Goal: Complete application form

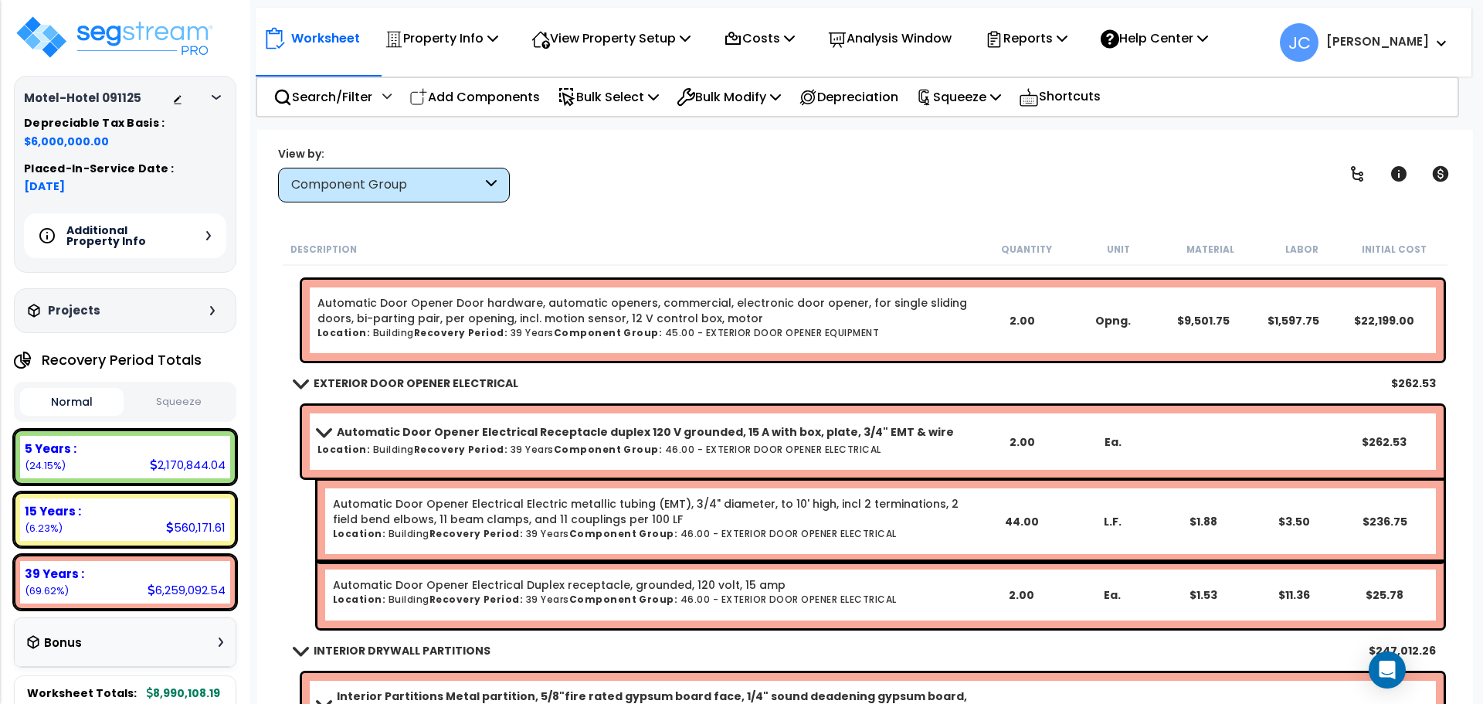
scroll to position [13653, 0]
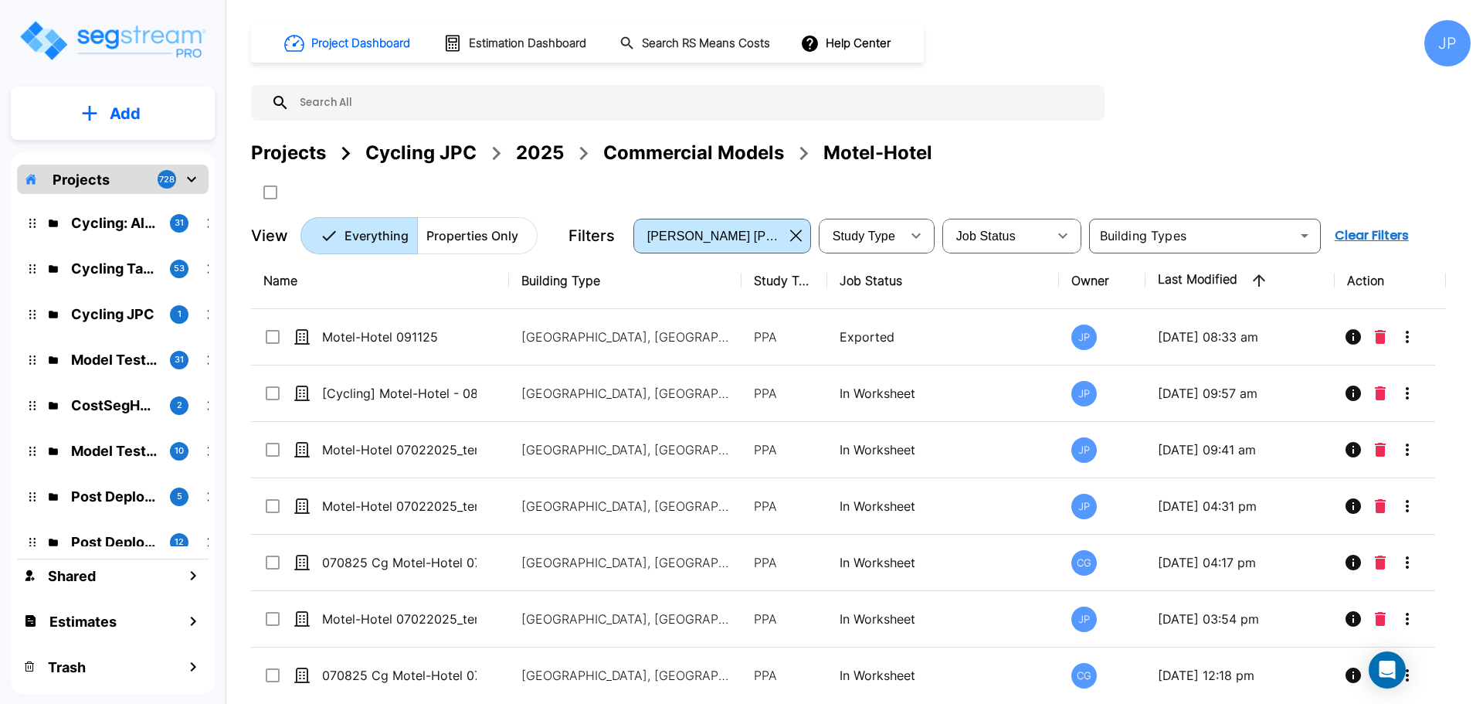
click at [542, 158] on div "2025" at bounding box center [540, 153] width 48 height 28
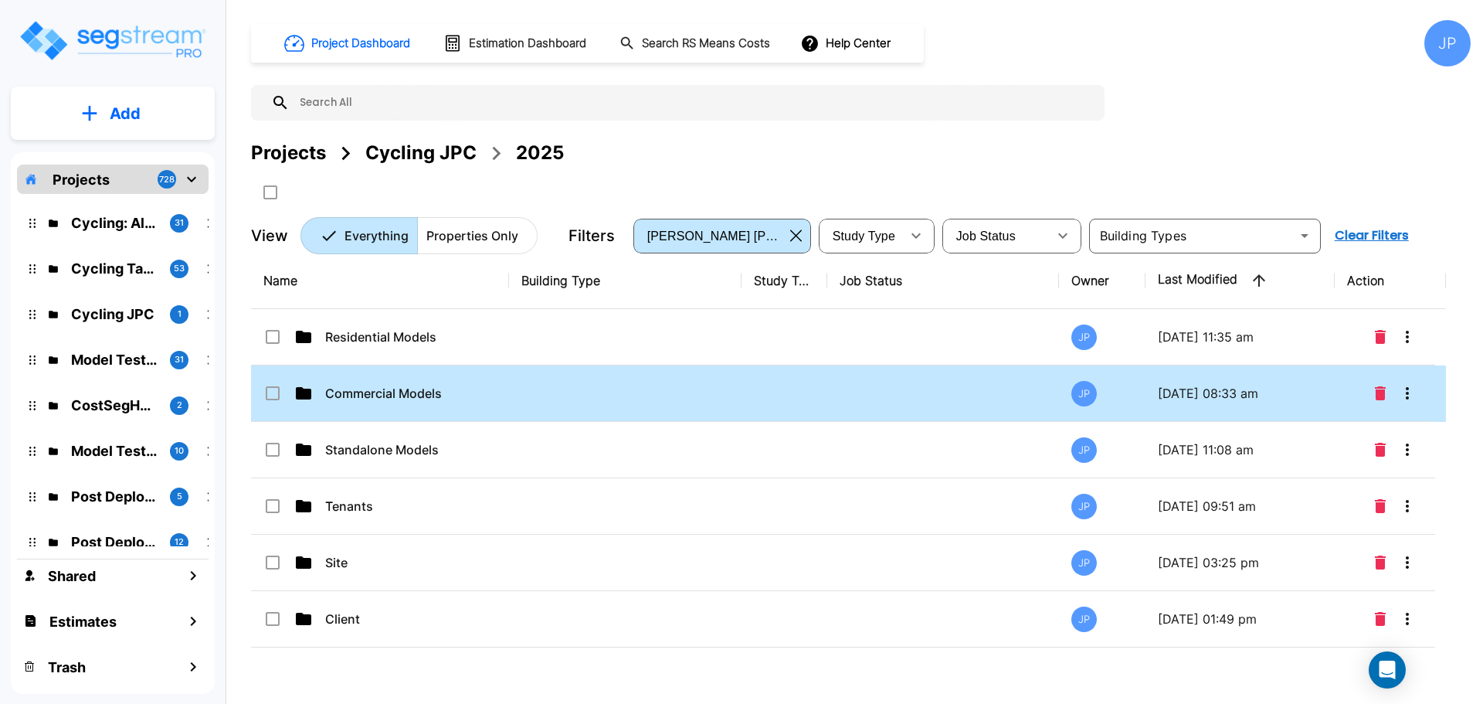
click at [382, 409] on td "Commercial Models" at bounding box center [380, 393] width 258 height 56
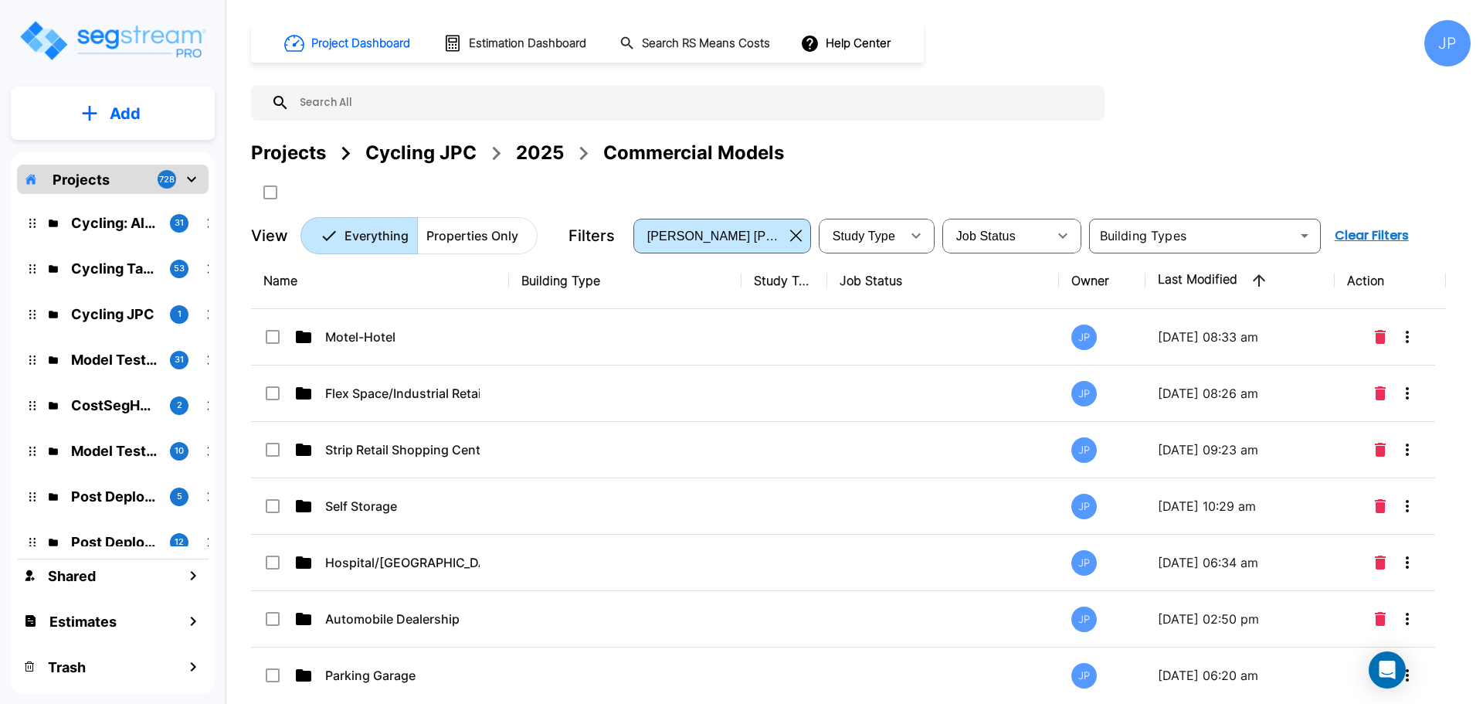
click at [156, 110] on button "Add" at bounding box center [113, 113] width 204 height 45
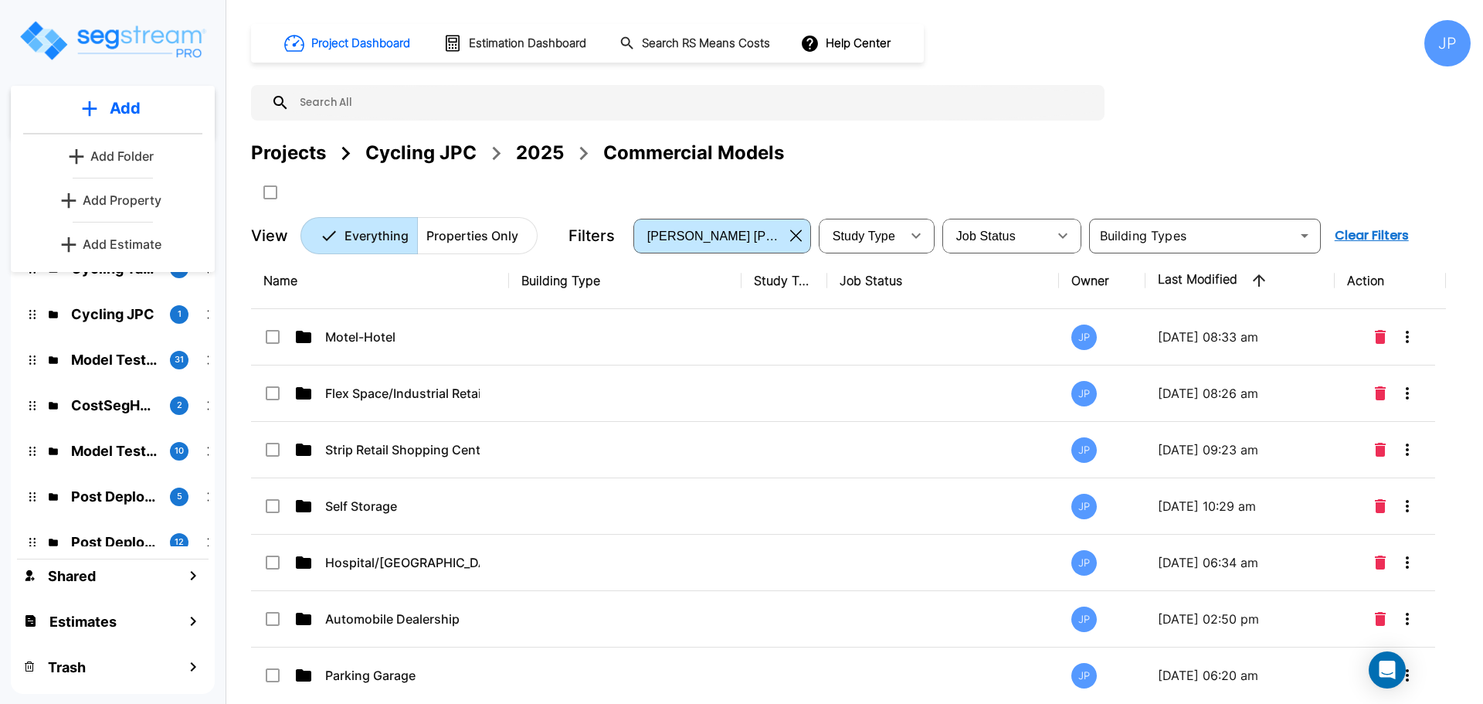
click at [851, 157] on div "Projects Cycling JPC 2025 Commercial Models" at bounding box center [861, 153] width 1220 height 28
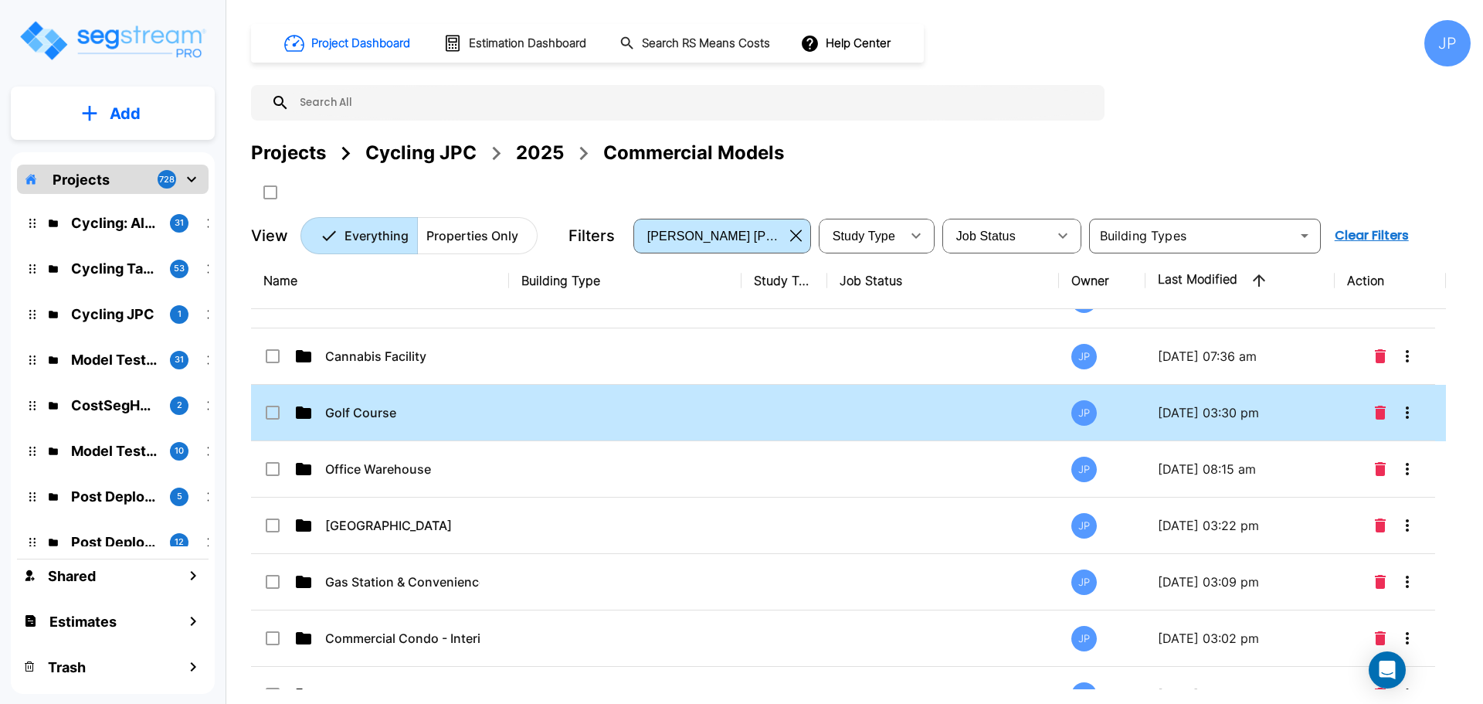
scroll to position [721, 0]
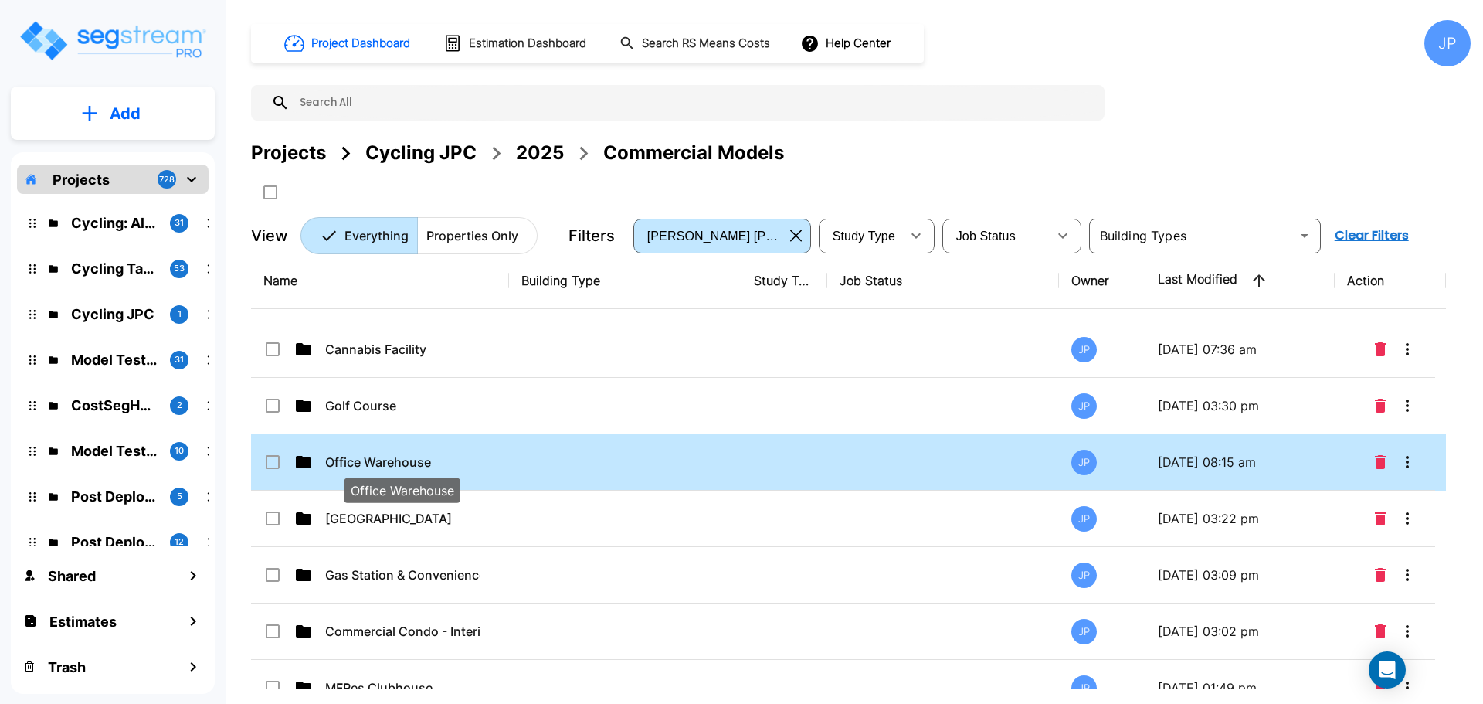
click at [430, 463] on p "Office Warehouse" at bounding box center [402, 462] width 154 height 19
checkbox input "true"
click at [434, 463] on p "Office Warehouse" at bounding box center [402, 462] width 154 height 19
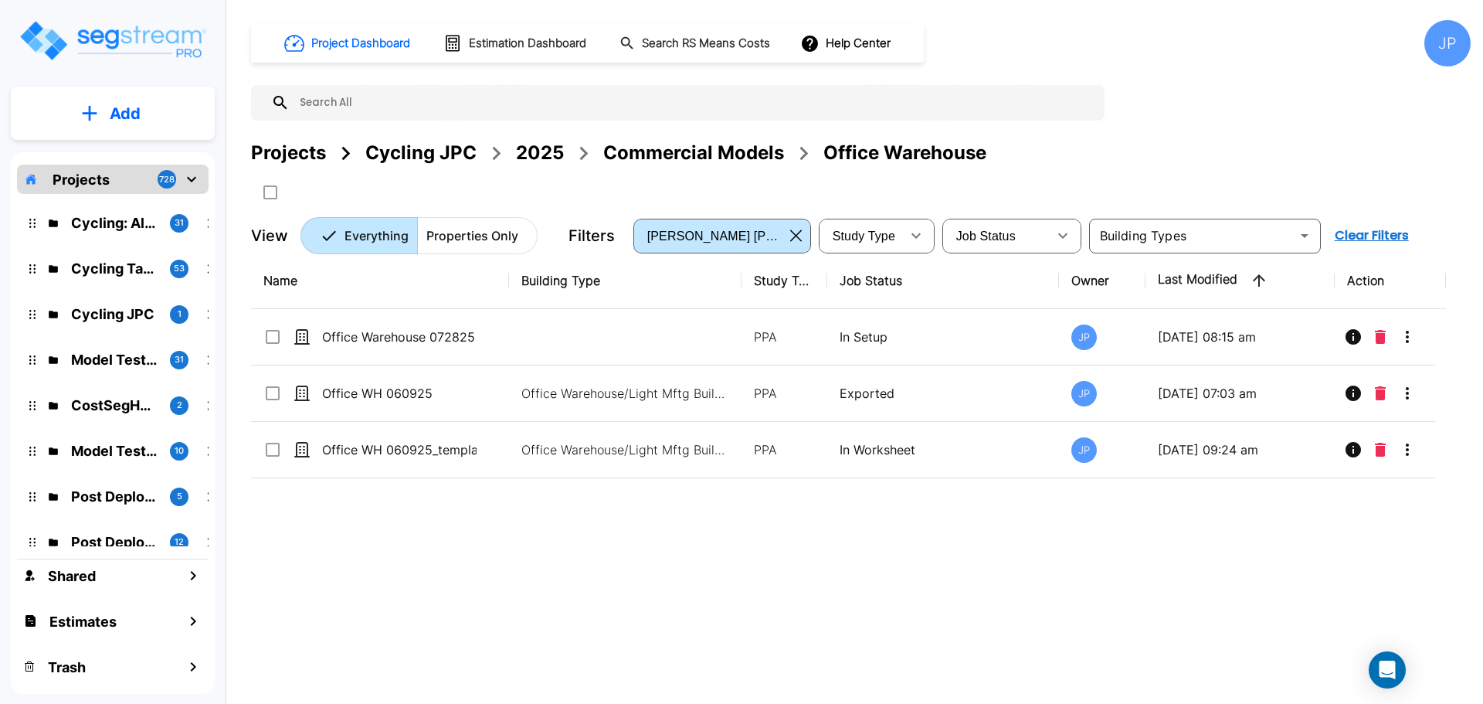
click at [104, 117] on button "Add" at bounding box center [113, 113] width 204 height 45
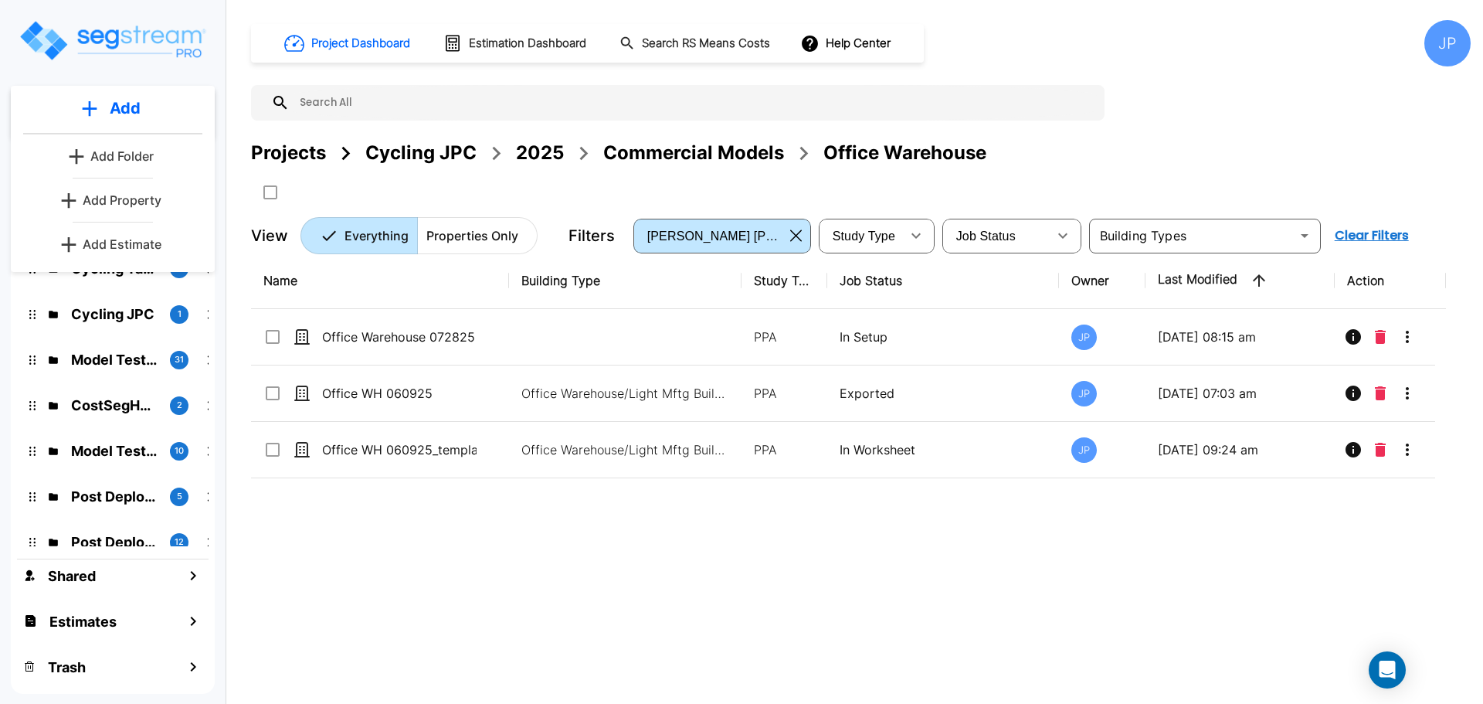
click at [143, 202] on p "Add Property" at bounding box center [122, 200] width 79 height 19
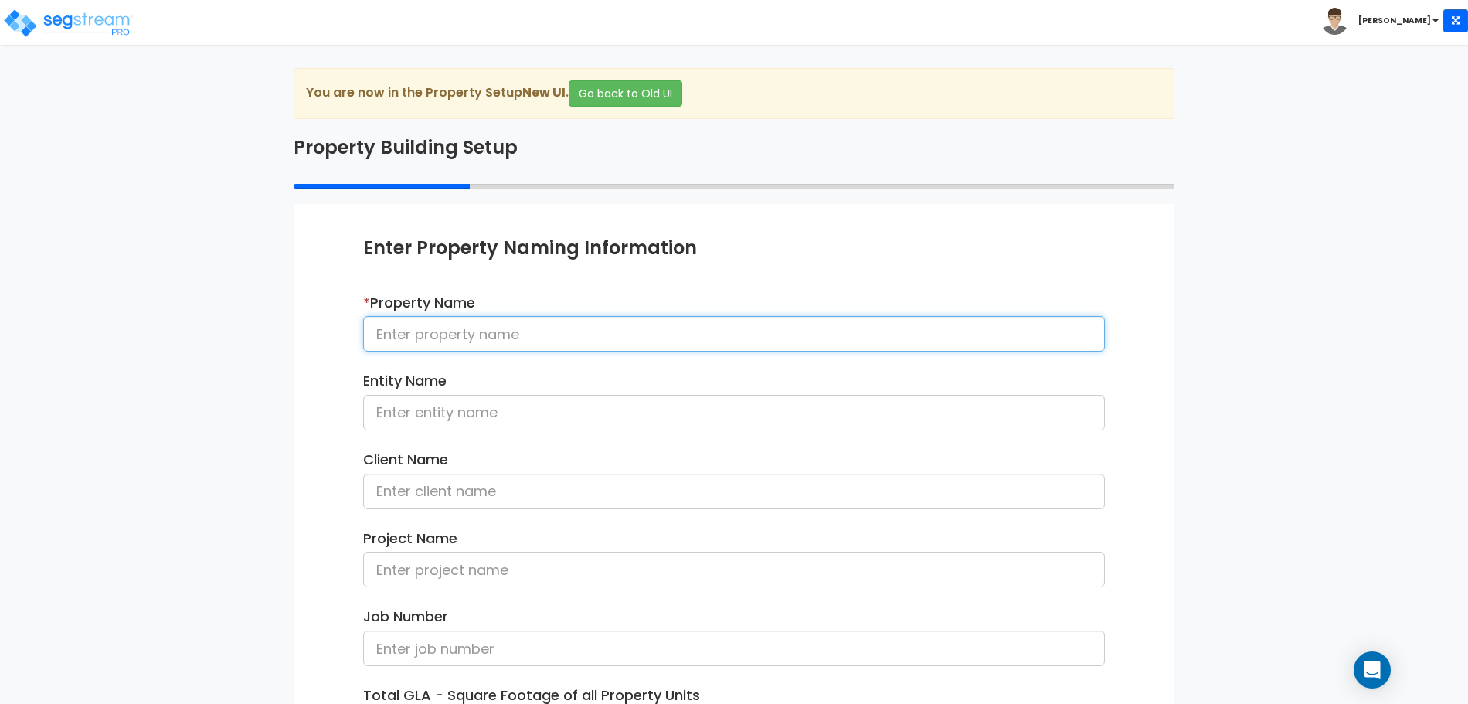
click at [529, 345] on input at bounding box center [734, 334] width 742 height 36
type input "Office Warehouse 091525"
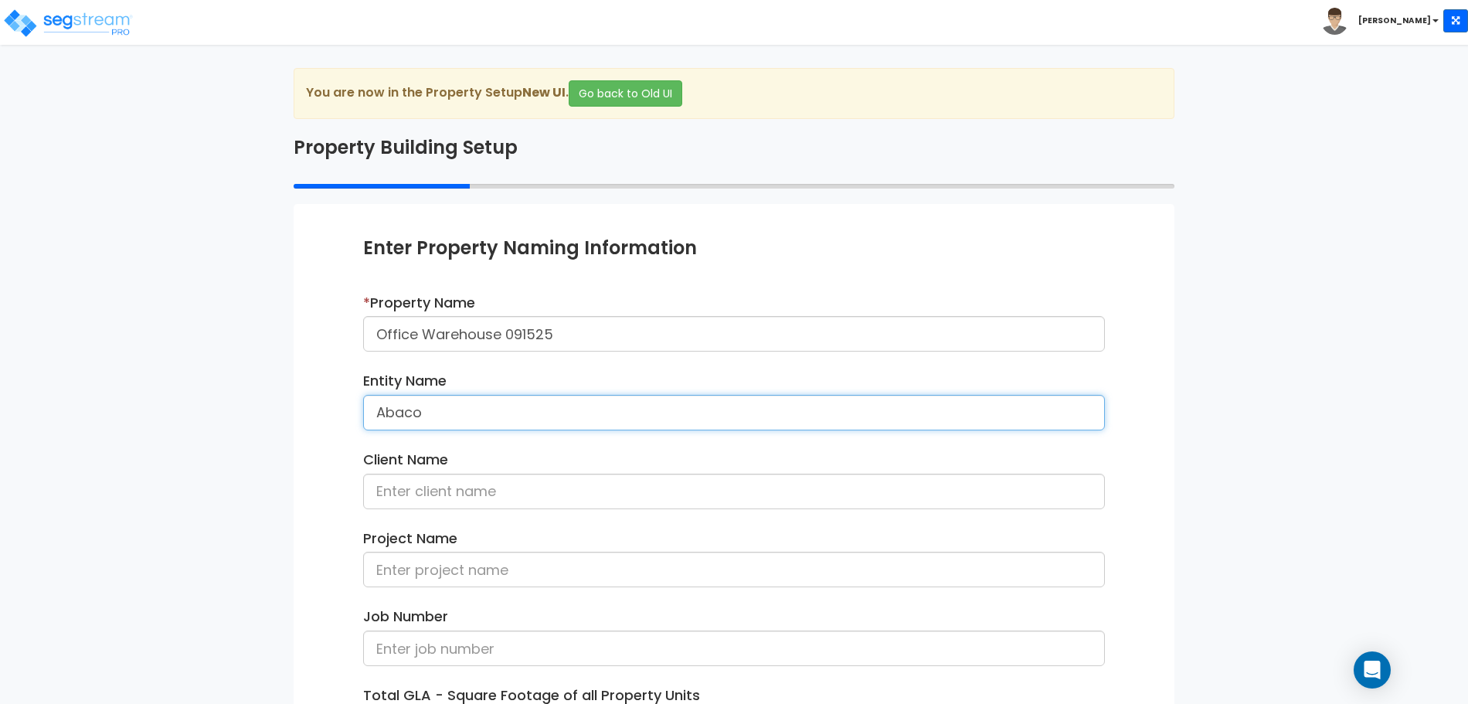
type input "Abaco"
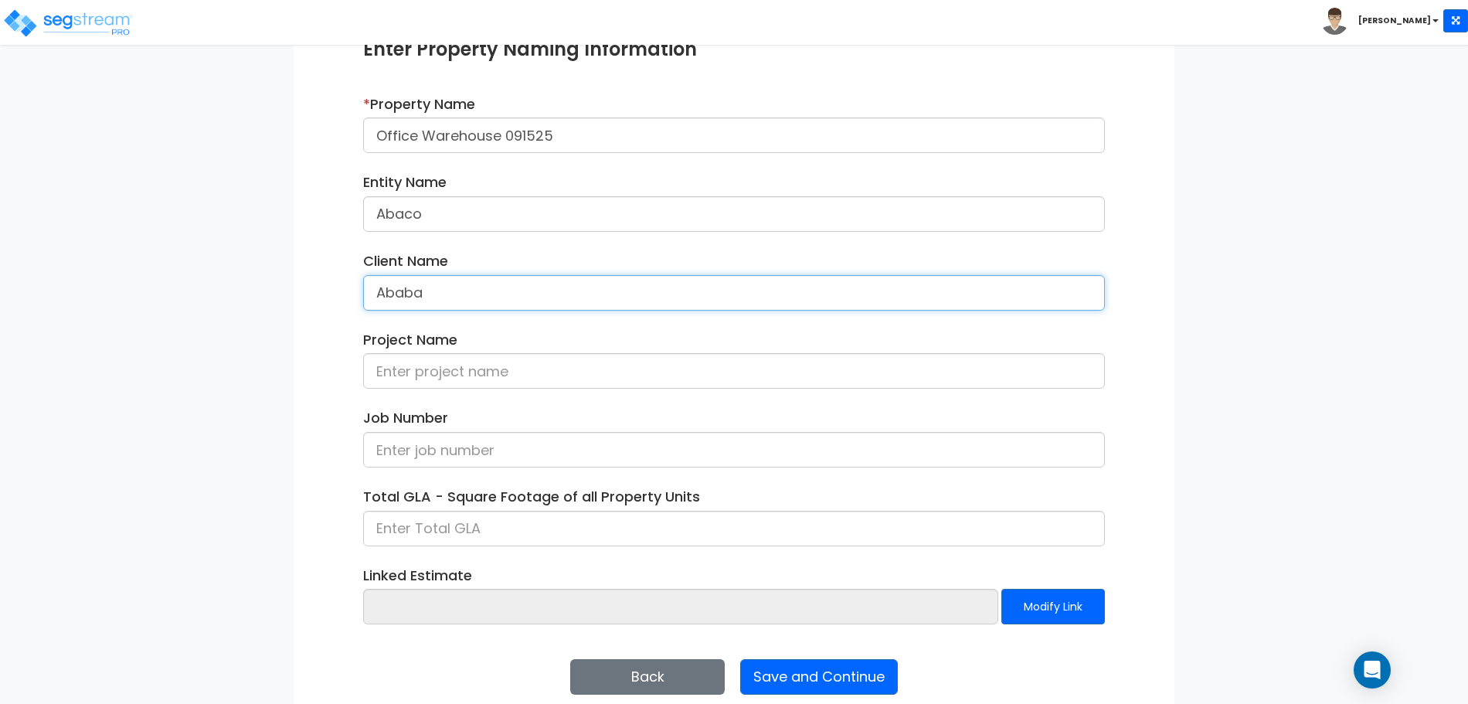
scroll to position [219, 0]
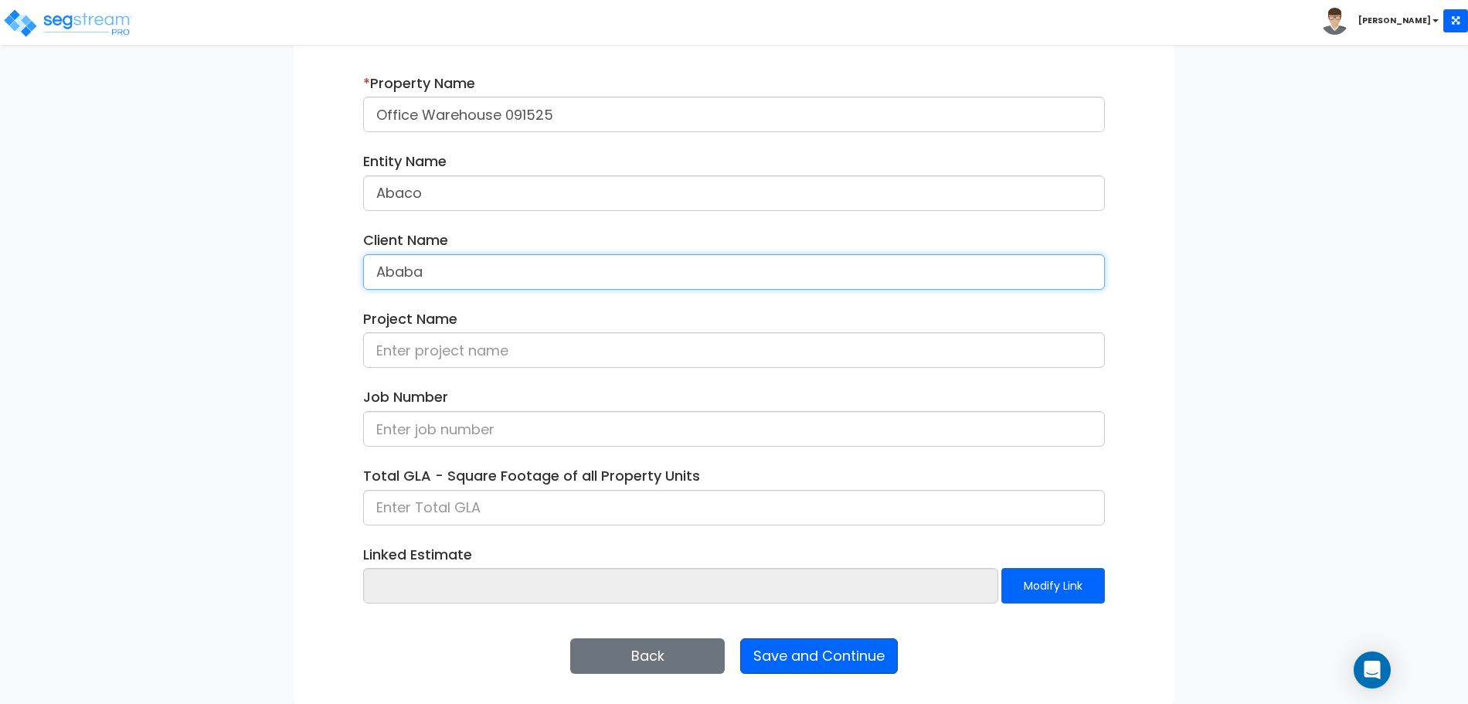
type input "Ababa"
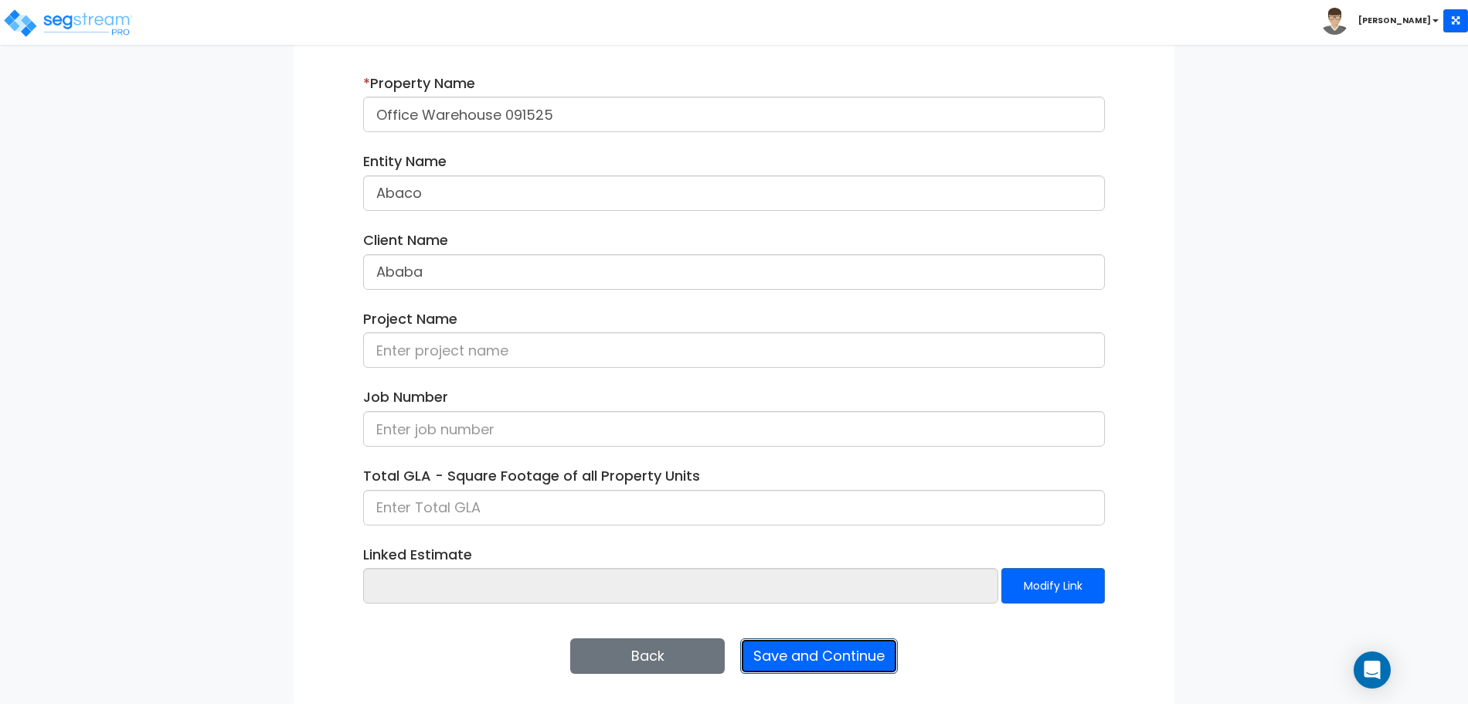
click at [783, 654] on button "Save and Continue" at bounding box center [819, 656] width 158 height 36
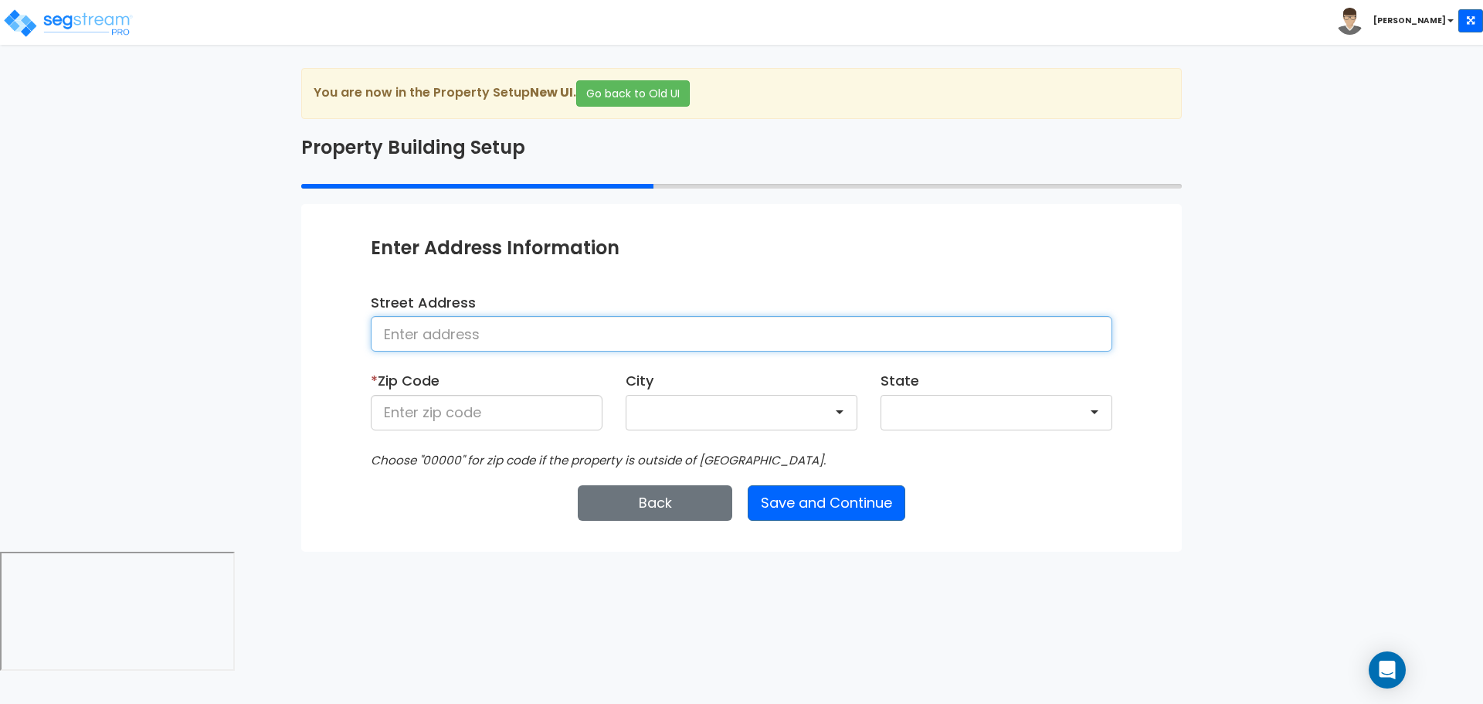
click at [645, 321] on input at bounding box center [742, 334] width 742 height 36
type input "[STREET_ADDRESS]"
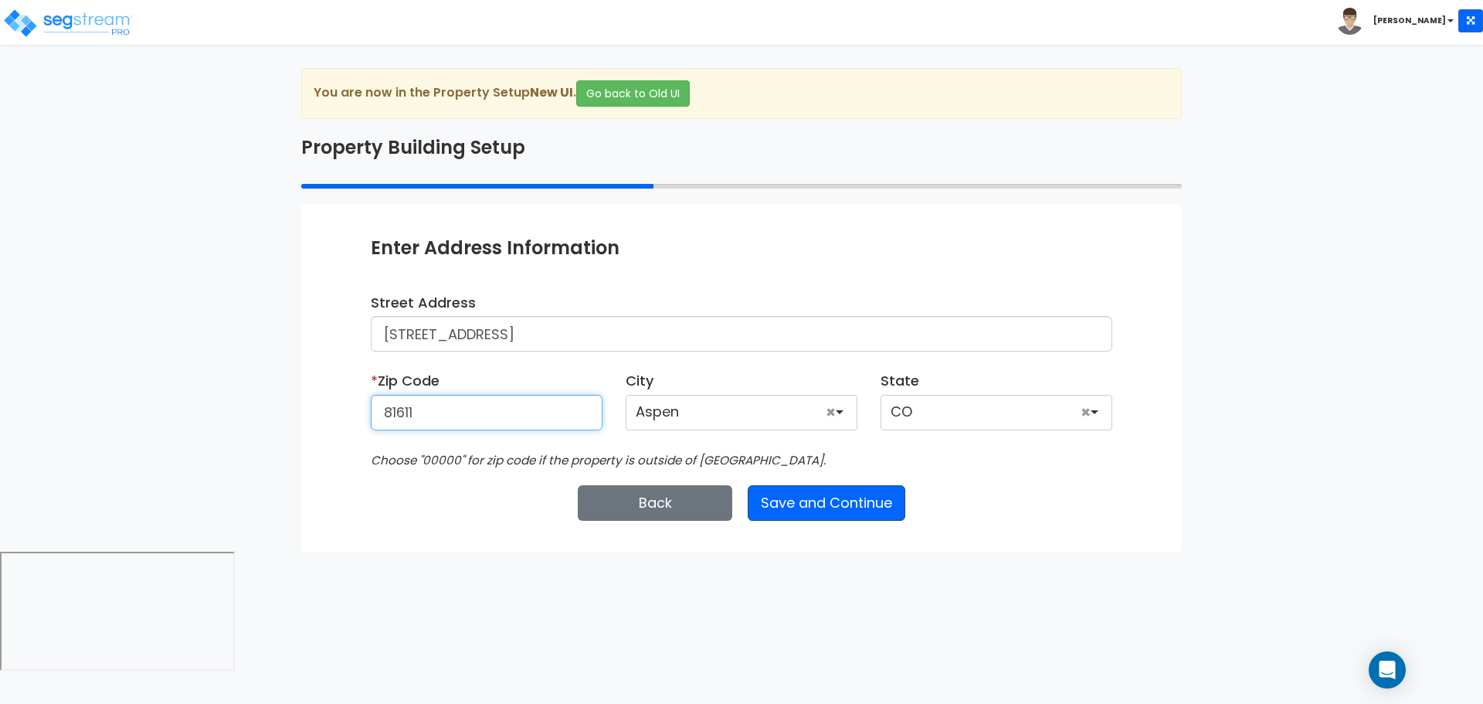
type input "81611"
click at [861, 491] on button "Save and Continue" at bounding box center [827, 503] width 158 height 36
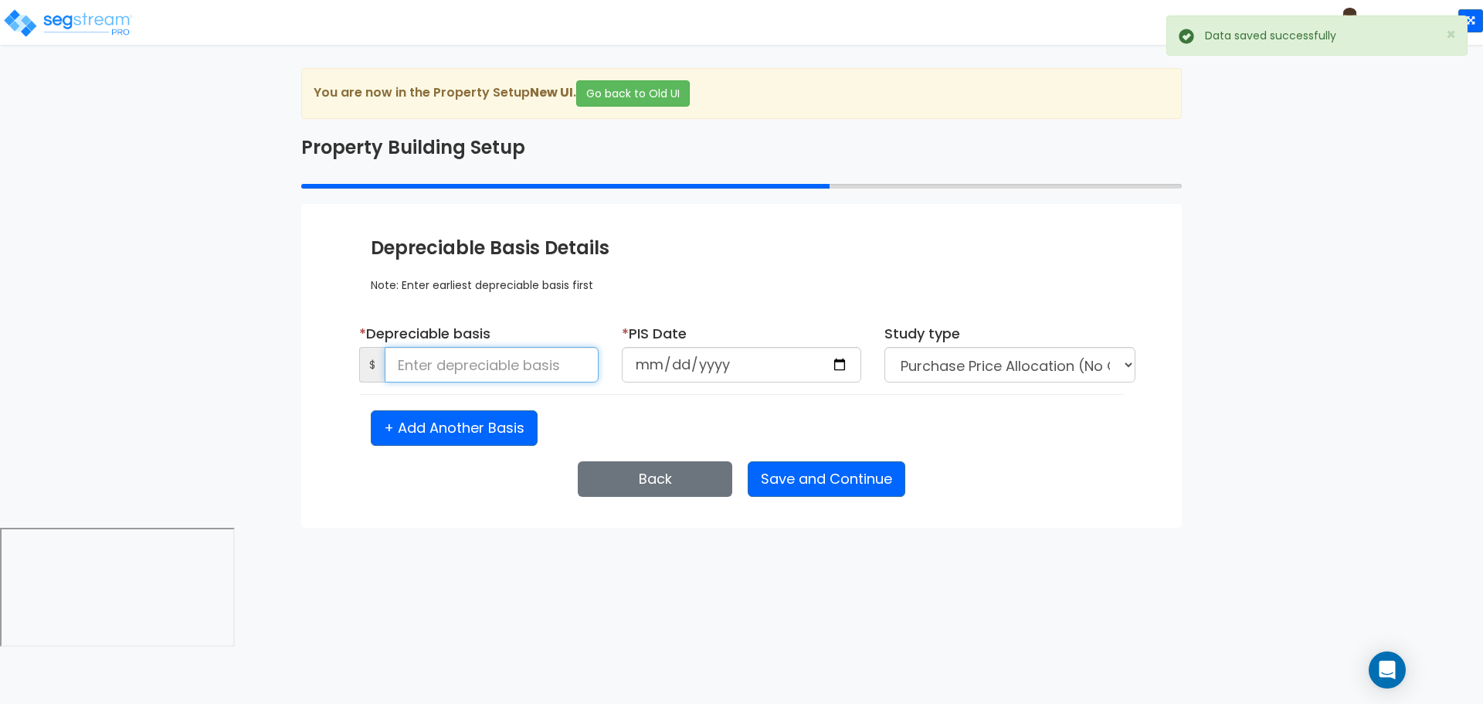
click at [546, 364] on input at bounding box center [492, 365] width 214 height 36
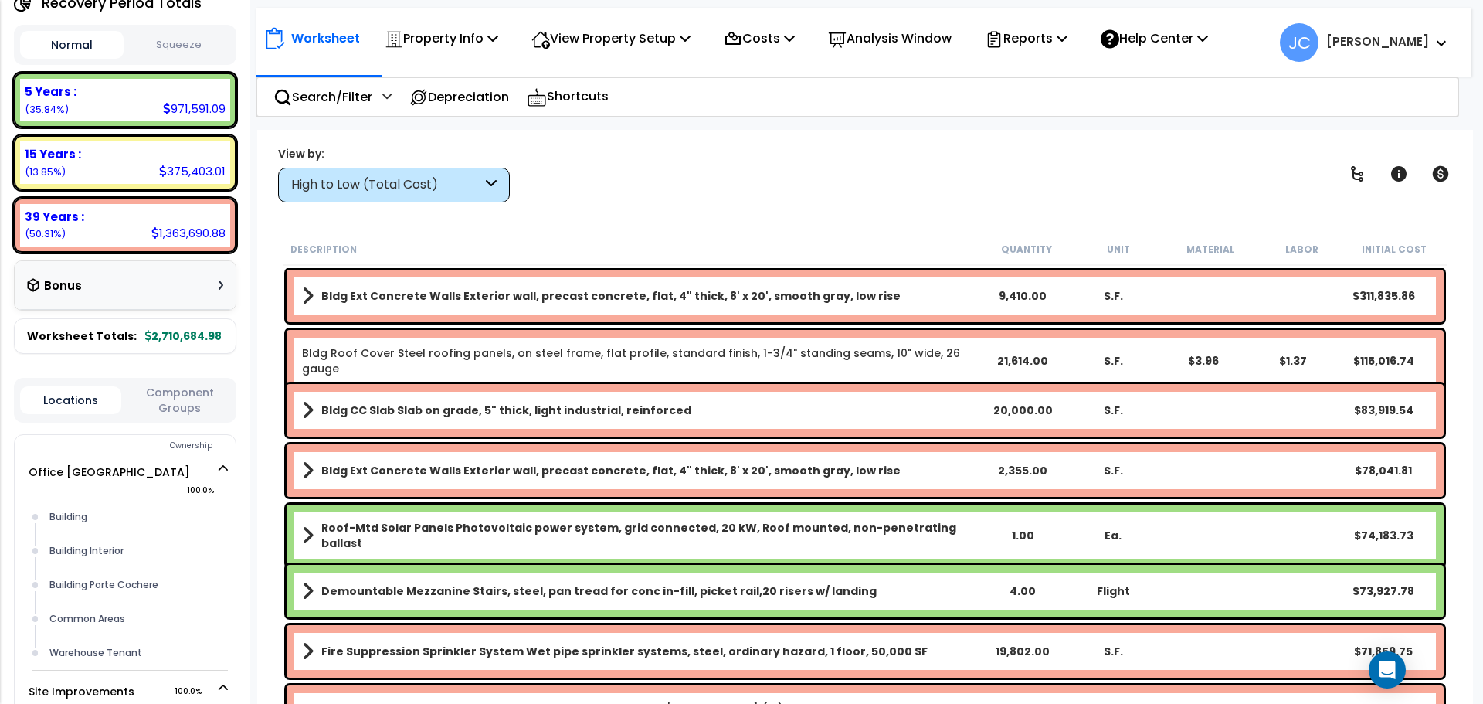
scroll to position [239, 0]
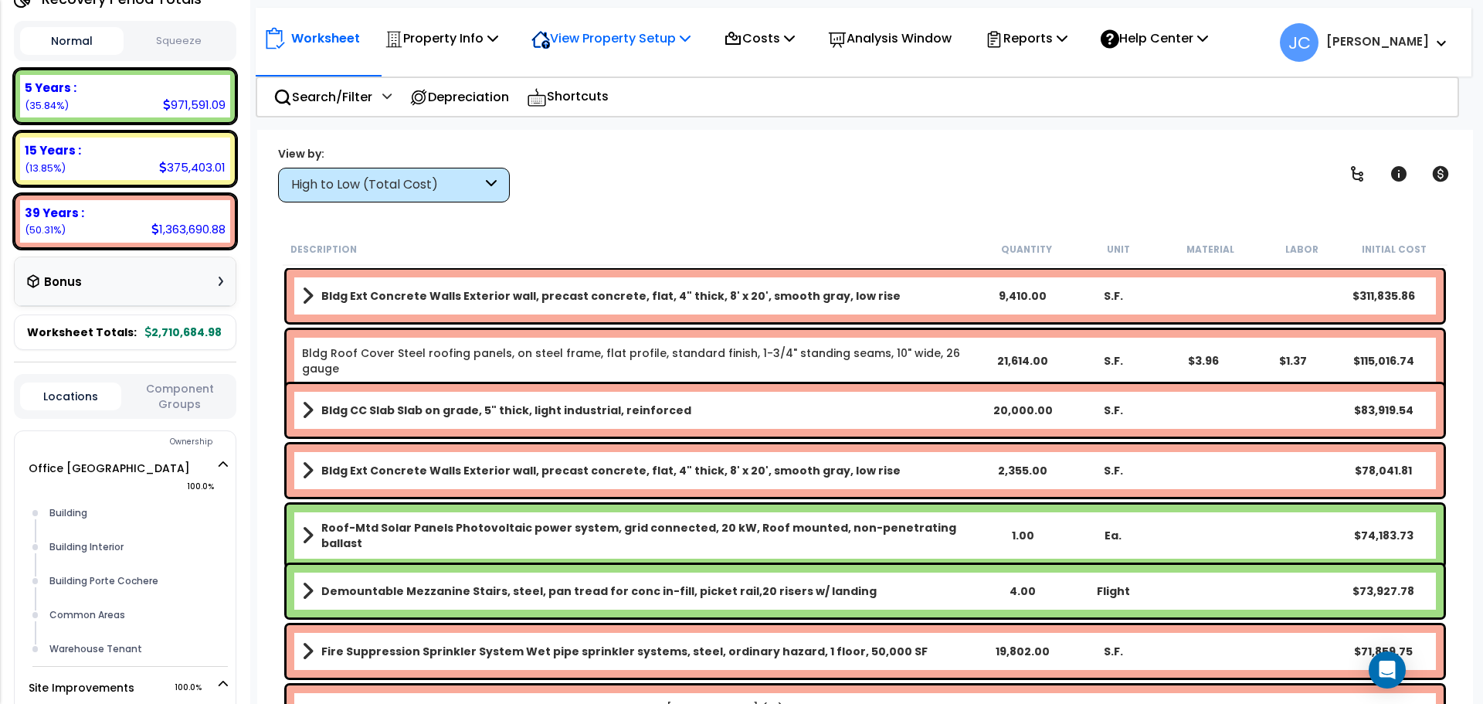
click at [579, 30] on p "View Property Setup" at bounding box center [610, 38] width 159 height 21
click at [582, 109] on link "View Questionnaire" at bounding box center [600, 105] width 153 height 31
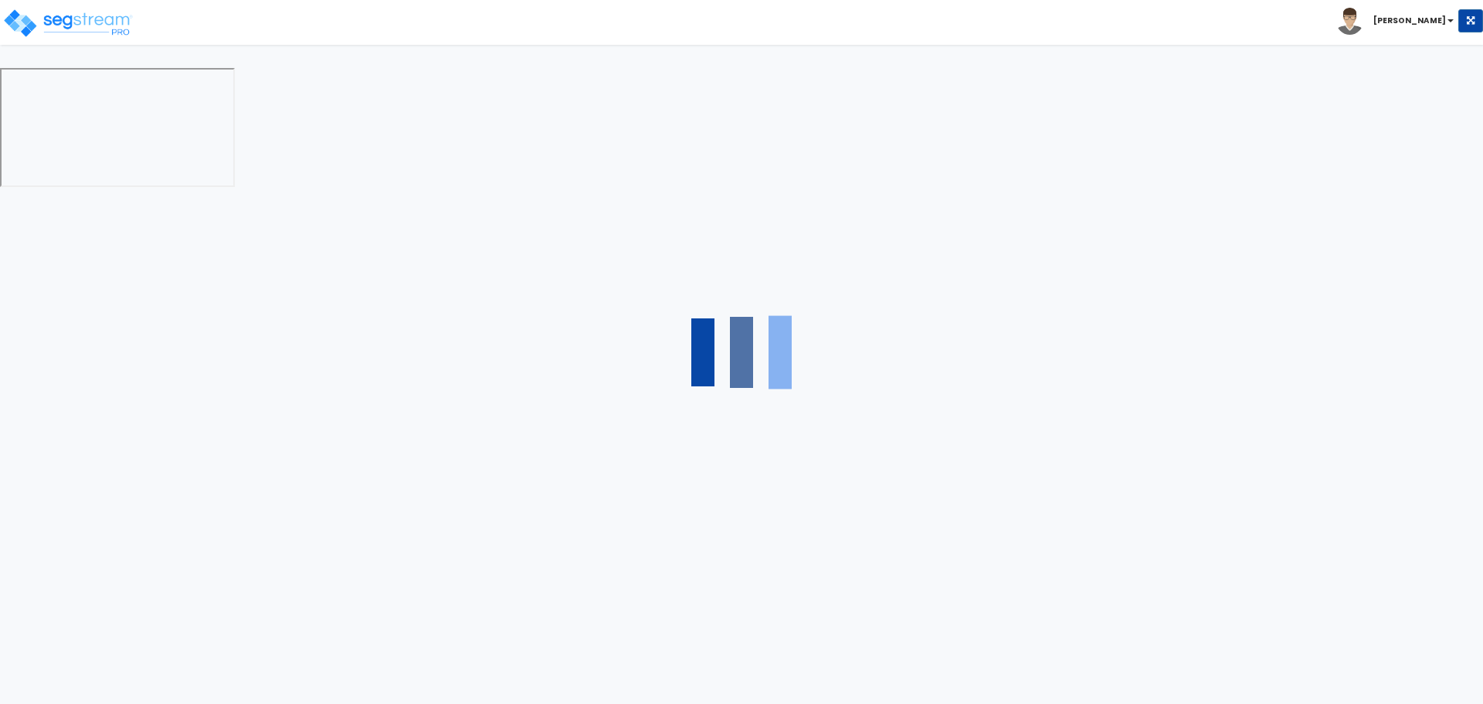
select select "2"
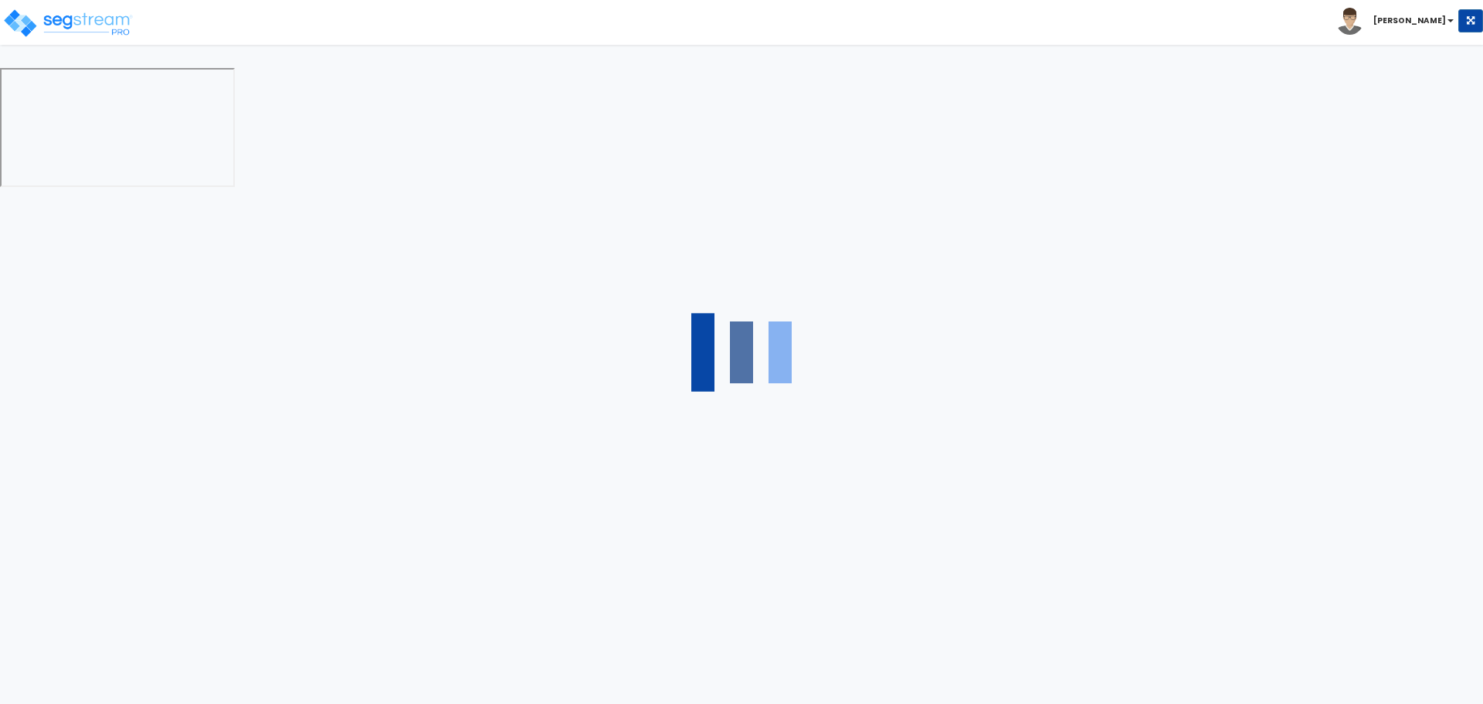
select select "2"
select select "1"
select select "2"
select select "1"
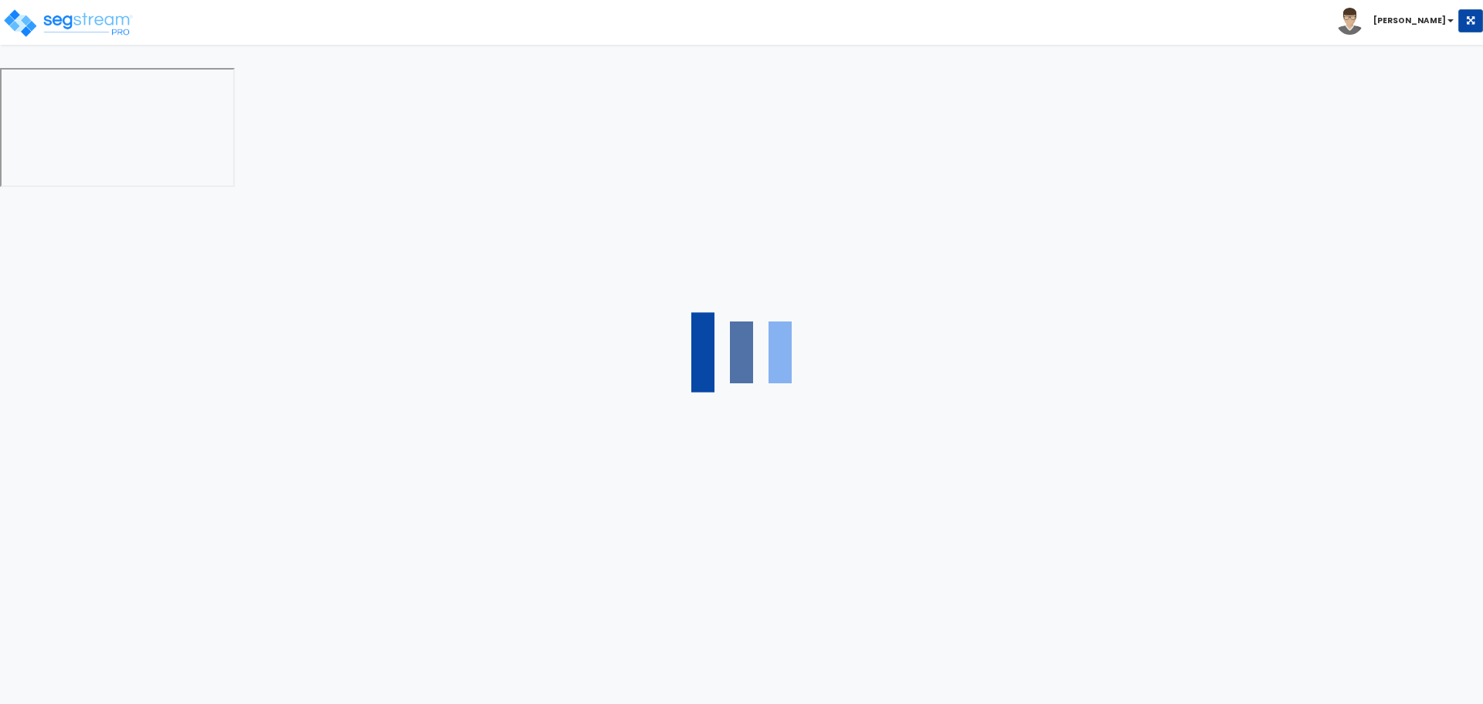
select select "1"
select select "2"
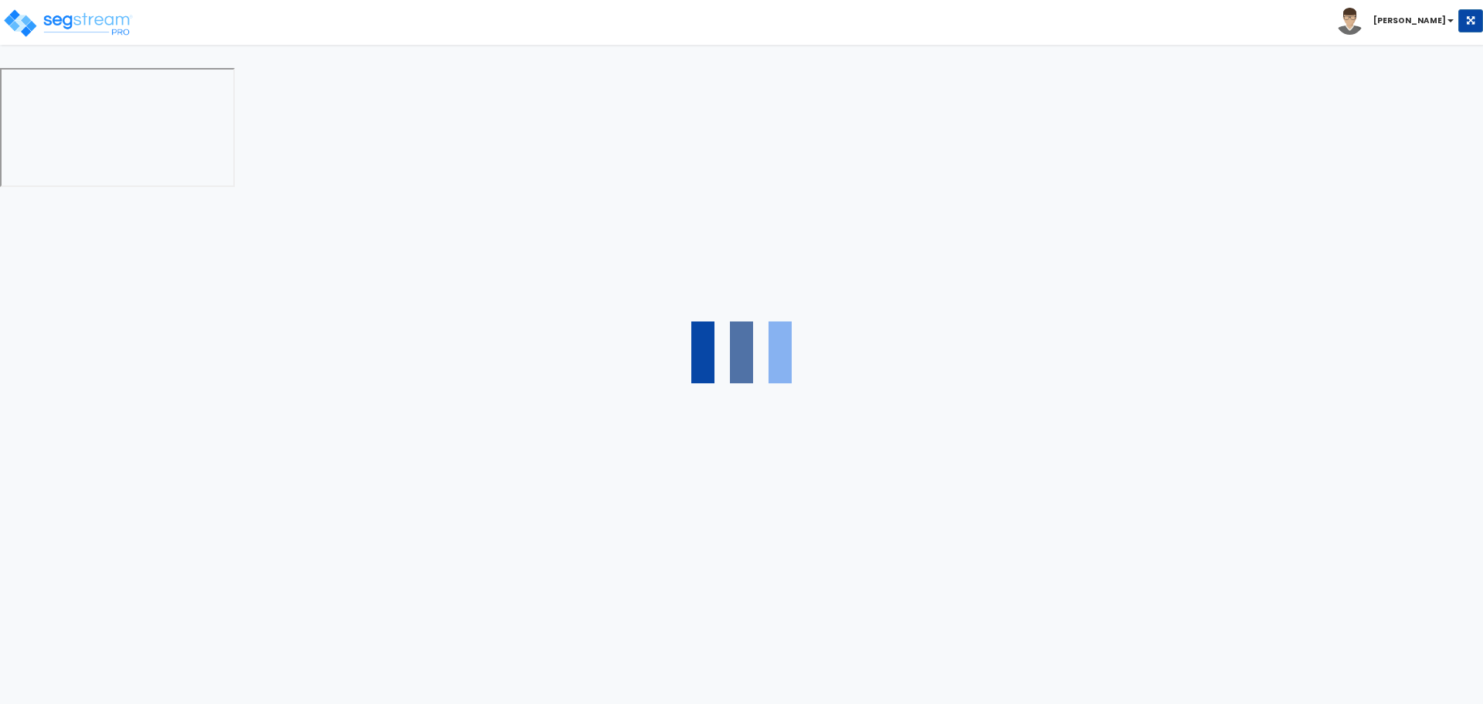
select select "2"
select select "1"
select select "10"
select select "1"
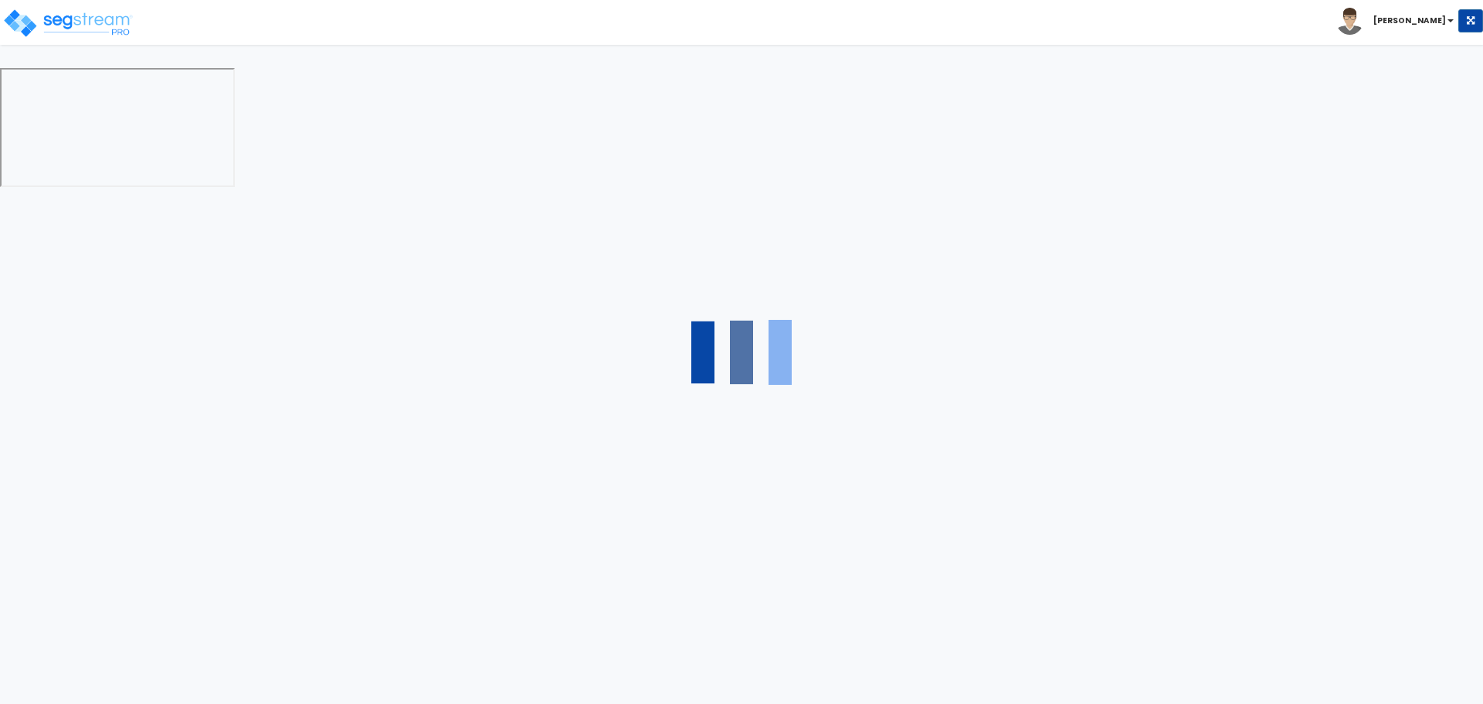
select select "1"
select select "3"
select select "2"
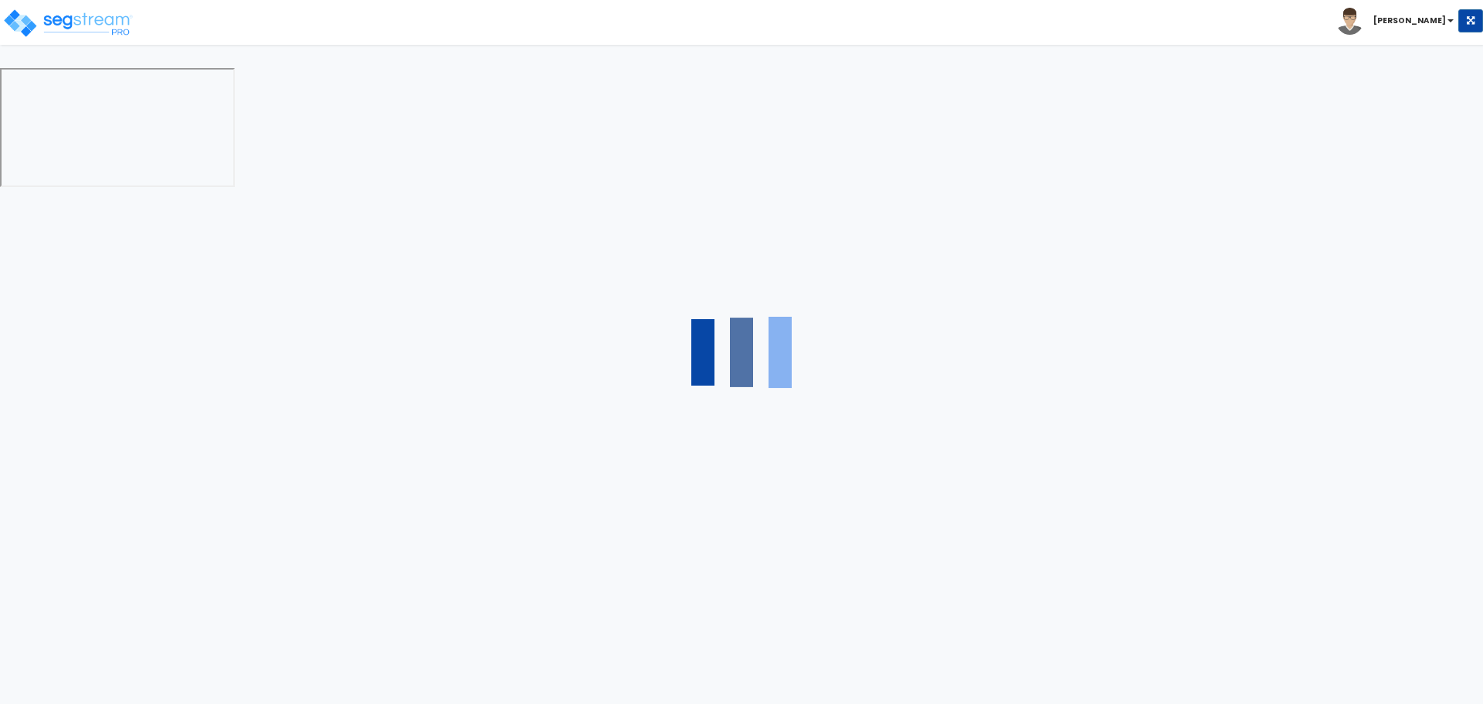
select select "4"
select select "1"
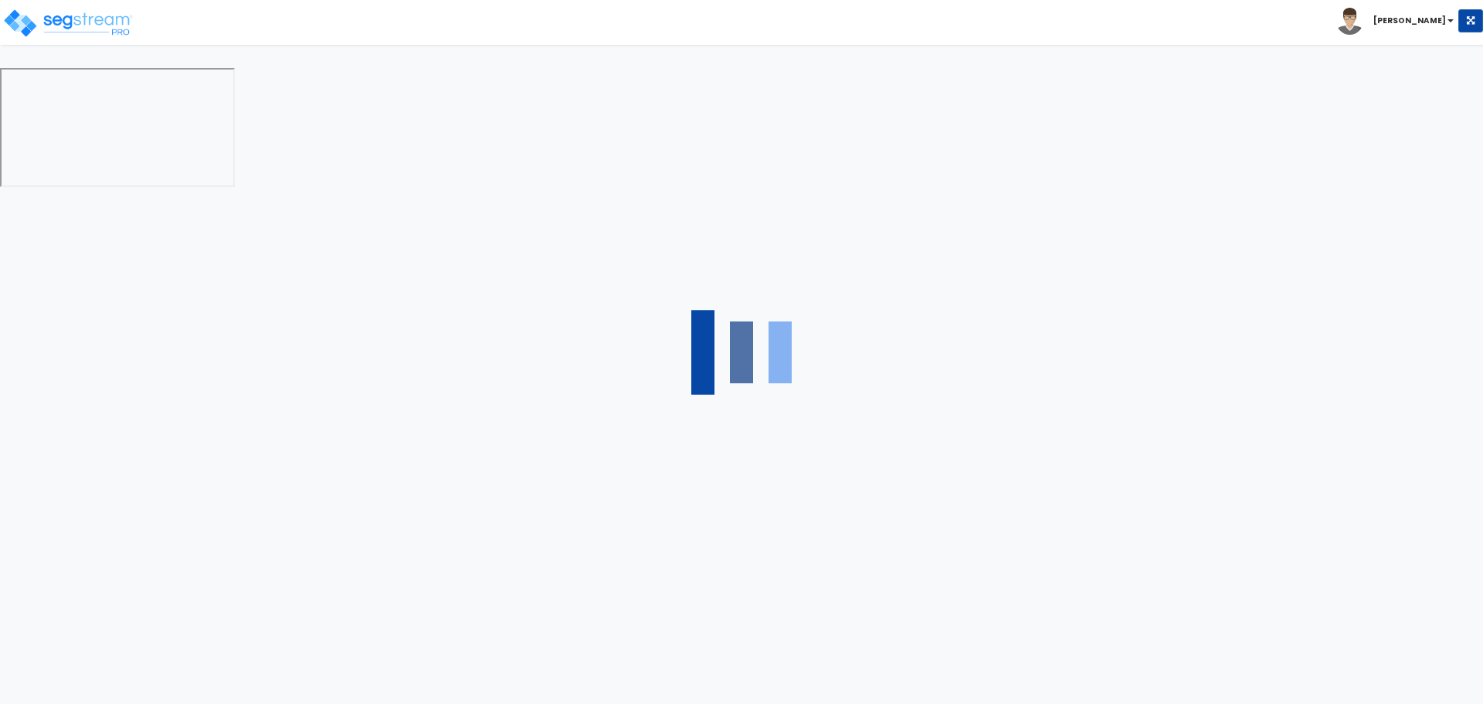
select select "6"
select select "2"
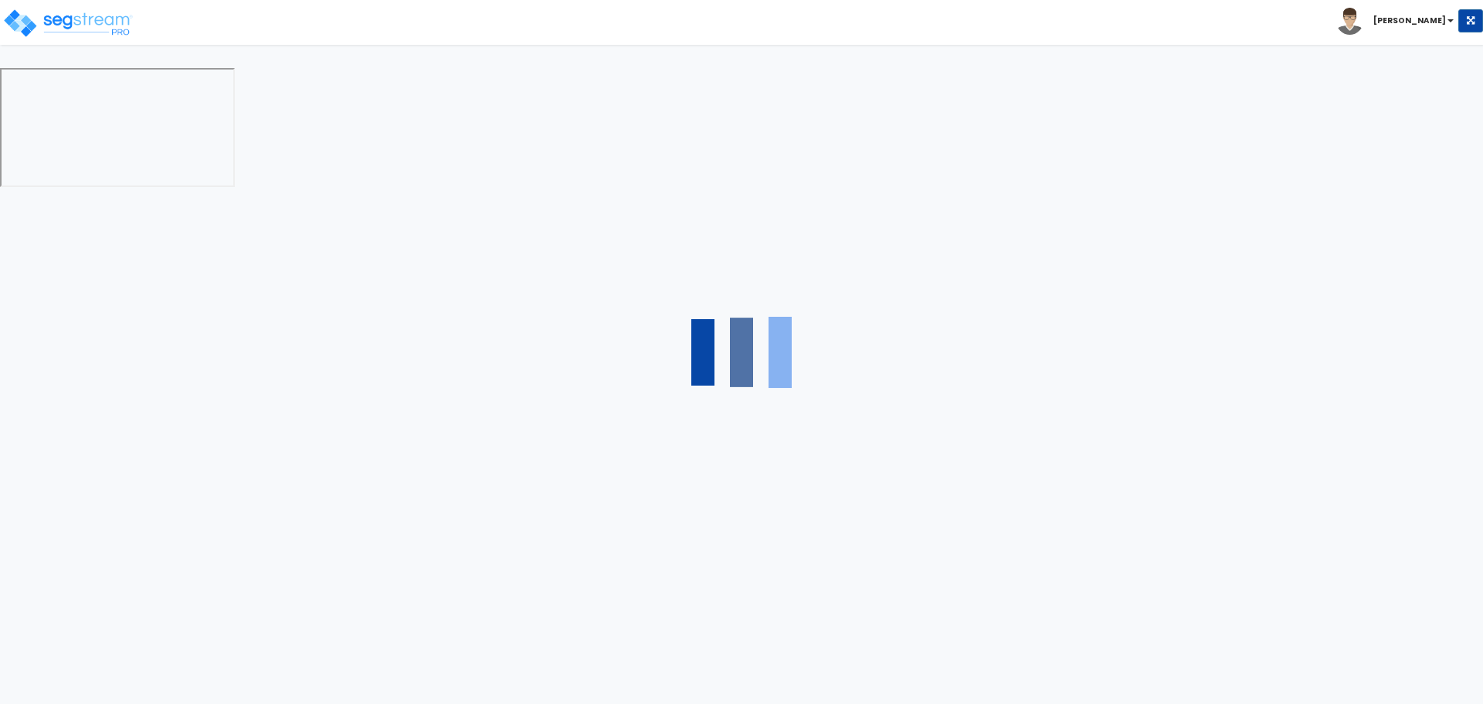
select select "2"
select select "1"
select select "2"
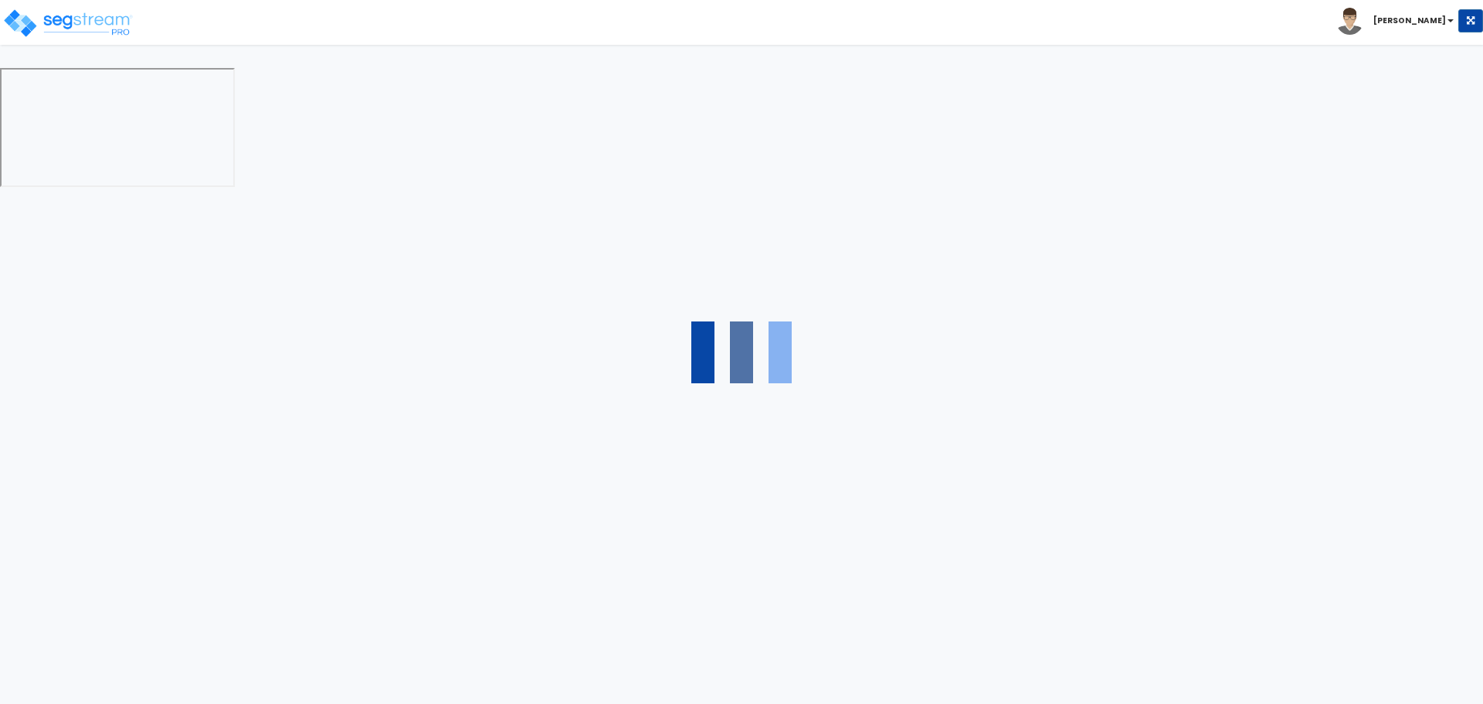
select select "1"
select select "8"
select select "2"
select select "4"
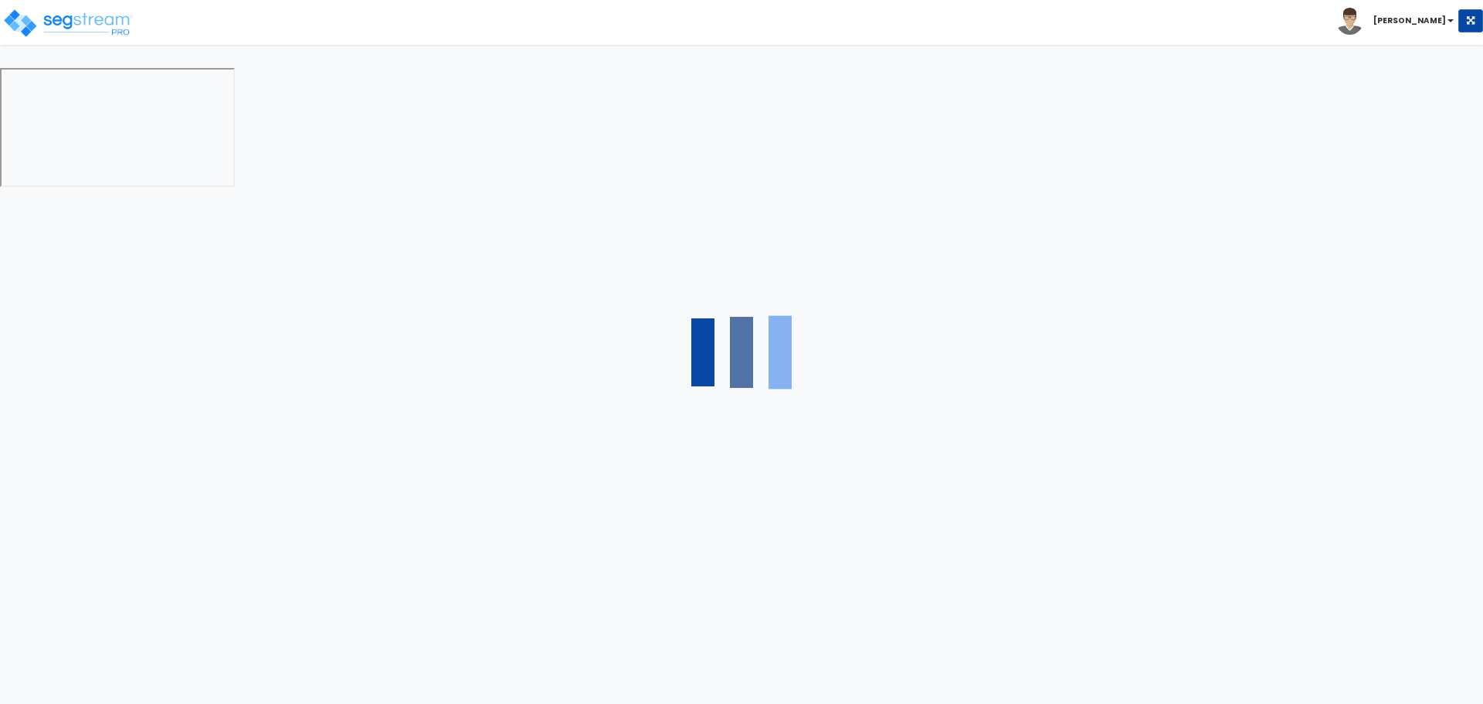
select select "1"
select select "20"
select select "2"
select select "5"
select select "3"
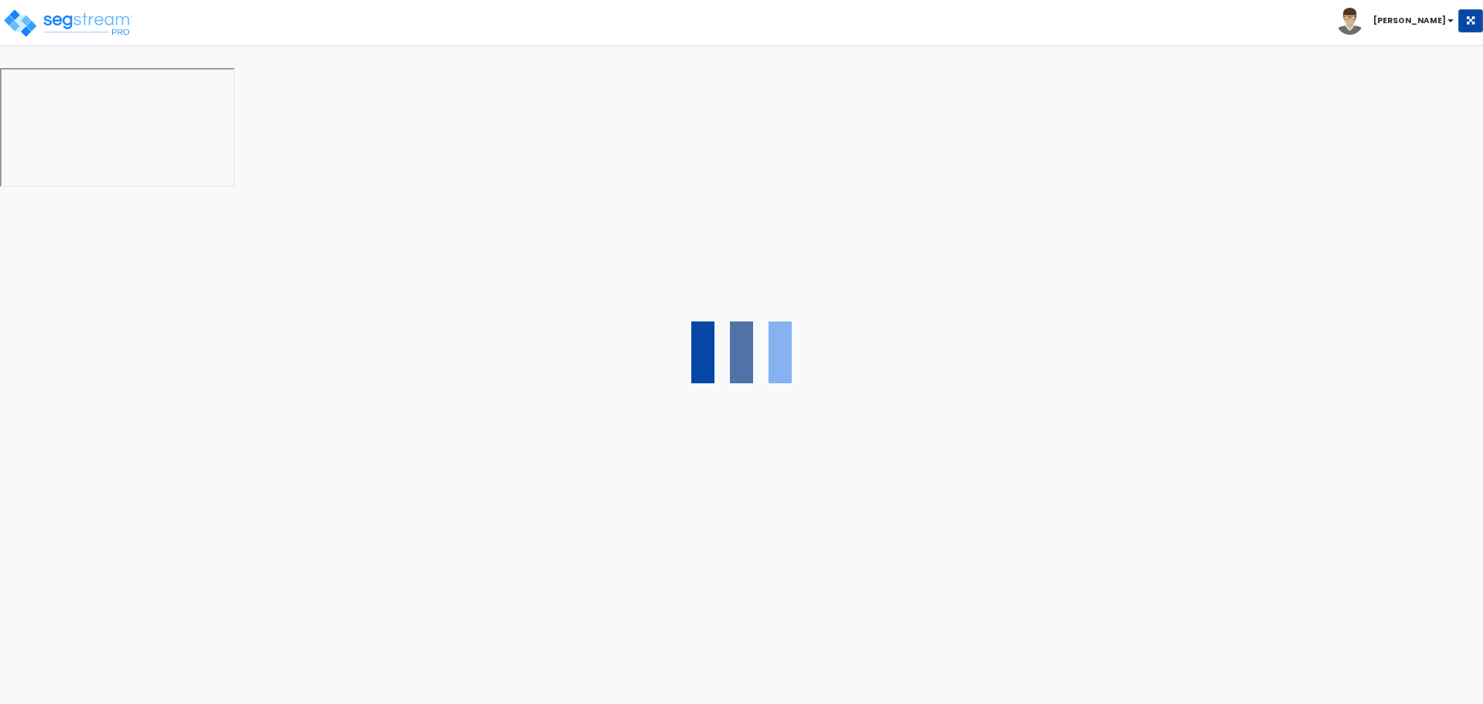
select select "1"
select select "2"
select select "1"
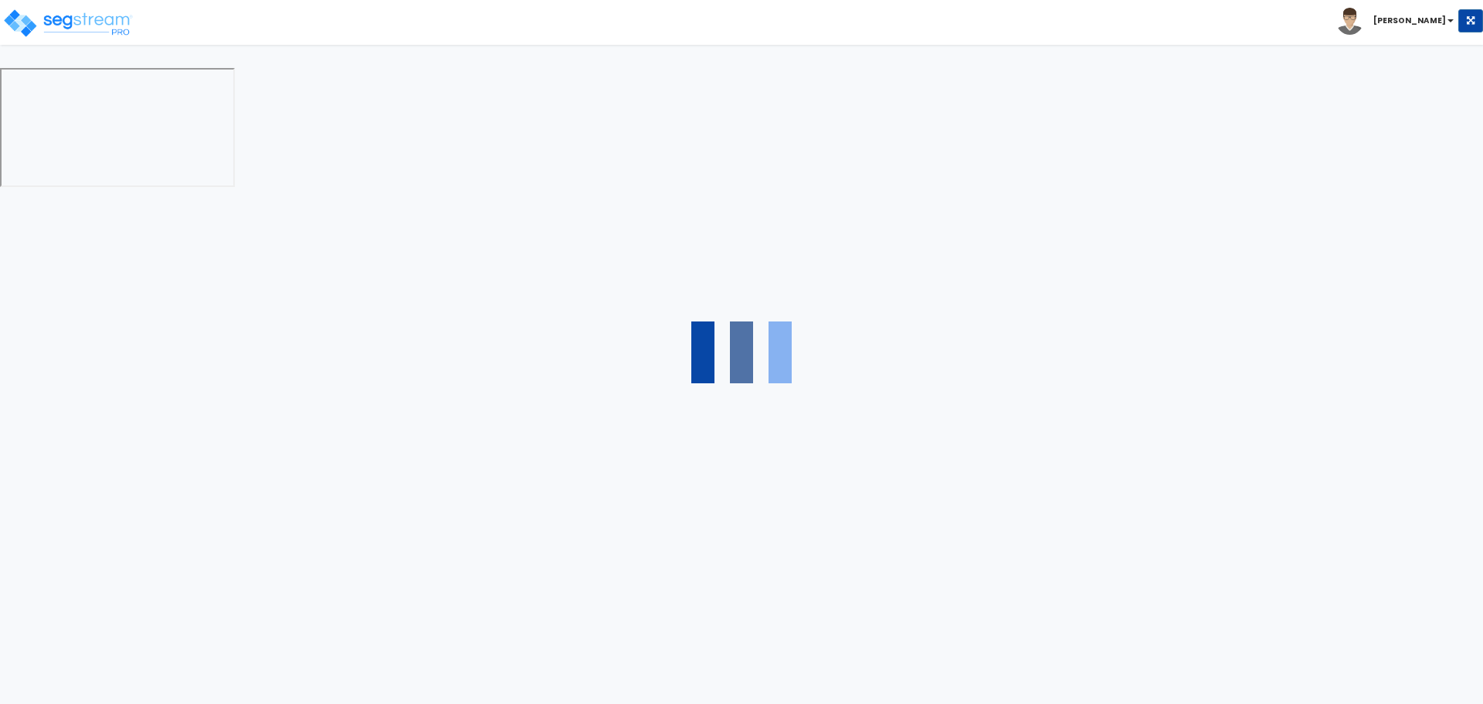
select select "4"
select select "2"
select select "1"
select select "2"
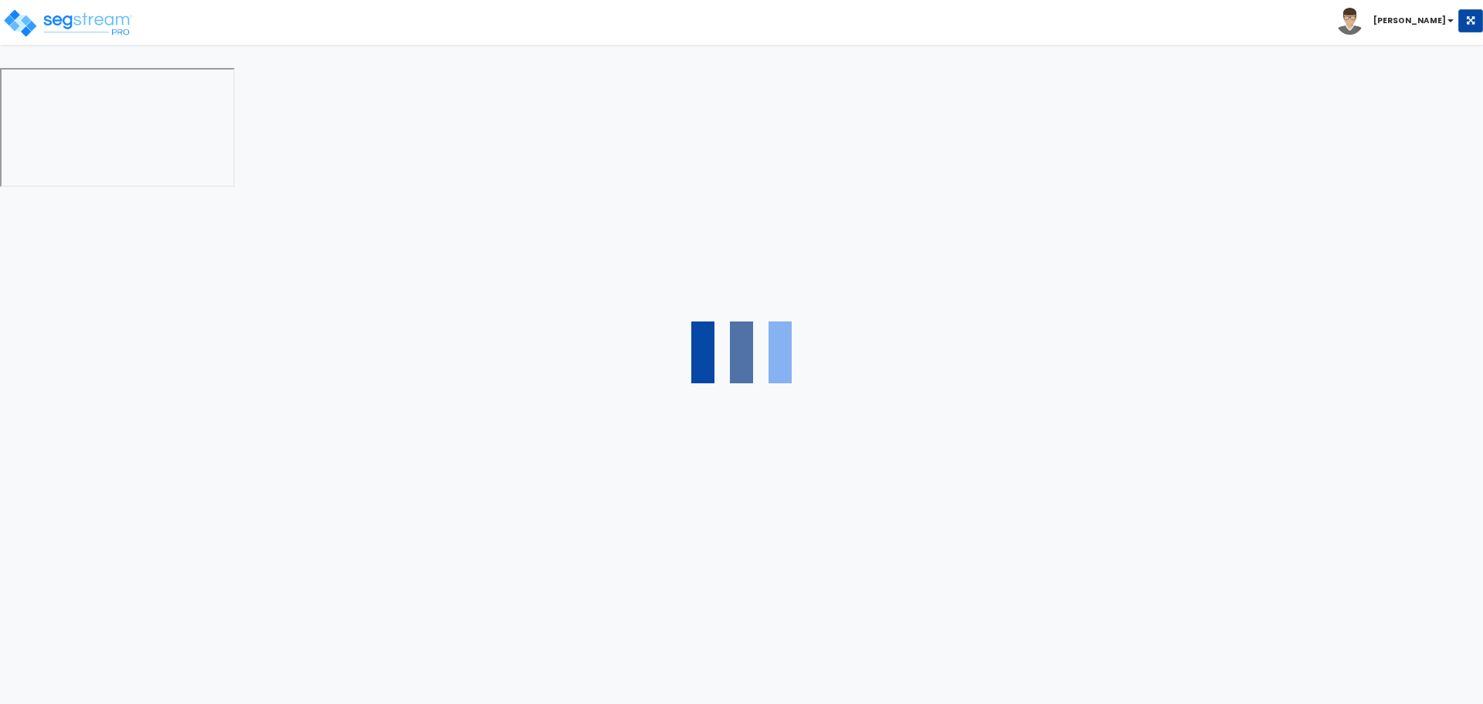
select select "1"
select select "2"
select select "6"
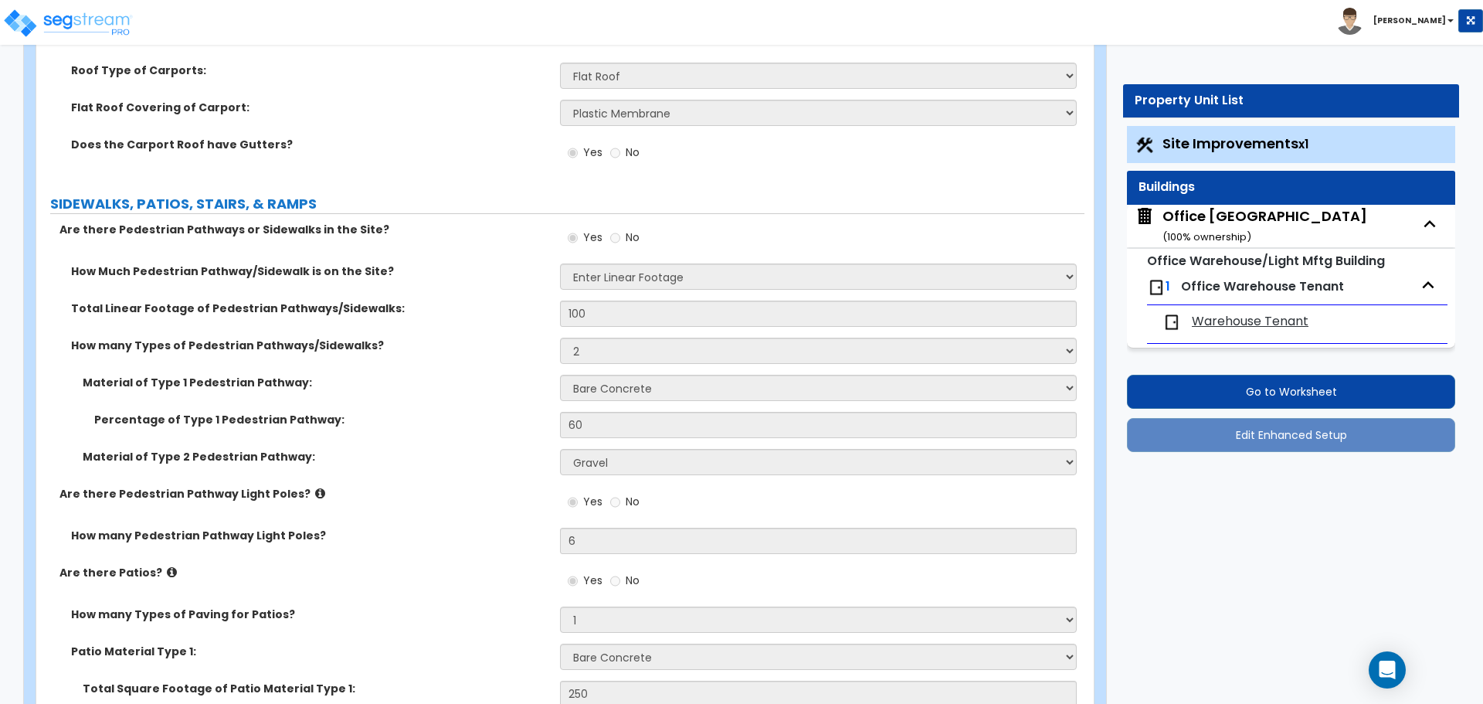
scroll to position [2253, 0]
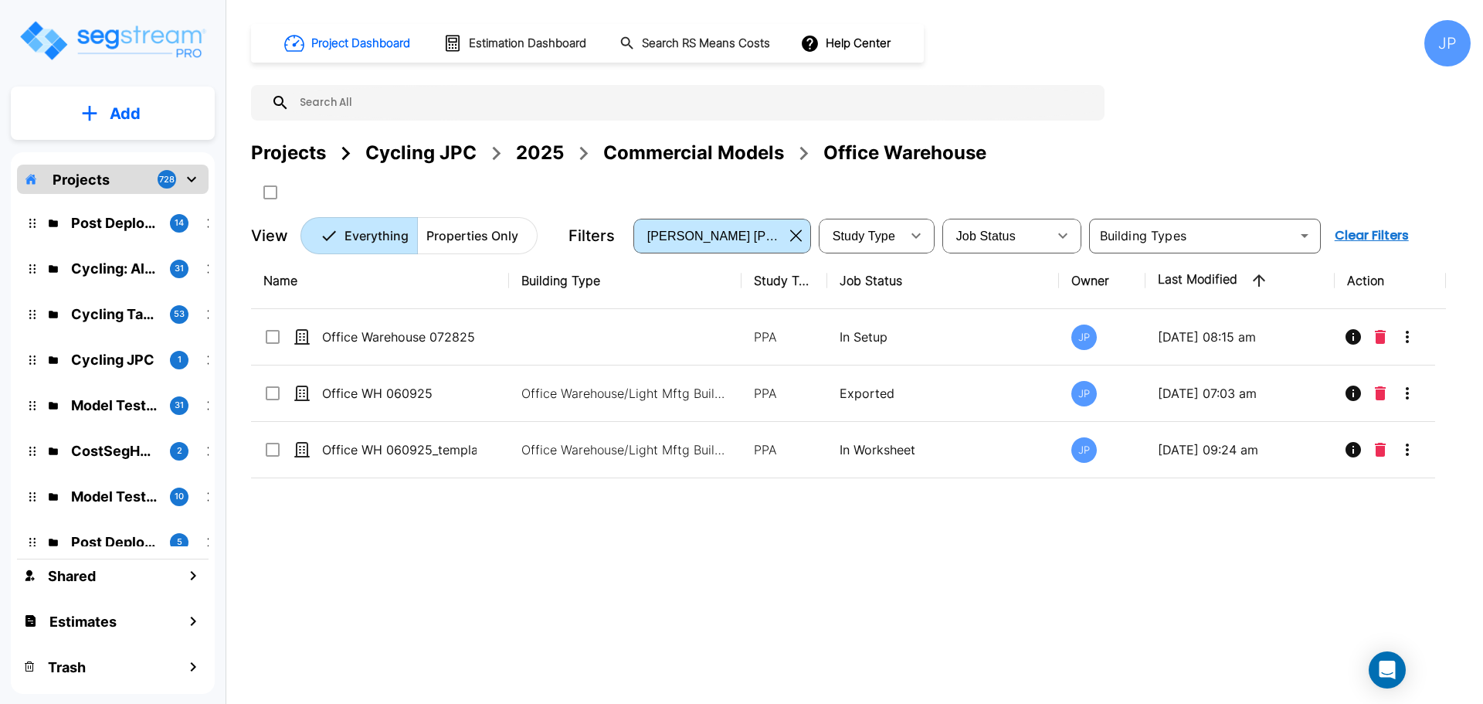
click at [534, 152] on div "2025" at bounding box center [540, 153] width 48 height 28
click at [550, 166] on div "2025" at bounding box center [540, 153] width 48 height 28
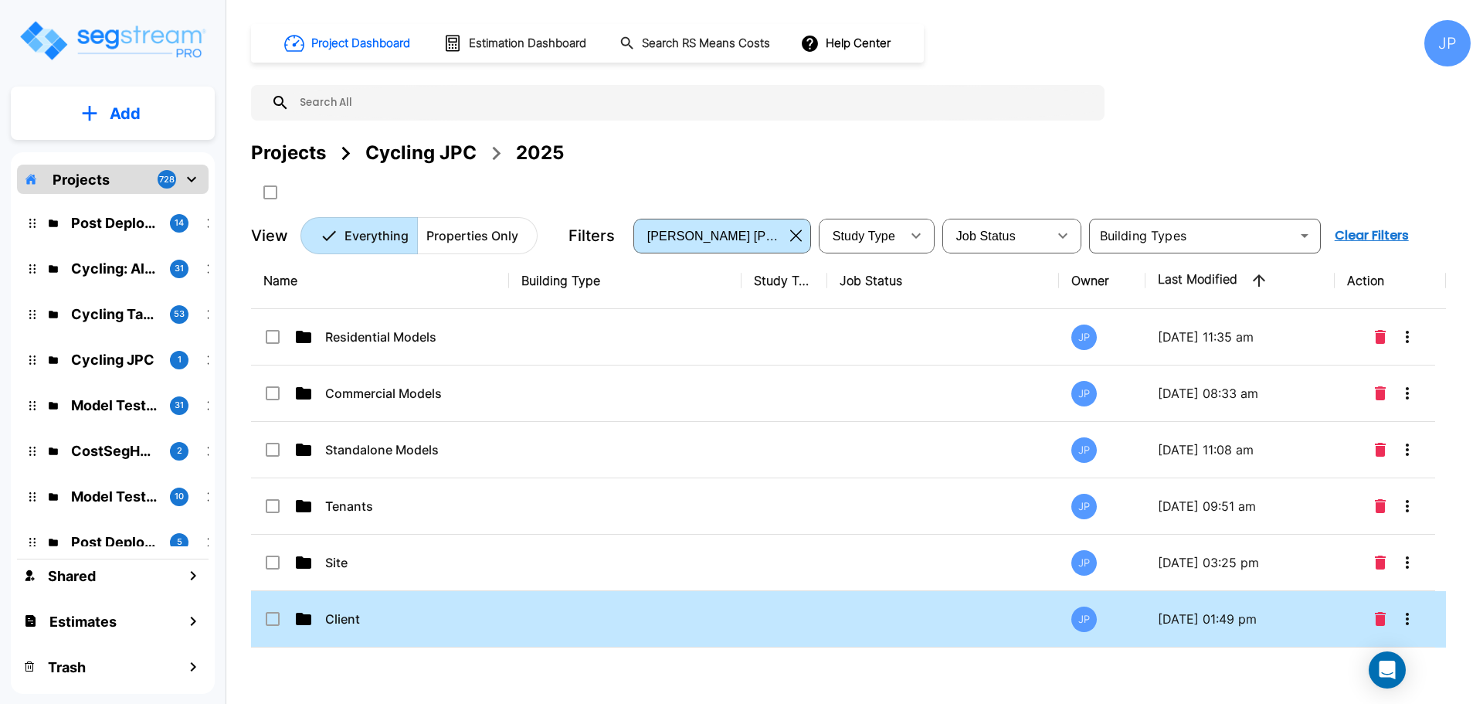
click at [977, 179] on div "Projects Cycling JPC 2025" at bounding box center [861, 172] width 1220 height 66
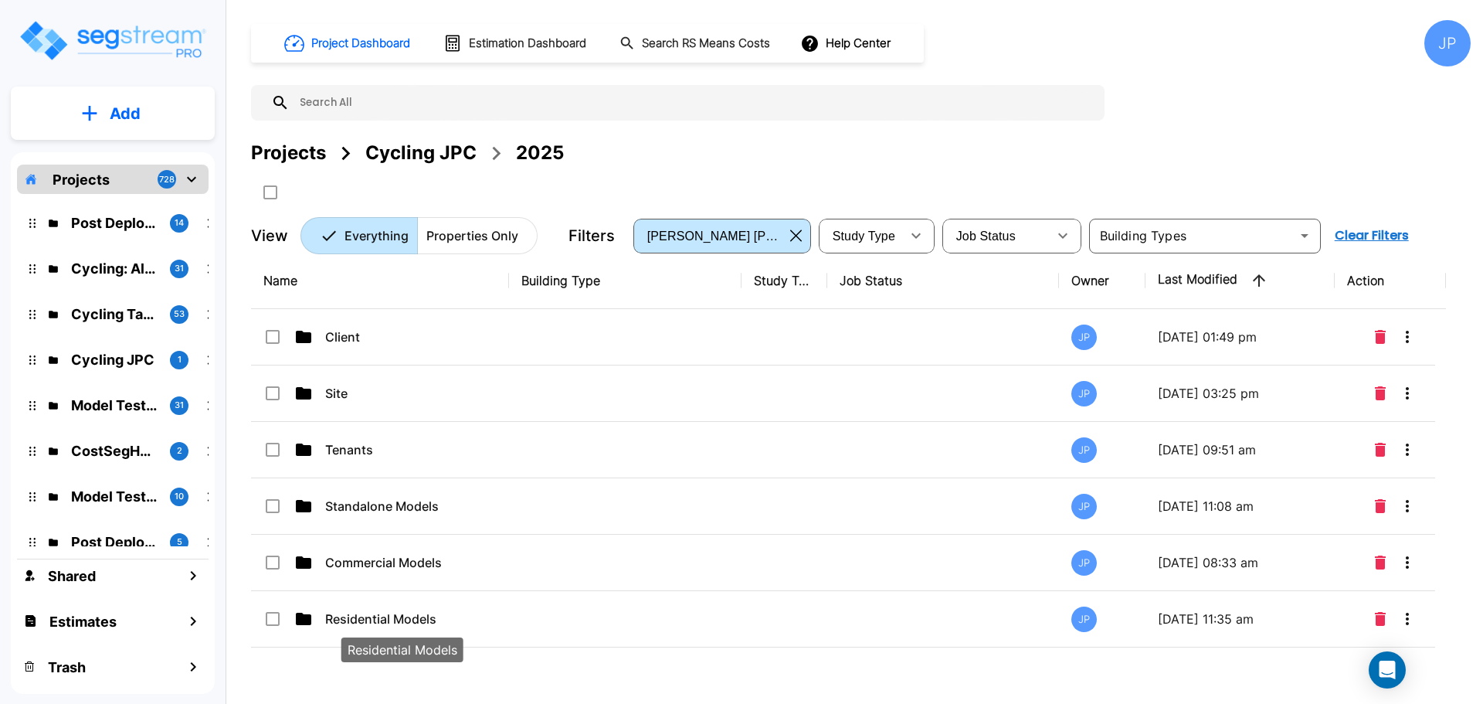
click at [440, 527] on p "Residential Models" at bounding box center [402, 618] width 154 height 19
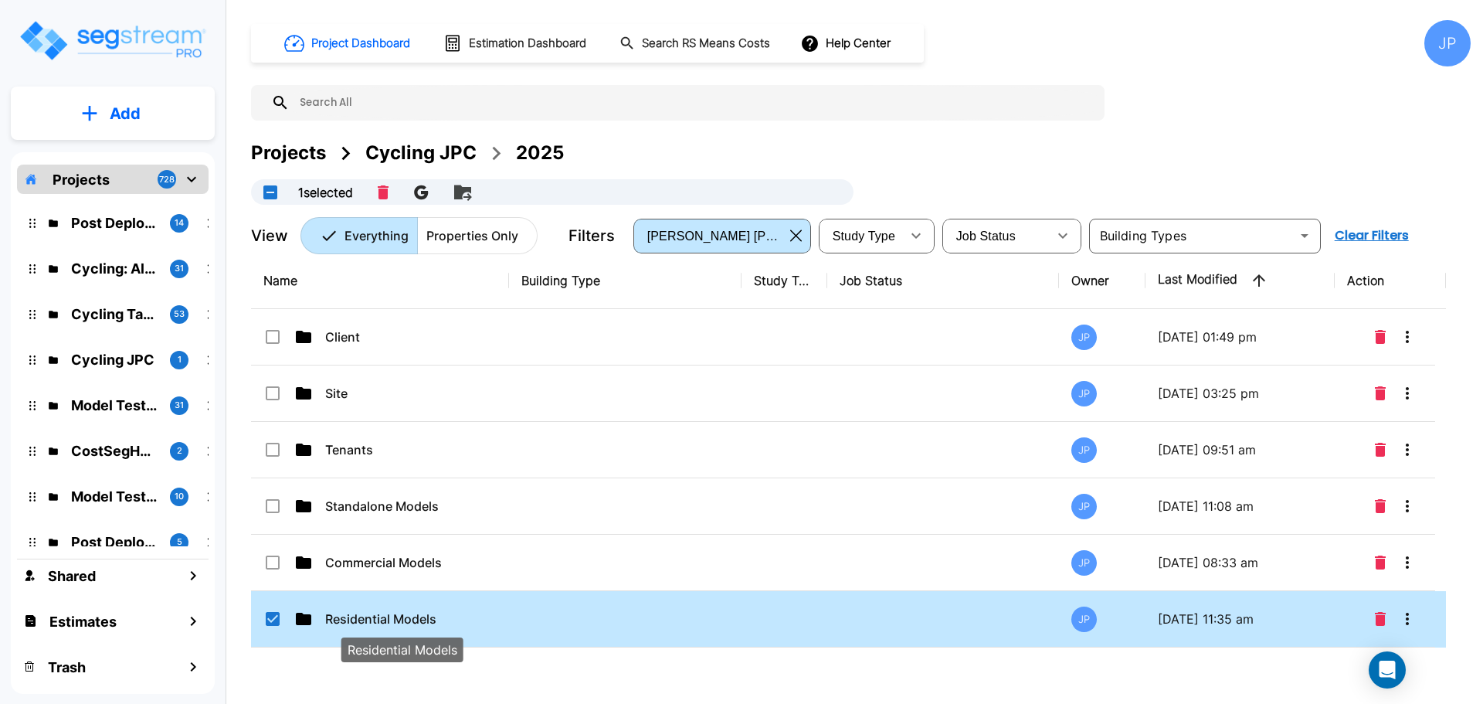
click at [1027, 135] on div "Project Dashboard Estimation Dashboard Search RS Means Costs Help Center JP Pro…" at bounding box center [861, 137] width 1220 height 234
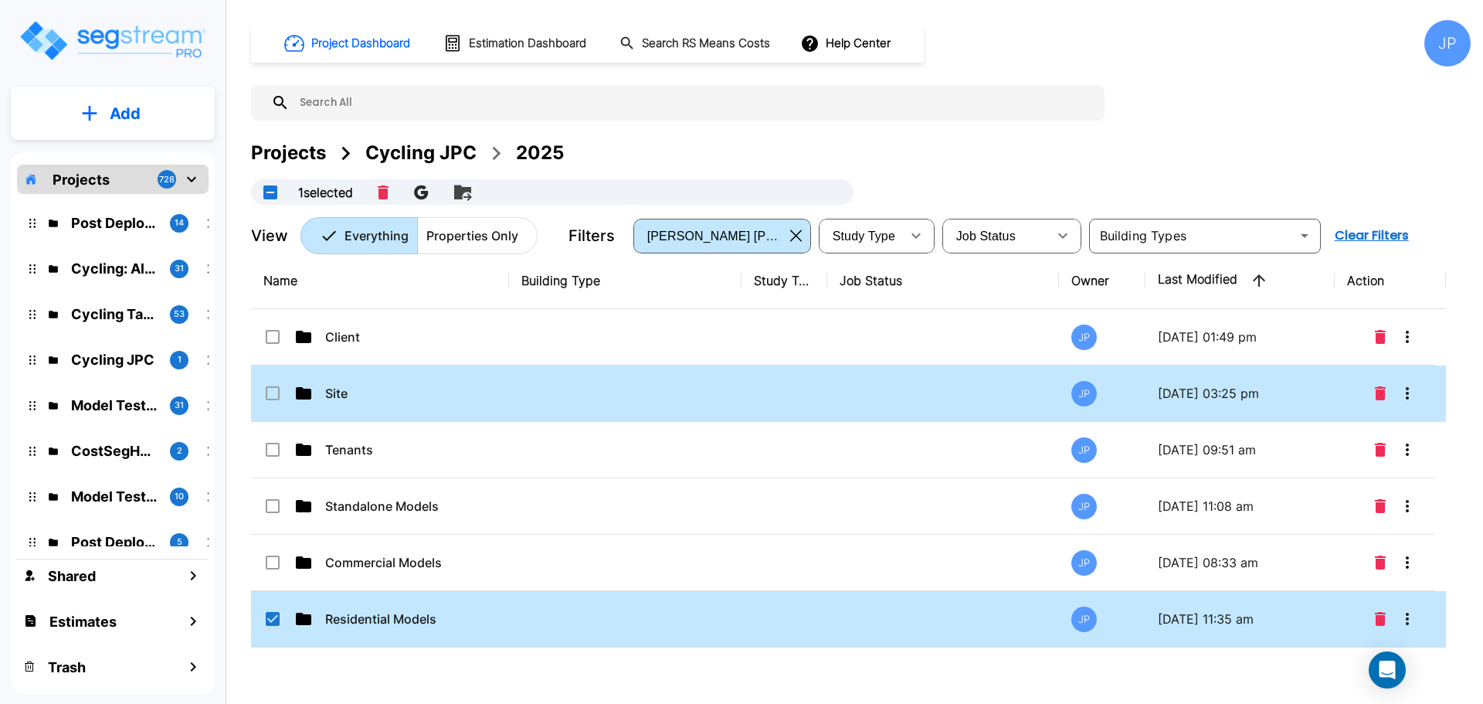
click at [271, 527] on input "select row Residential Models" at bounding box center [270, 615] width 15 height 13
click at [867, 141] on div "Projects Cycling JPC 2025" at bounding box center [861, 153] width 1220 height 28
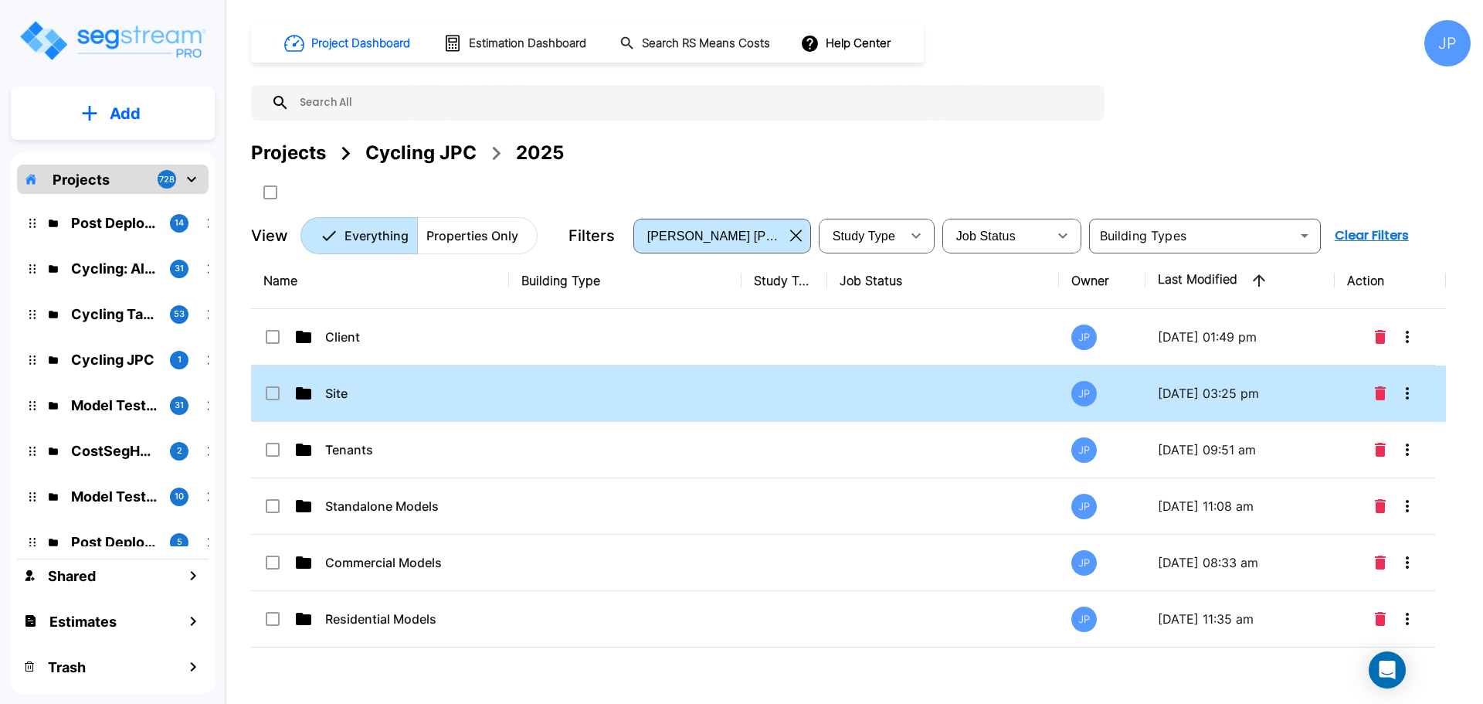
checkbox input "false"
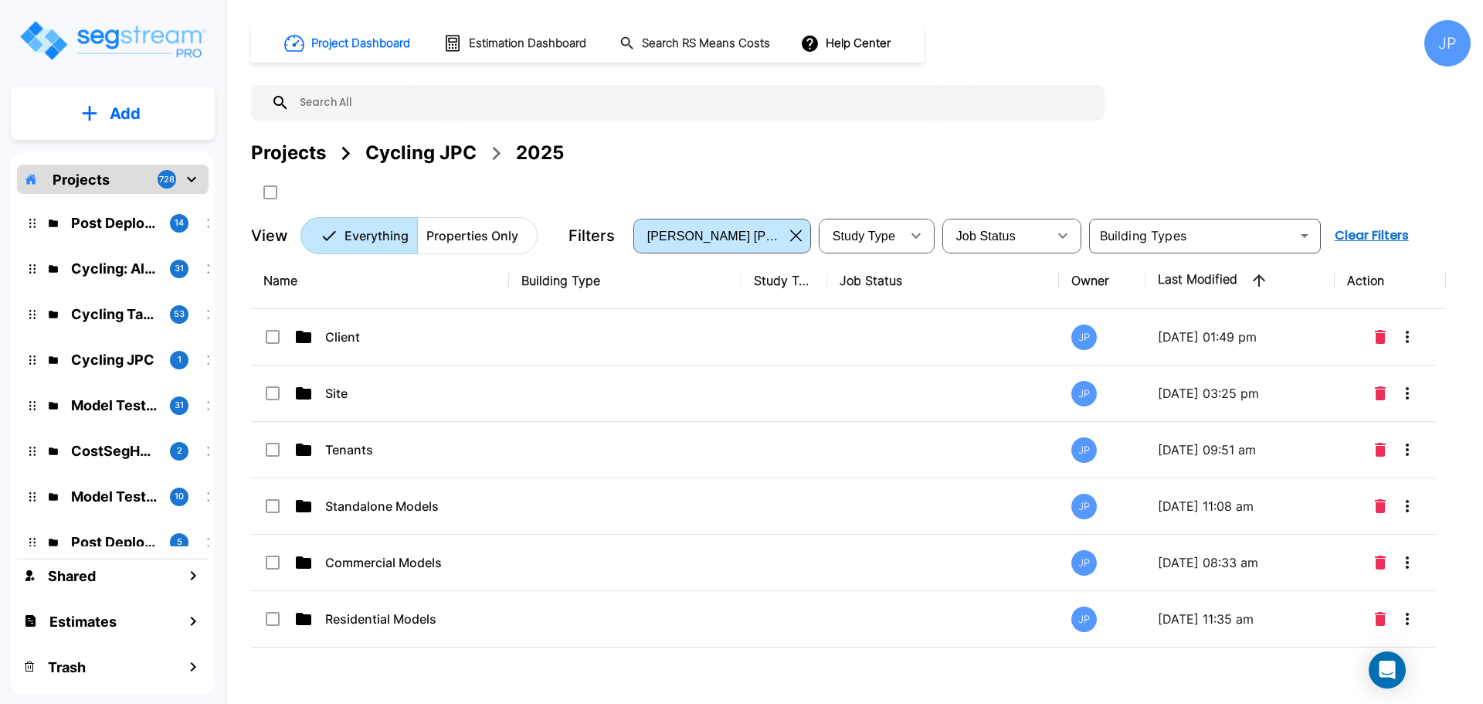
click at [496, 527] on td "Residential Models" at bounding box center [380, 619] width 258 height 56
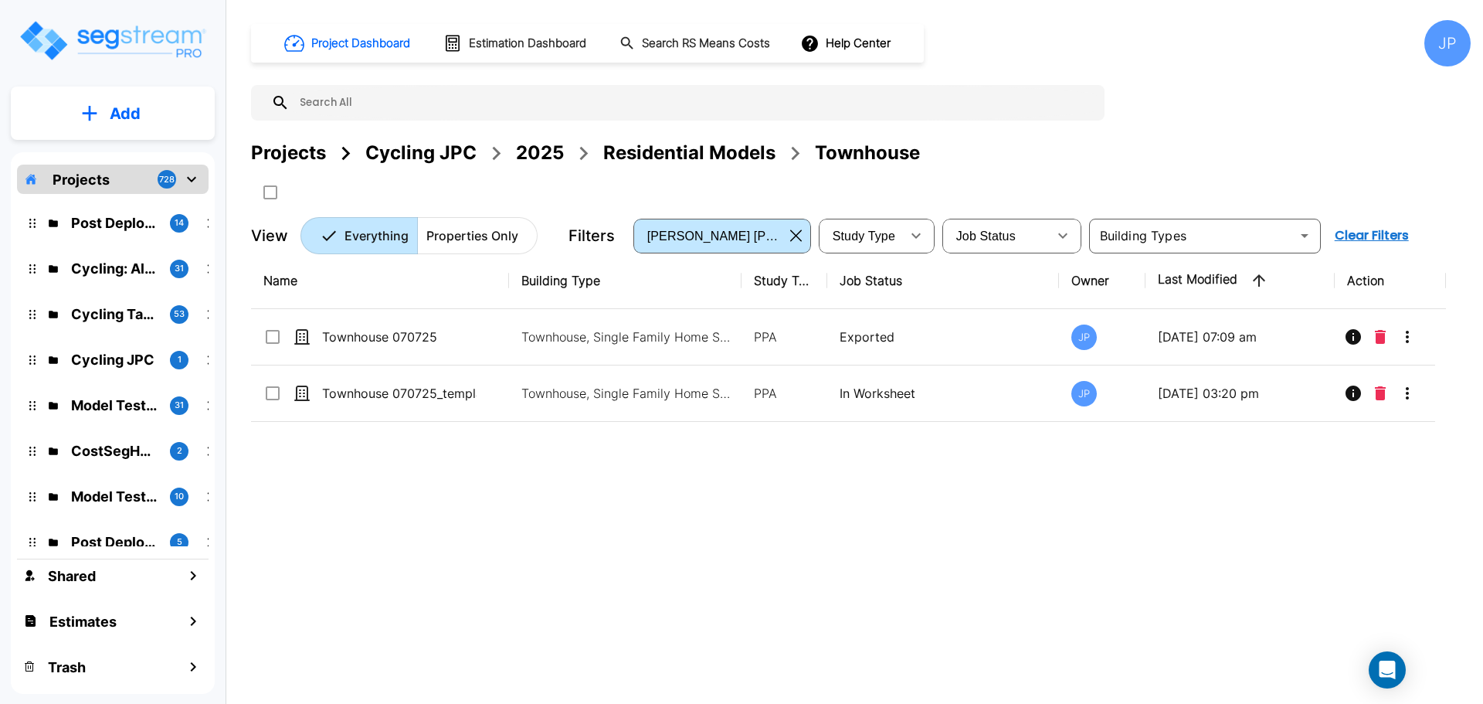
click at [188, 107] on button "Add" at bounding box center [113, 113] width 204 height 45
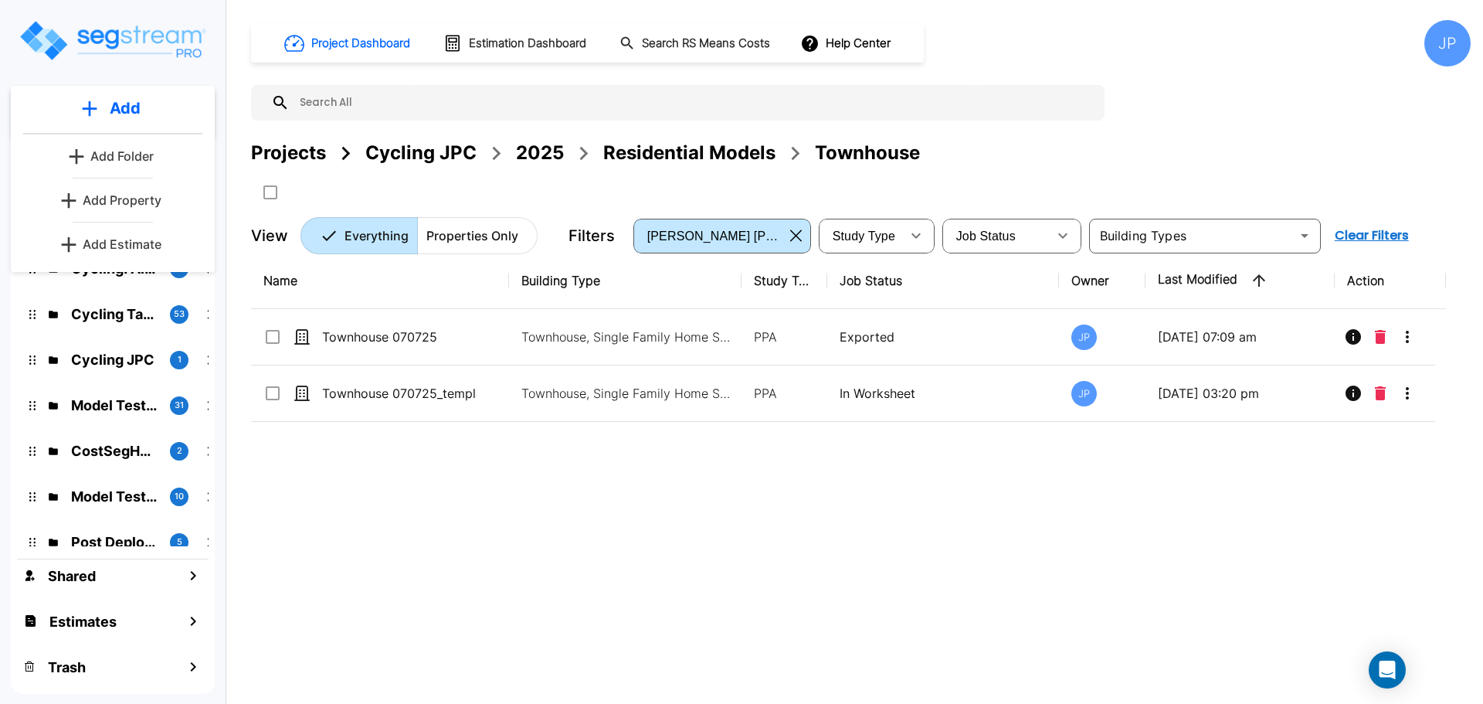
click at [592, 402] on td "Townhouse, Single Family Home Site" at bounding box center [625, 393] width 233 height 56
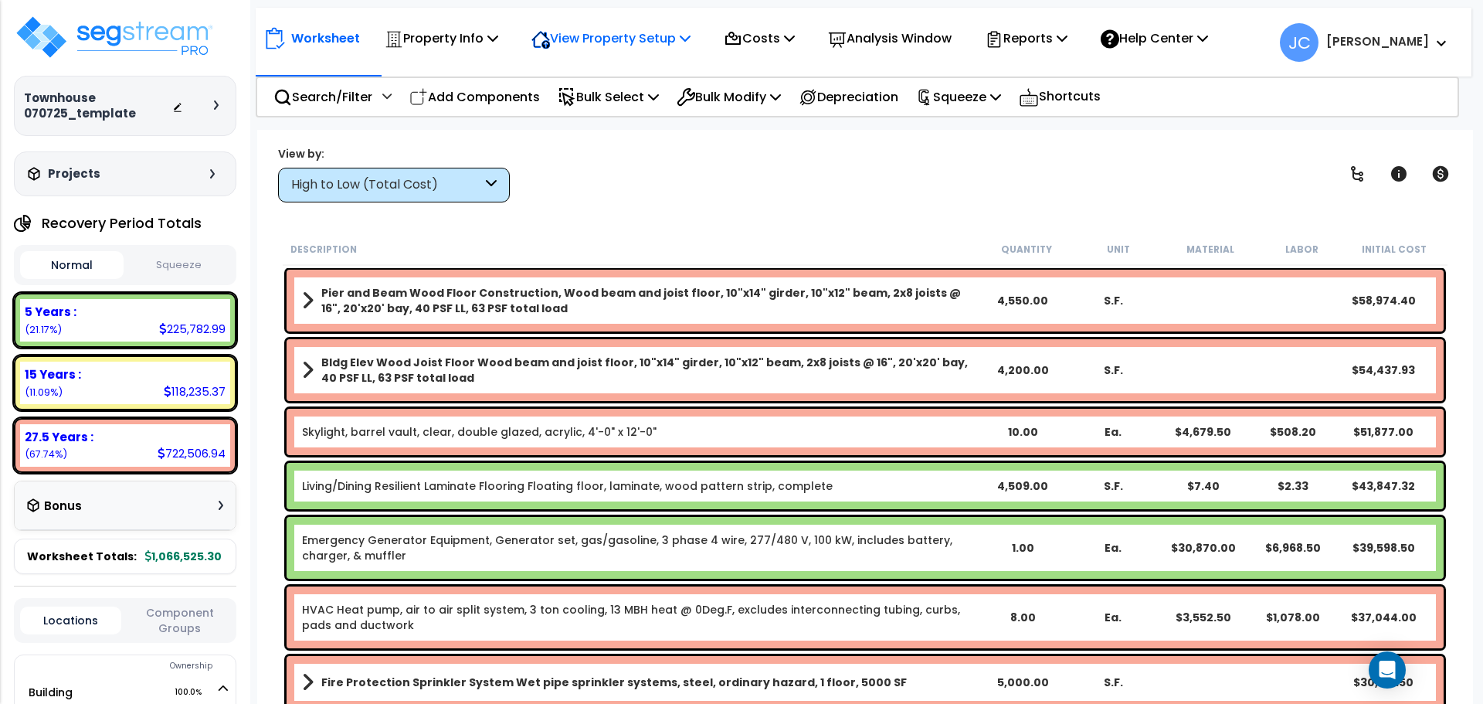
click at [600, 36] on p "View Property Setup" at bounding box center [610, 38] width 159 height 21
click at [463, 41] on p "Property Info" at bounding box center [442, 38] width 114 height 21
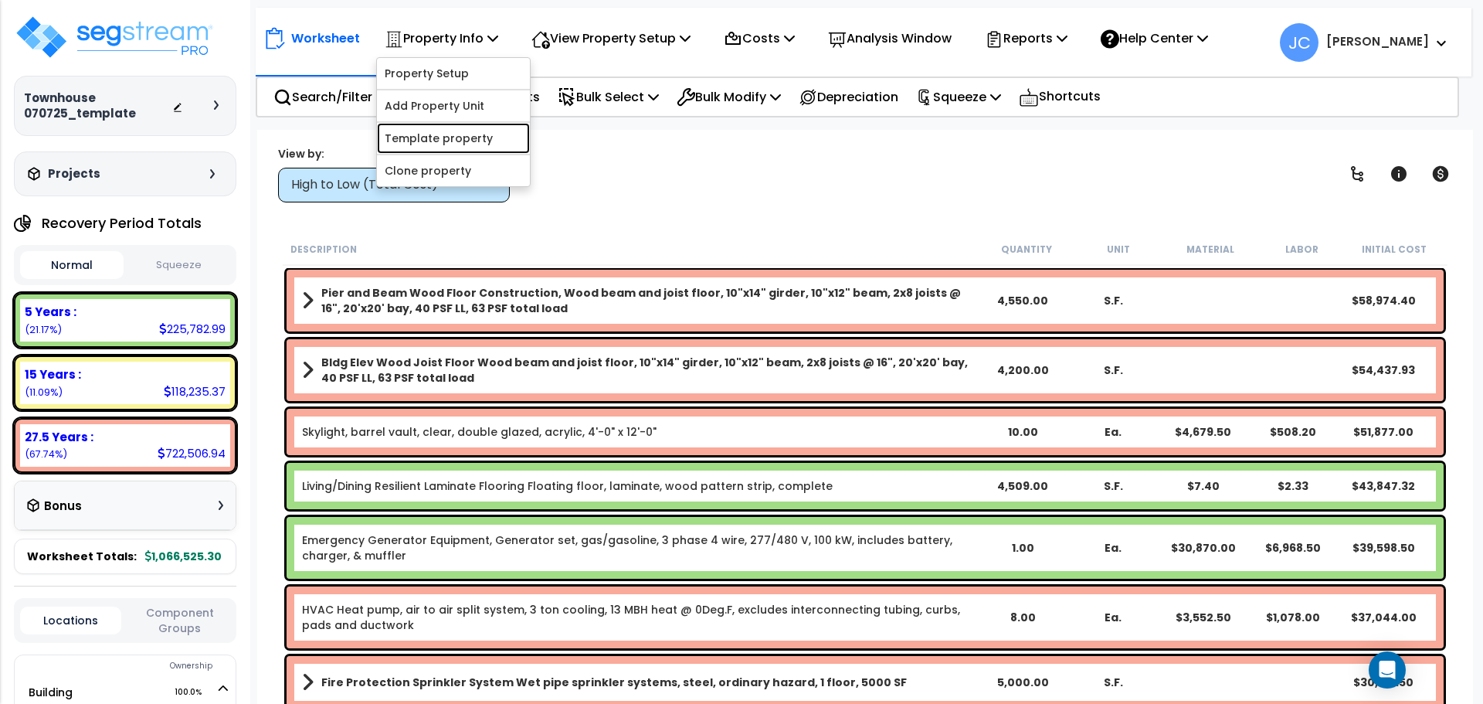
click at [475, 134] on link "Template property" at bounding box center [453, 138] width 153 height 31
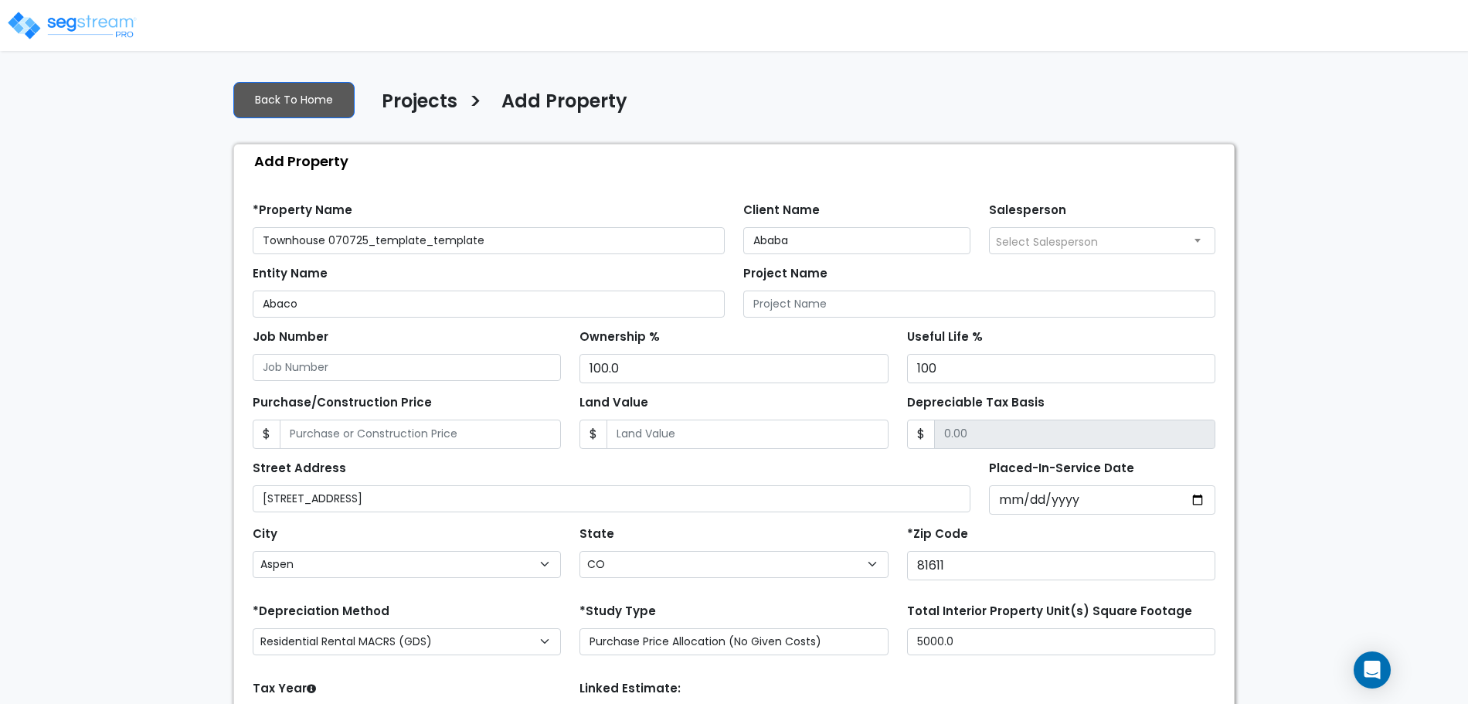
select select "Aspen"
select select "CO"
select select "CRM(_5"
select select "2025"
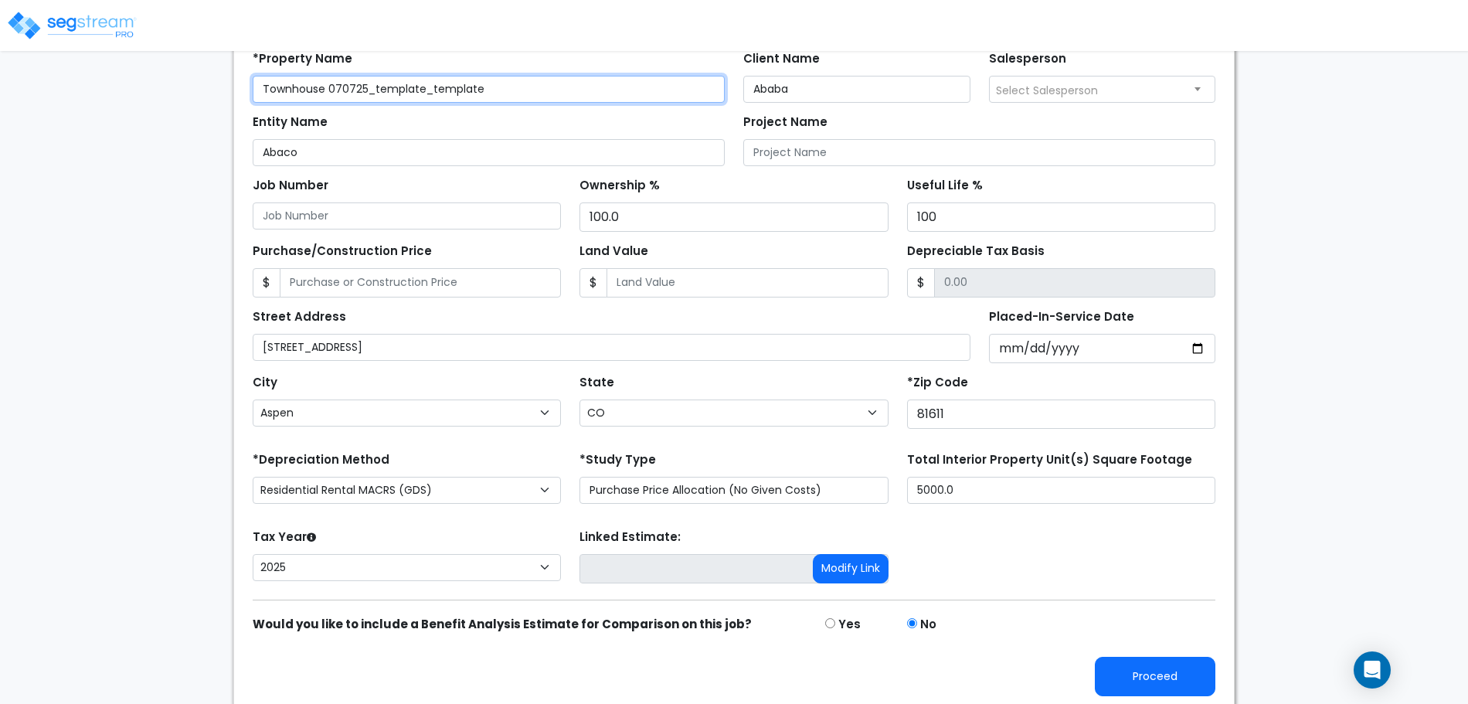
scroll to position [148, 0]
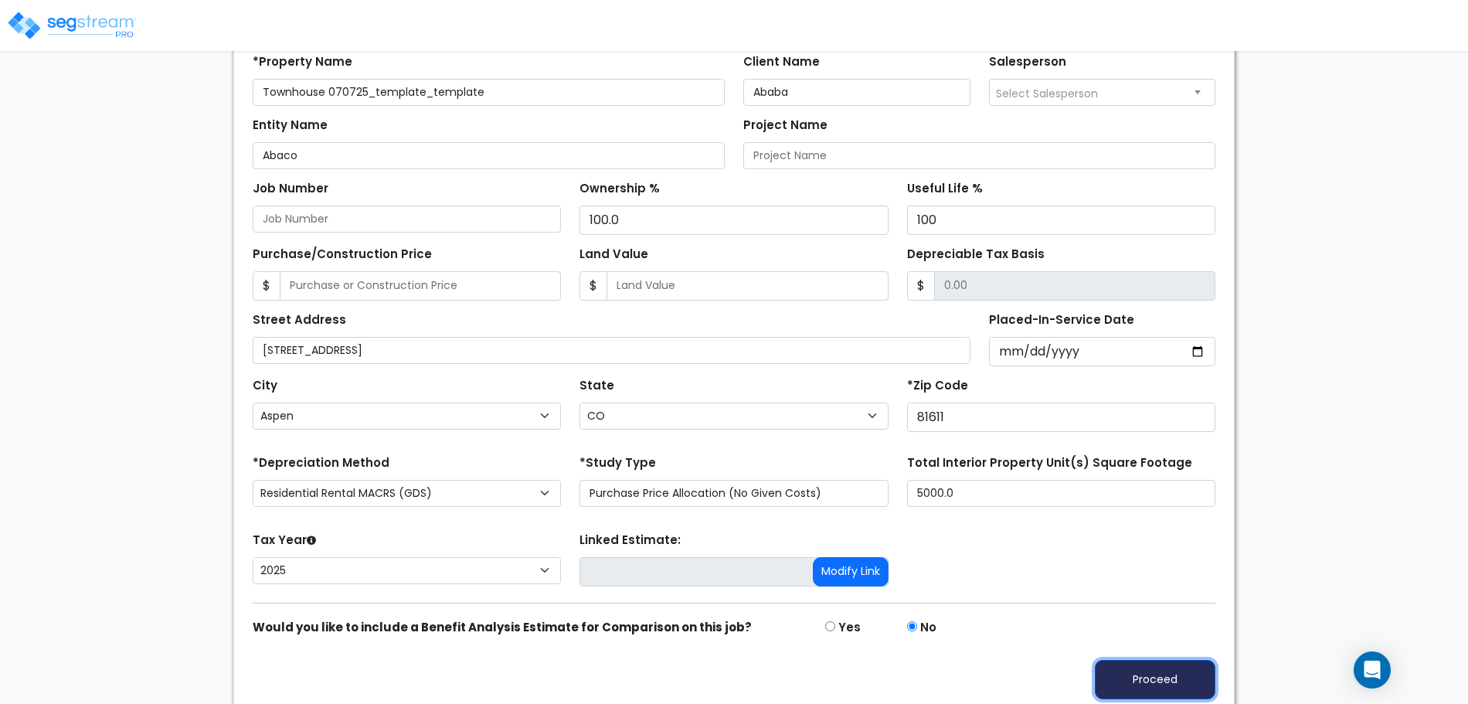
click at [1145, 667] on button "Proceed" at bounding box center [1155, 679] width 121 height 39
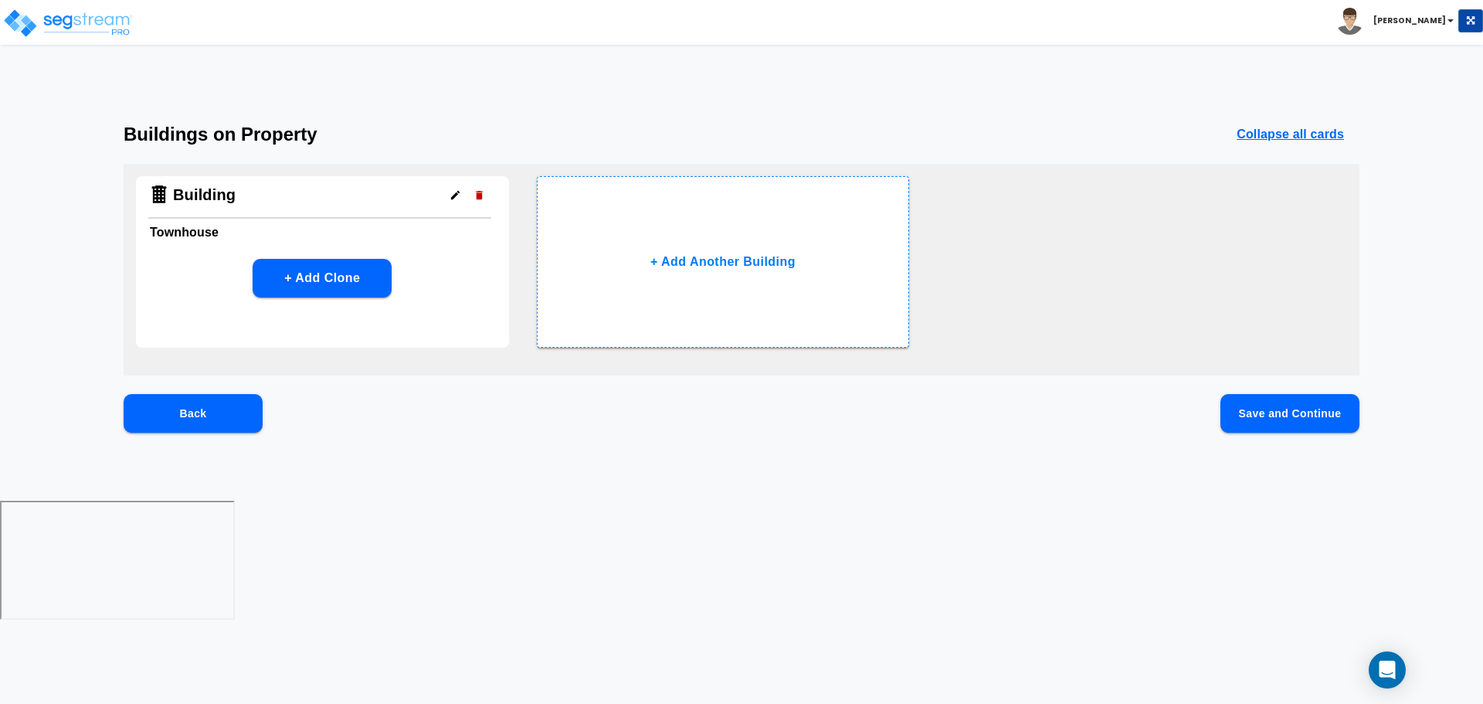
click at [1259, 408] on button "Save and Continue" at bounding box center [1289, 413] width 139 height 39
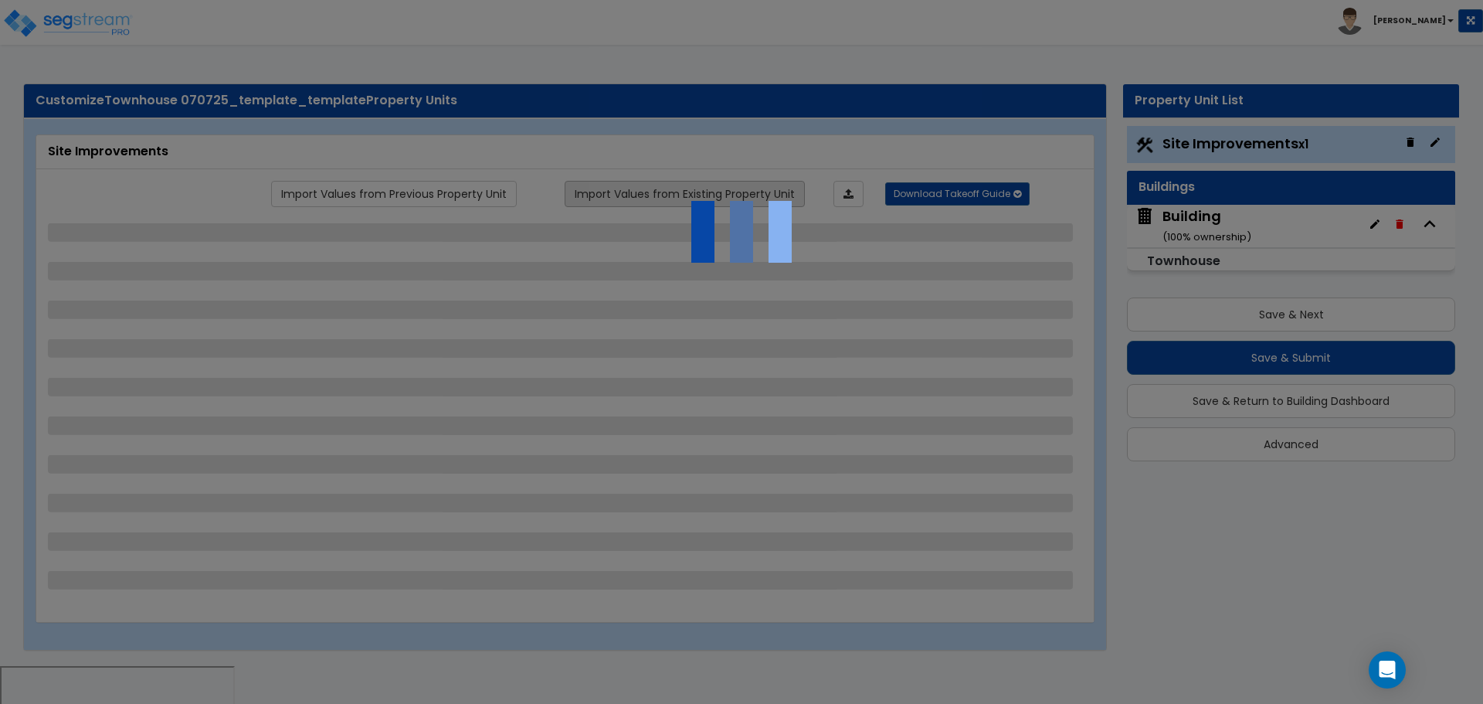
select select "2"
select select "1"
select select "2"
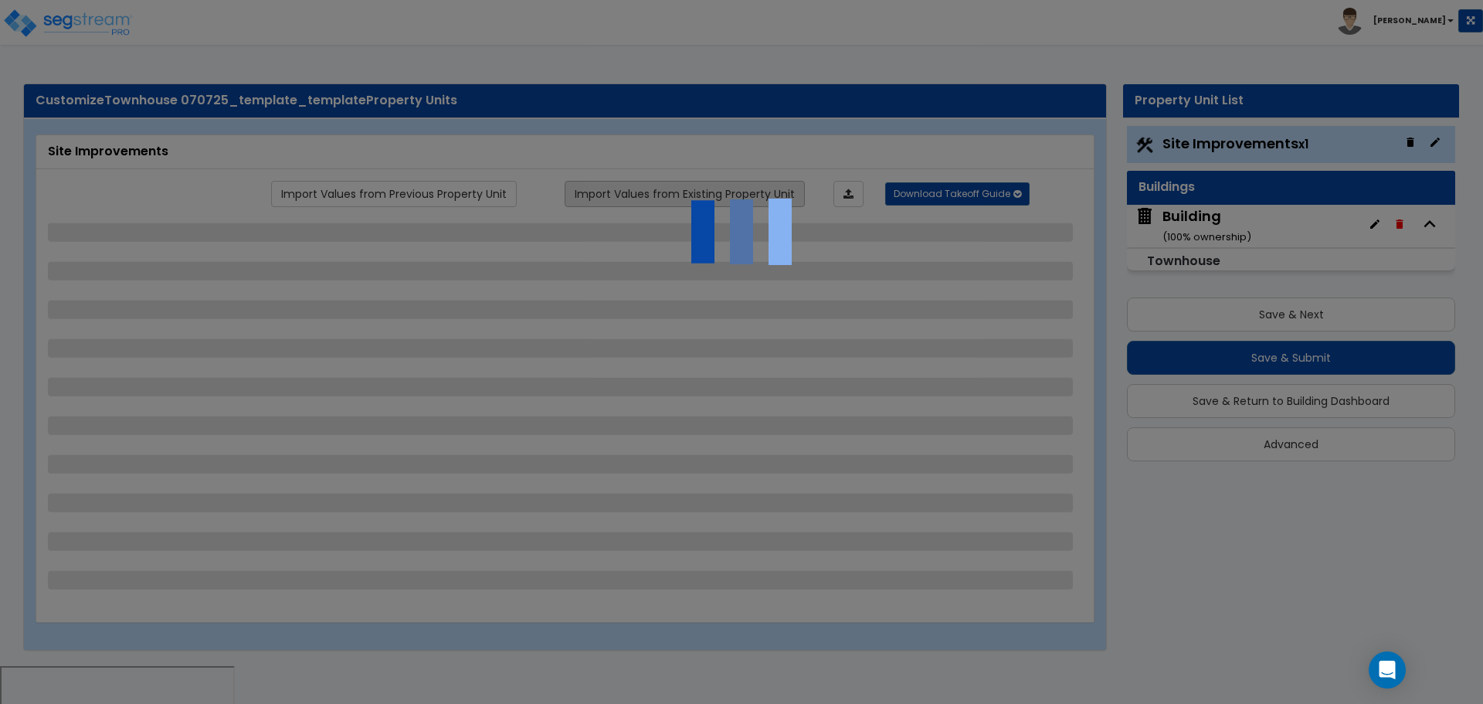
select select "1"
select select "2"
select select "1"
select select "2"
select select "1"
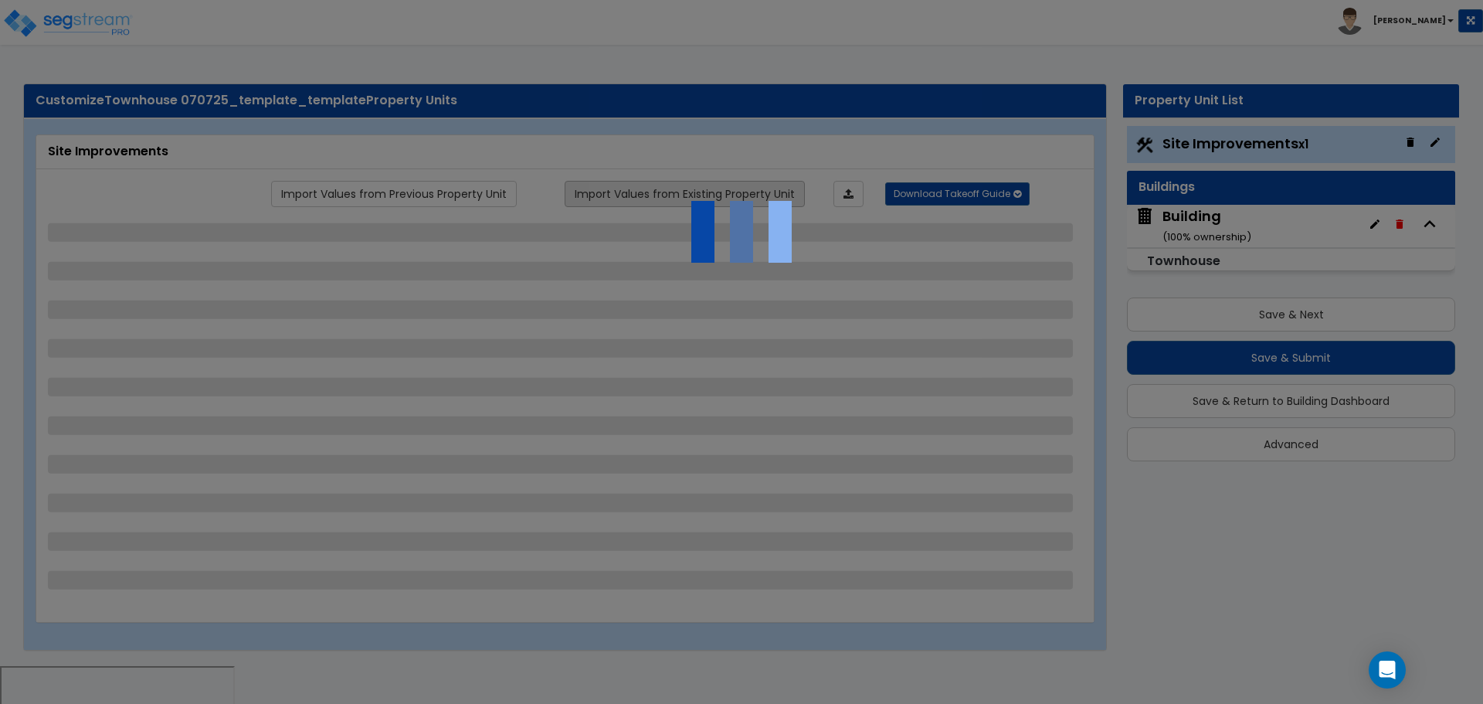
select select "1"
select select "11"
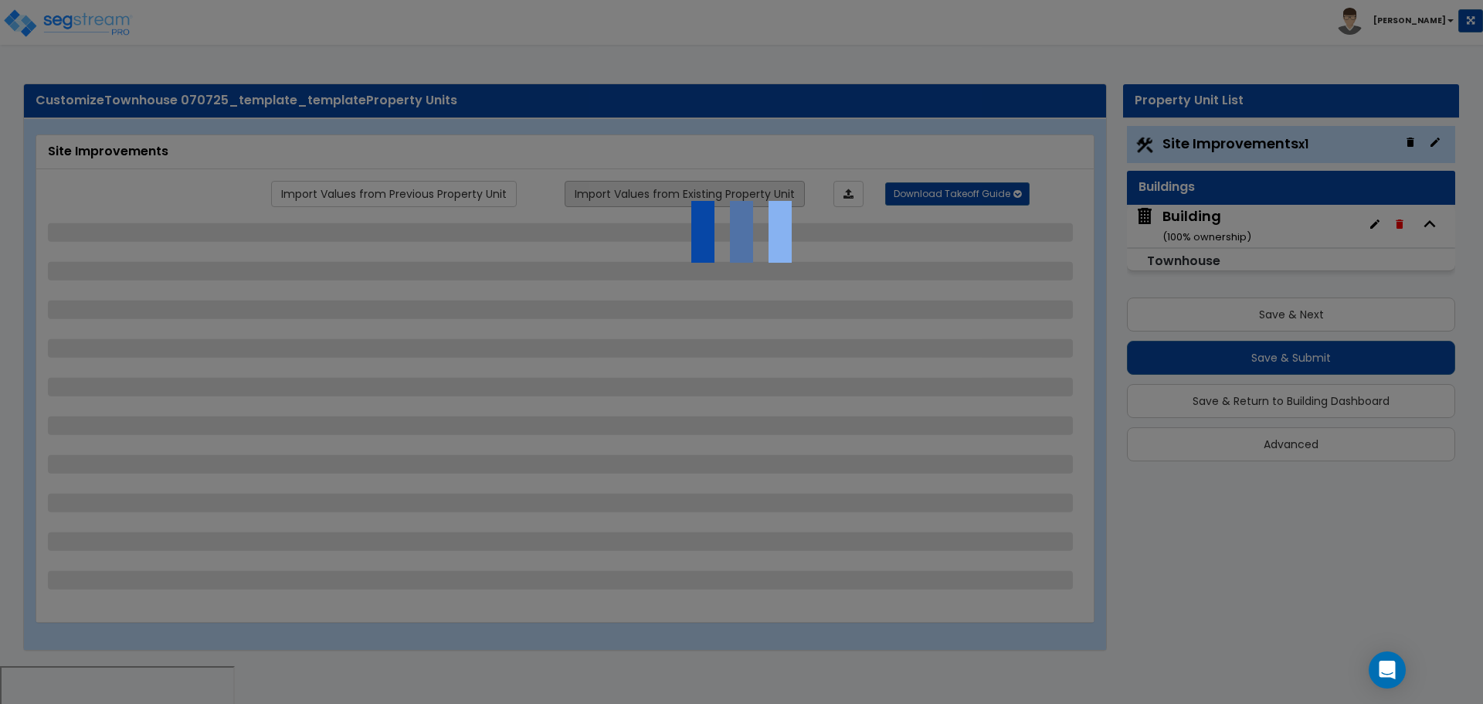
select select "1"
select select "3"
select select "1"
select select "2"
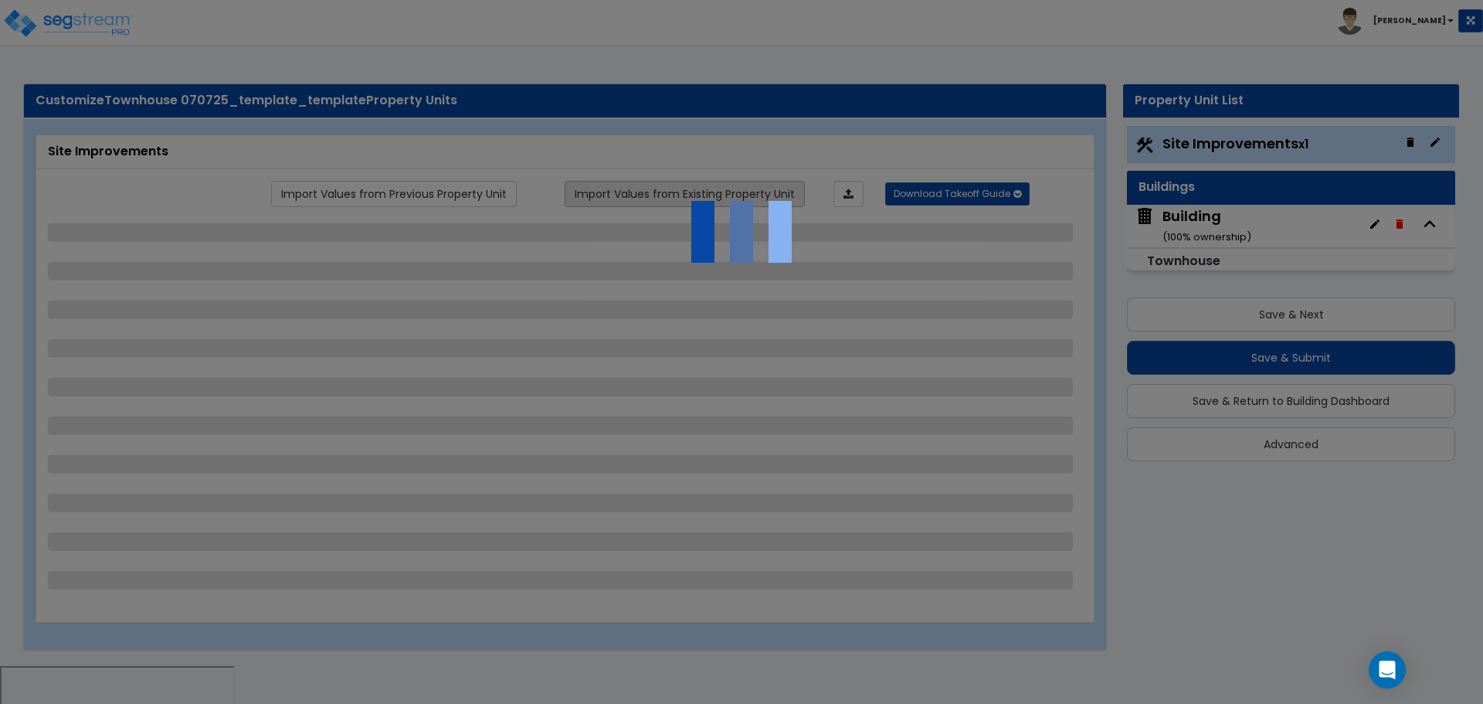
select select "1"
select select "2"
select select "1"
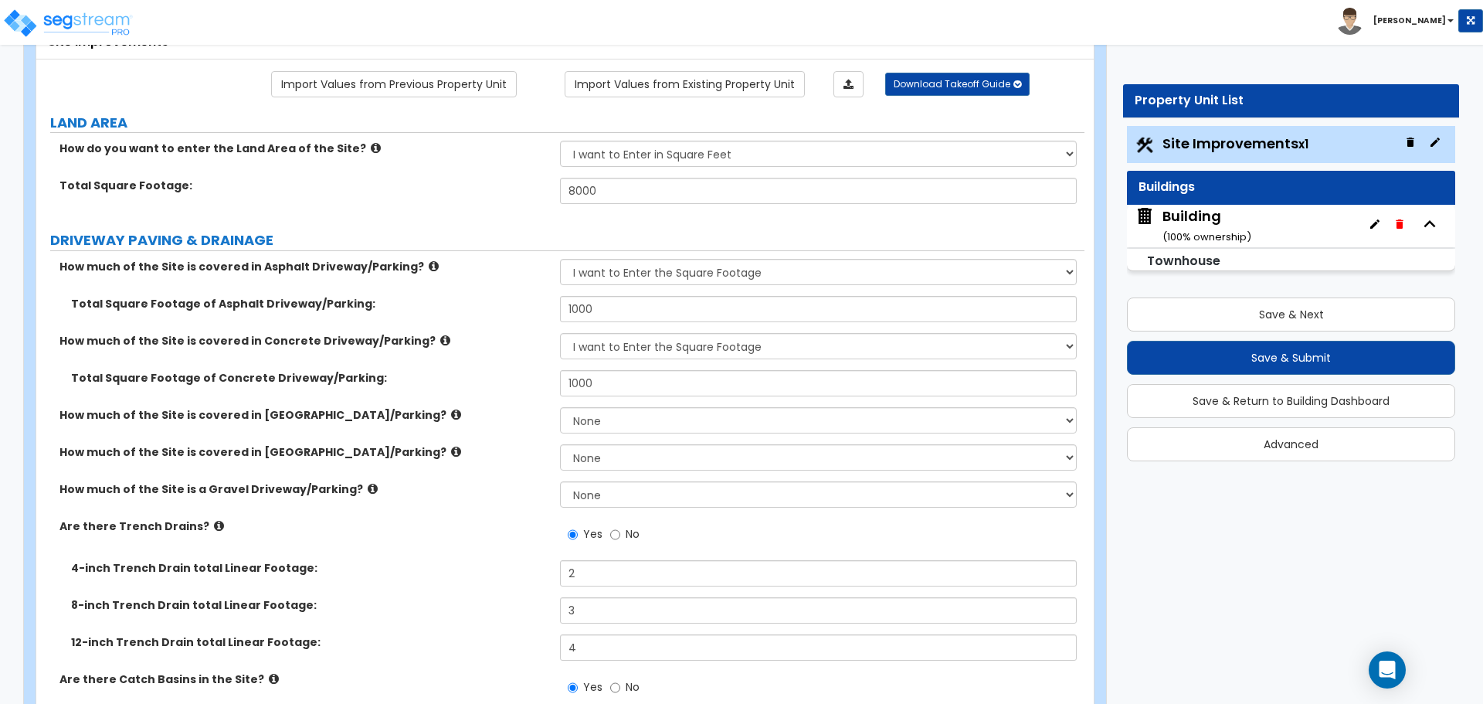
scroll to position [117, 0]
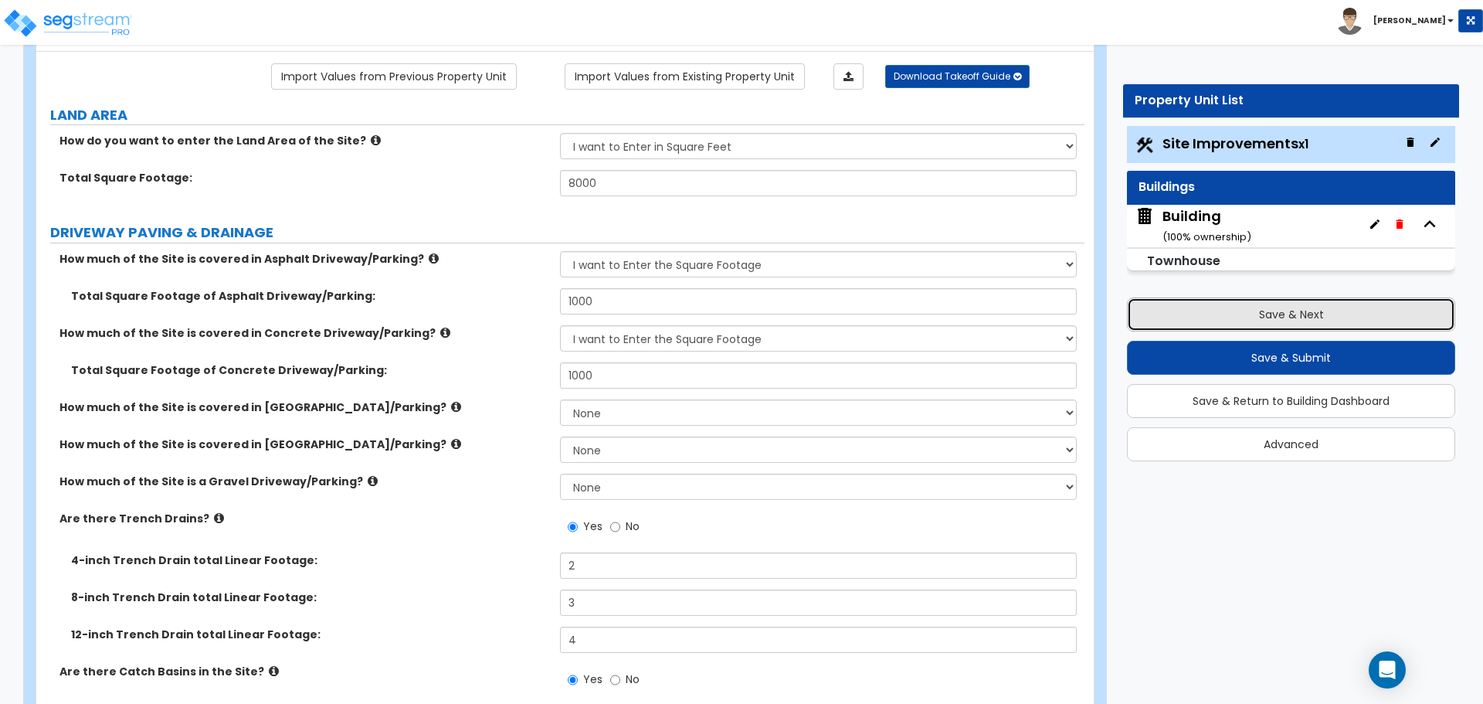
click at [1182, 314] on button "Save & Next" at bounding box center [1291, 314] width 328 height 34
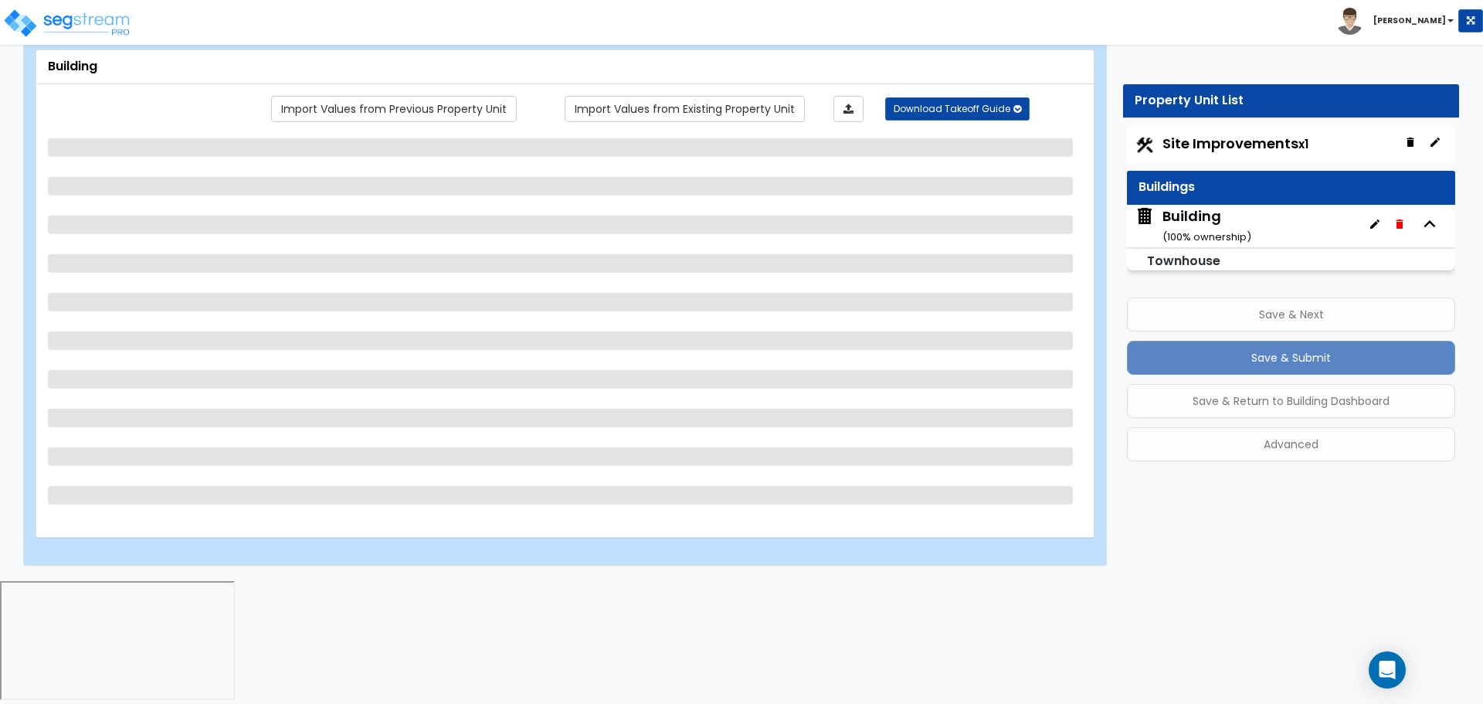
scroll to position [0, 0]
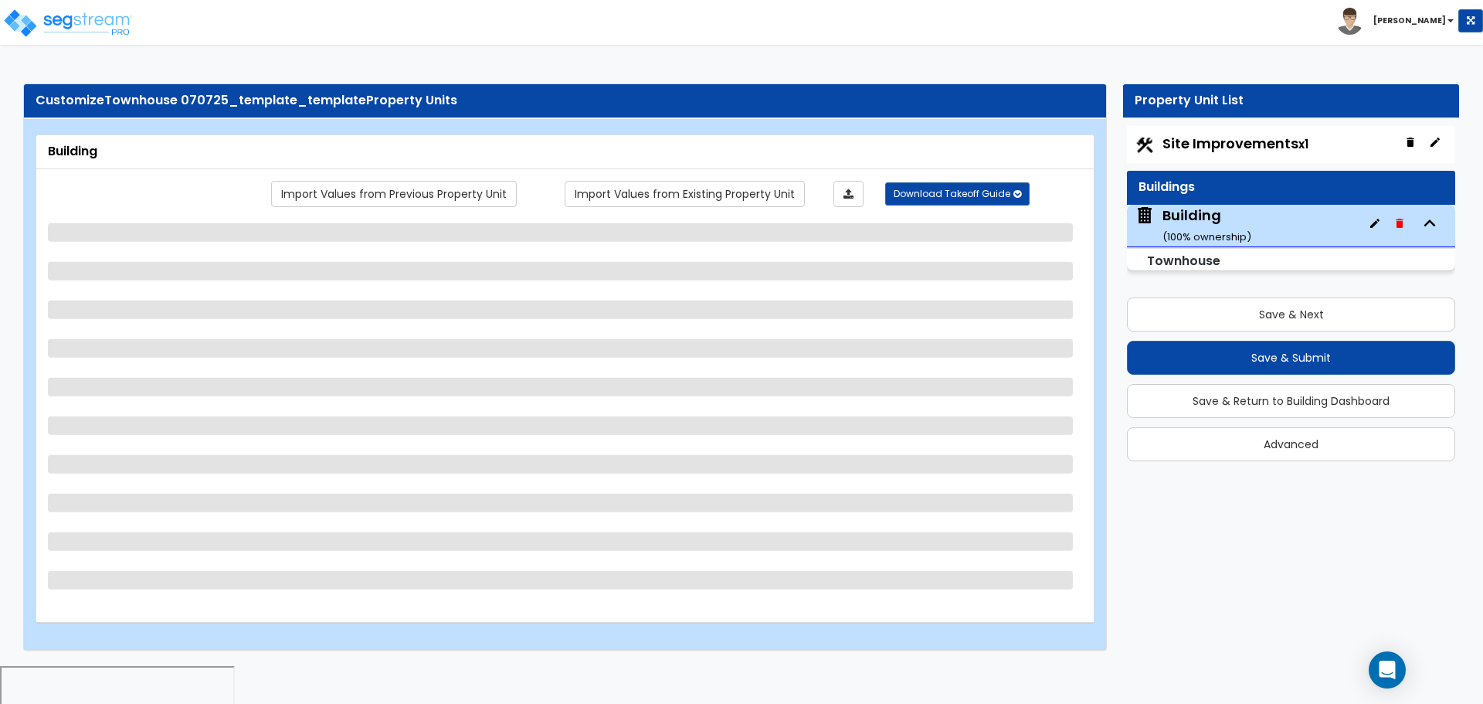
select select "2"
select select "6"
select select "1"
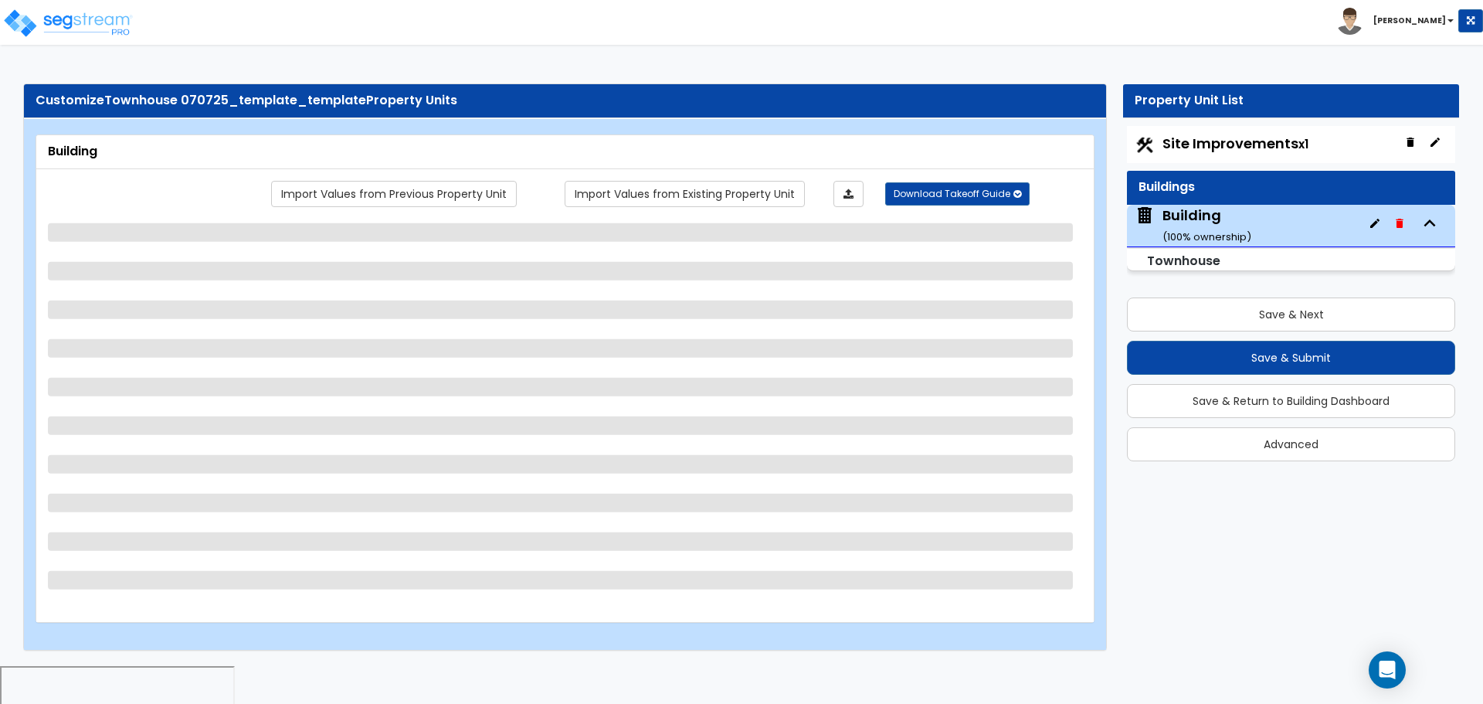
select select "3"
select select "10"
select select "7"
select select "5"
select select "3"
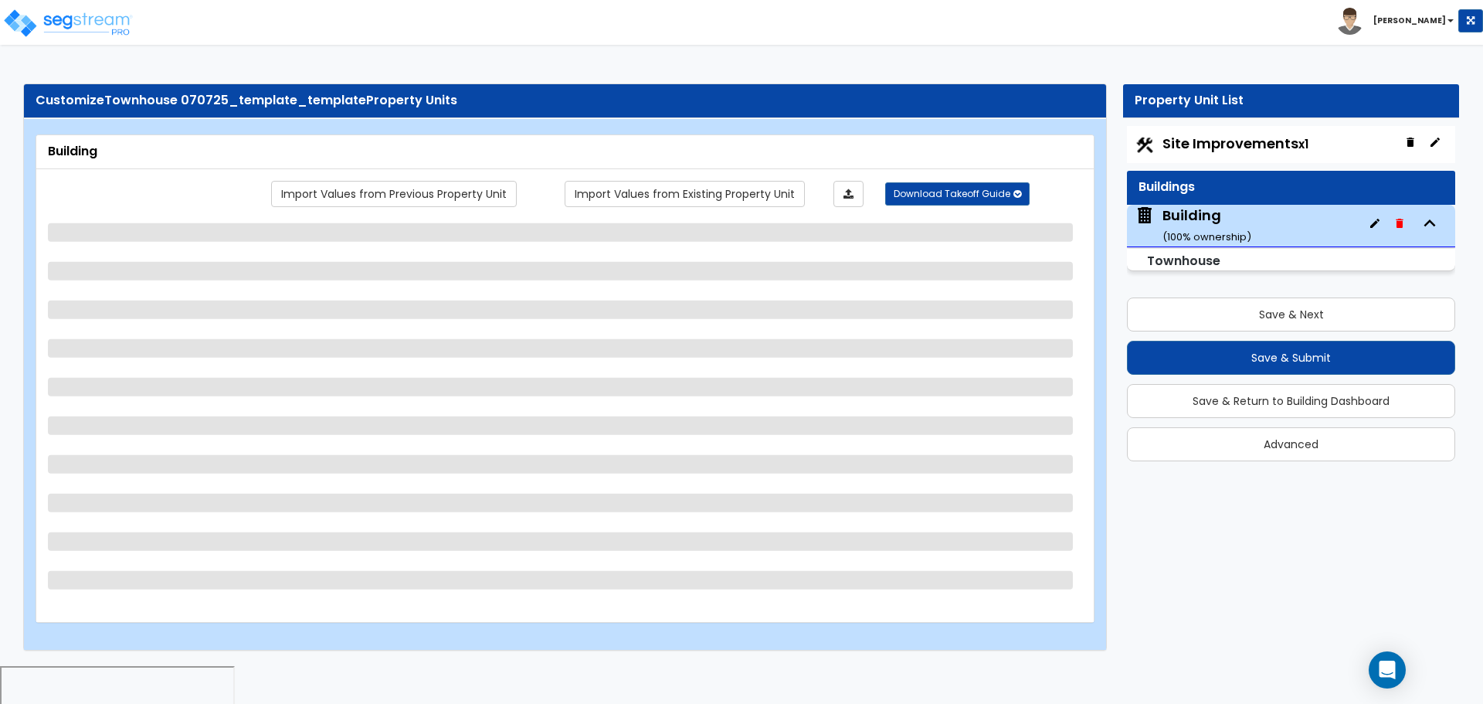
select select "2"
select select "3"
select select "1"
select select "2"
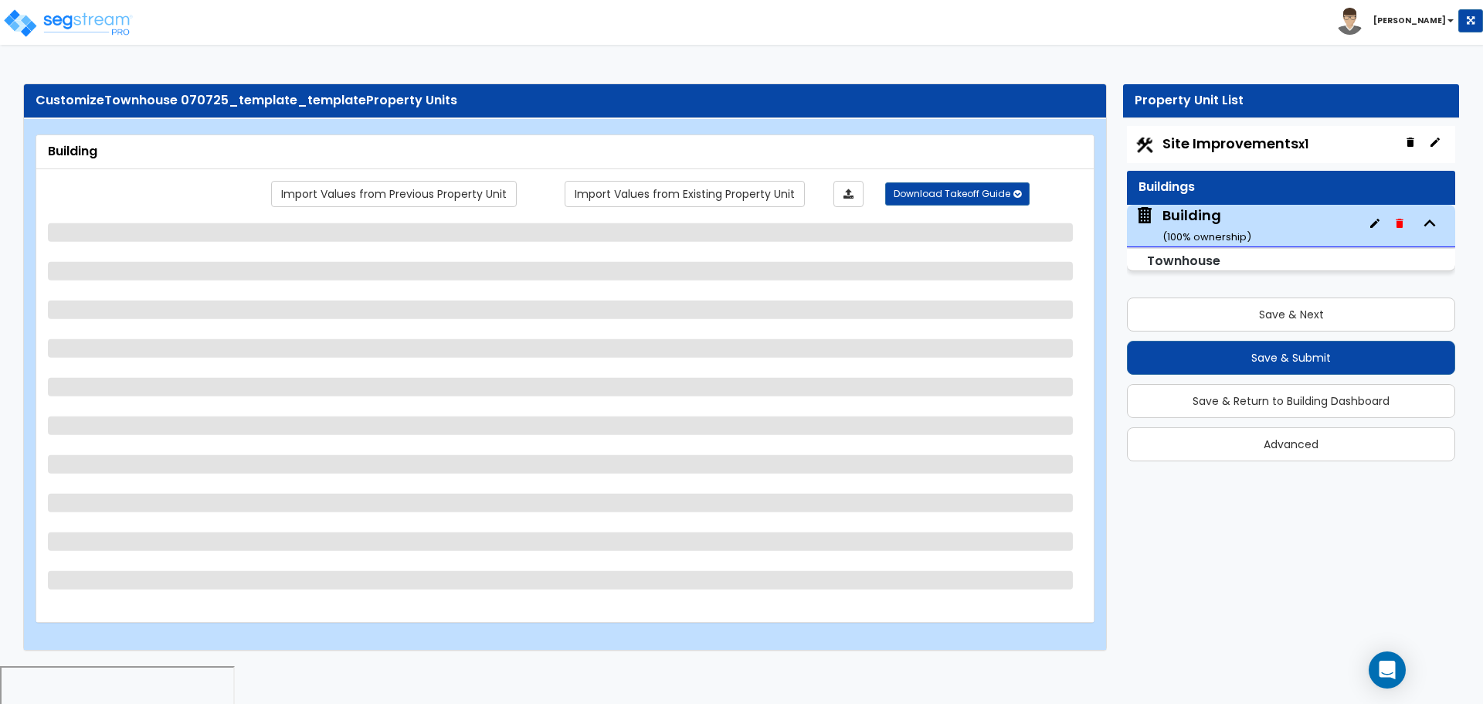
select select "1"
select select "2"
select select "5"
select select "4"
select select "1"
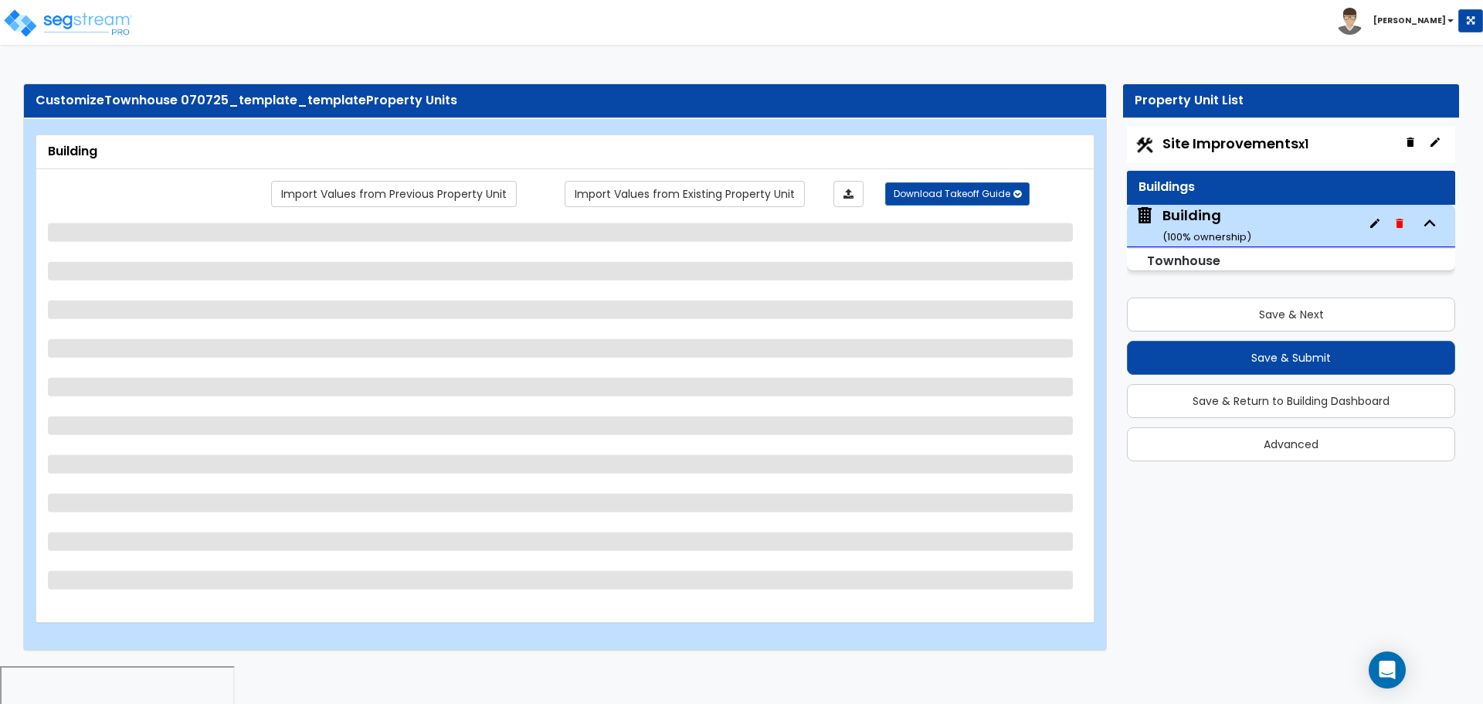
select select "1"
select select "5"
select select "2"
select select "1"
select select "3"
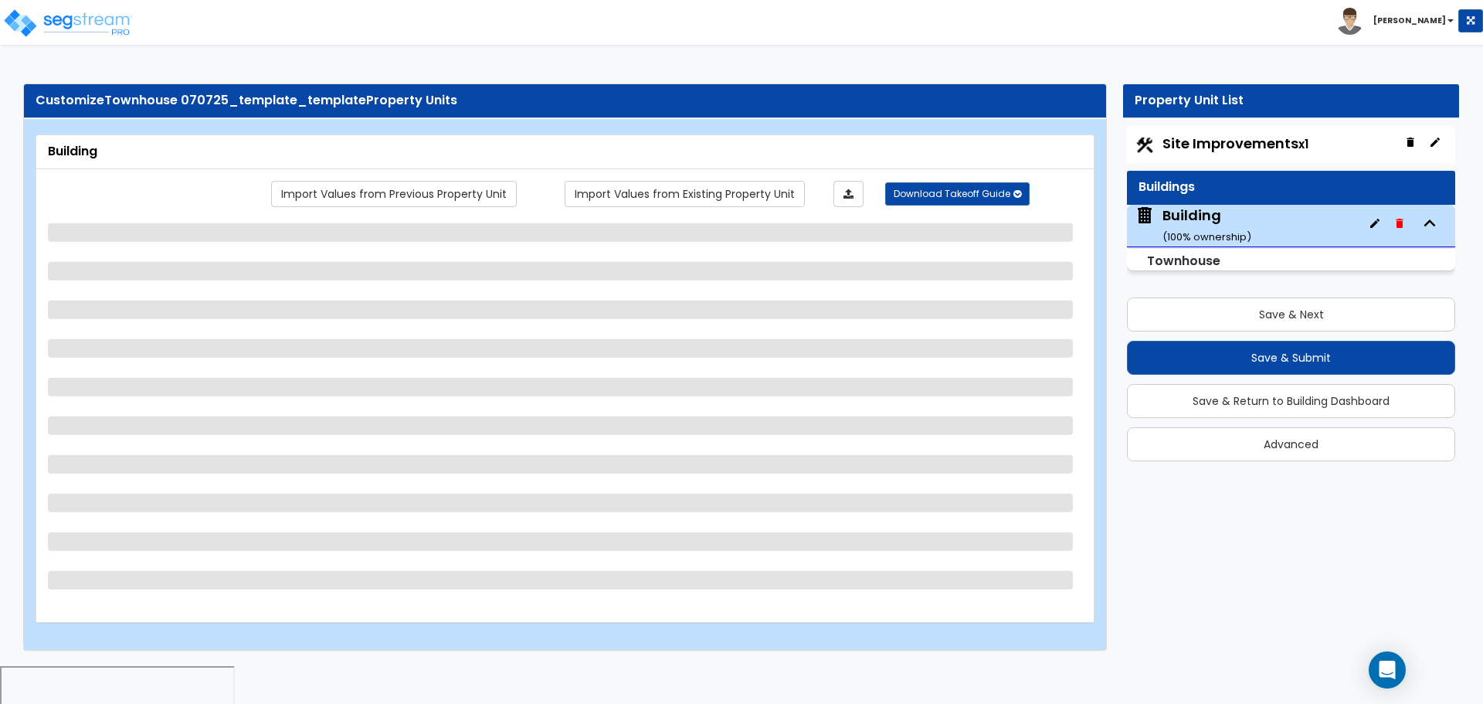
select select "4"
select select "5"
select select "1"
select select "3"
select select "4"
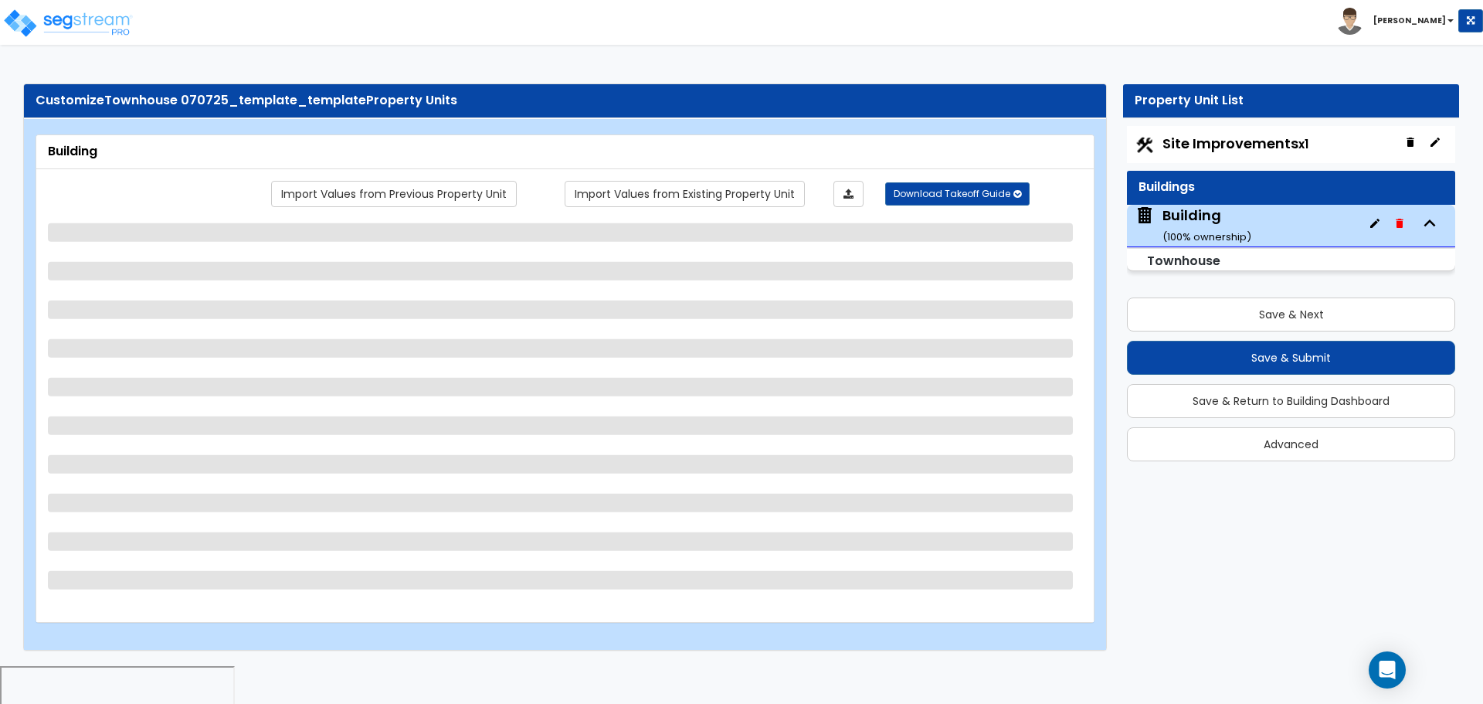
select select "2"
select select "1"
select select "2"
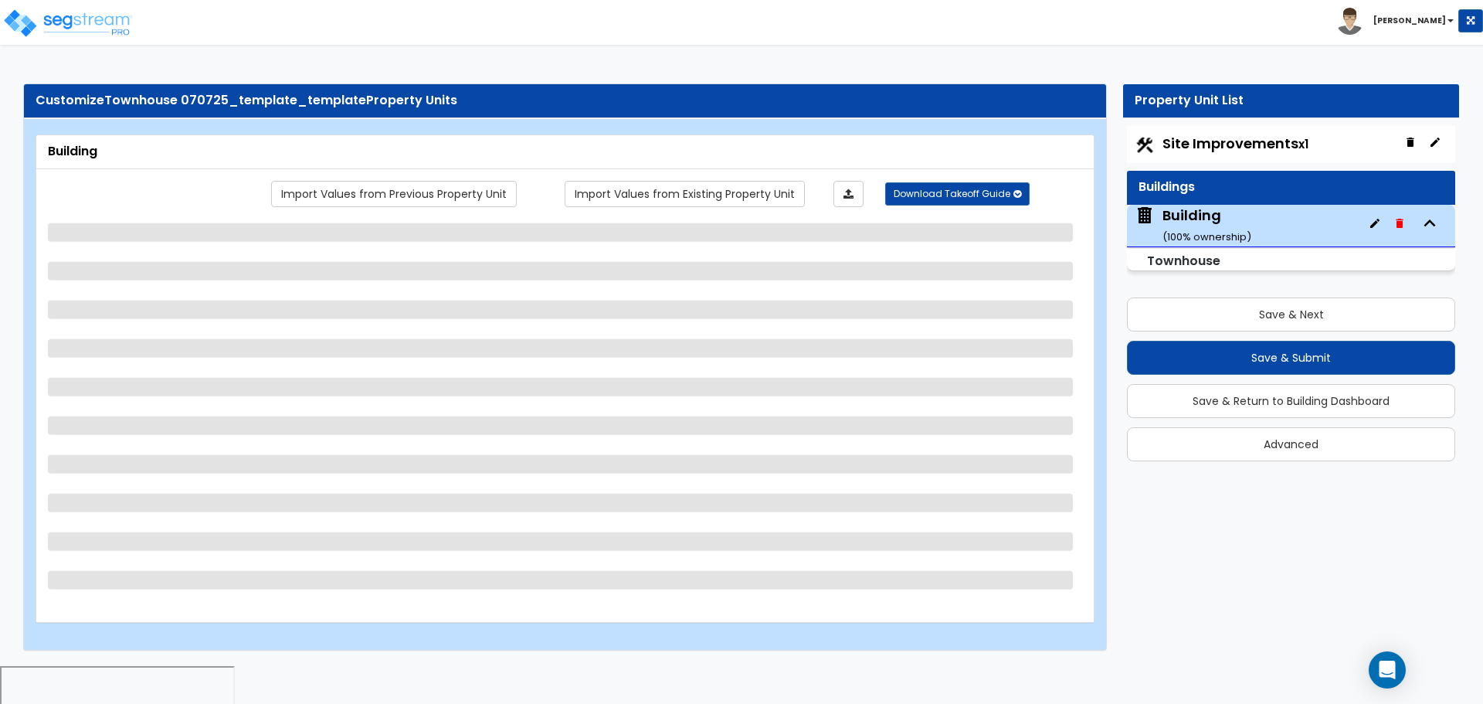
select select "5"
select select "3"
select select "2"
select select "1"
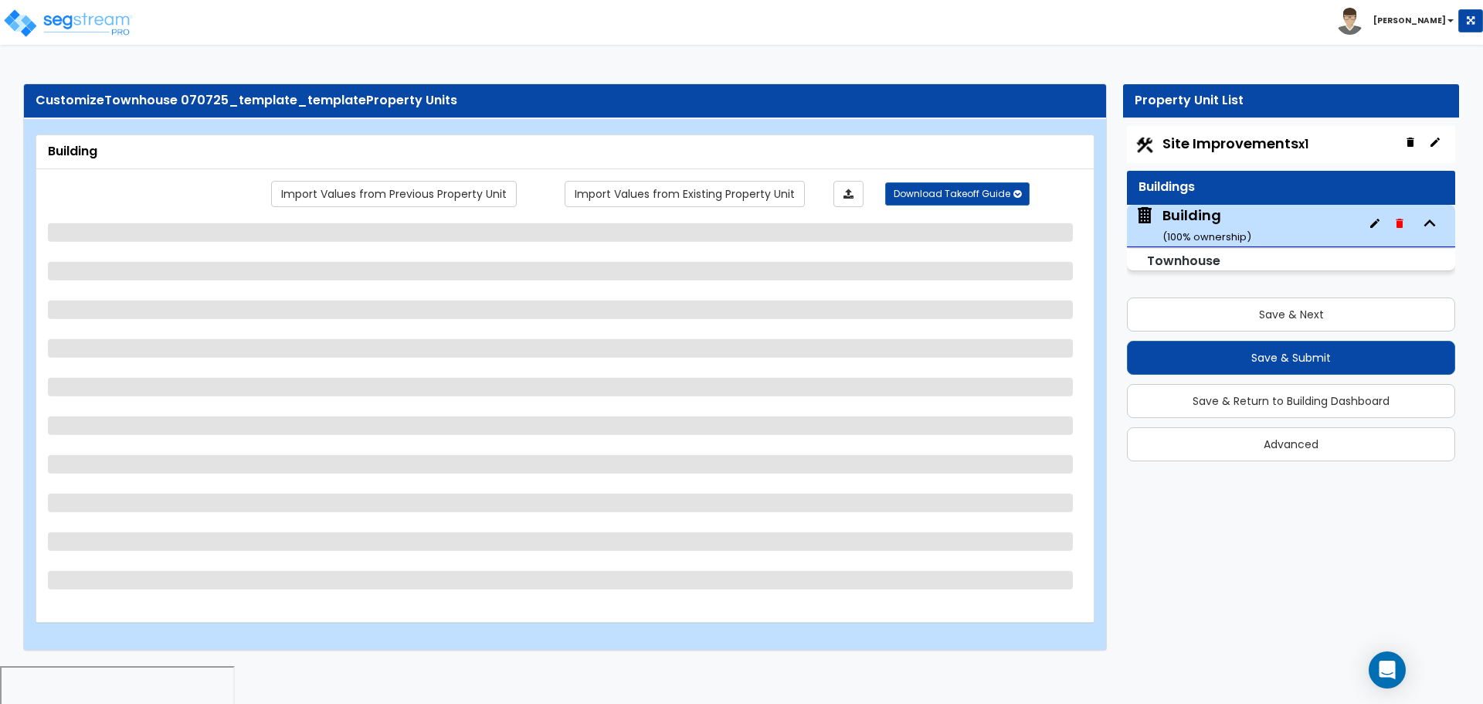
select select "7"
select select "1"
select select "5"
select select "6"
select select "3"
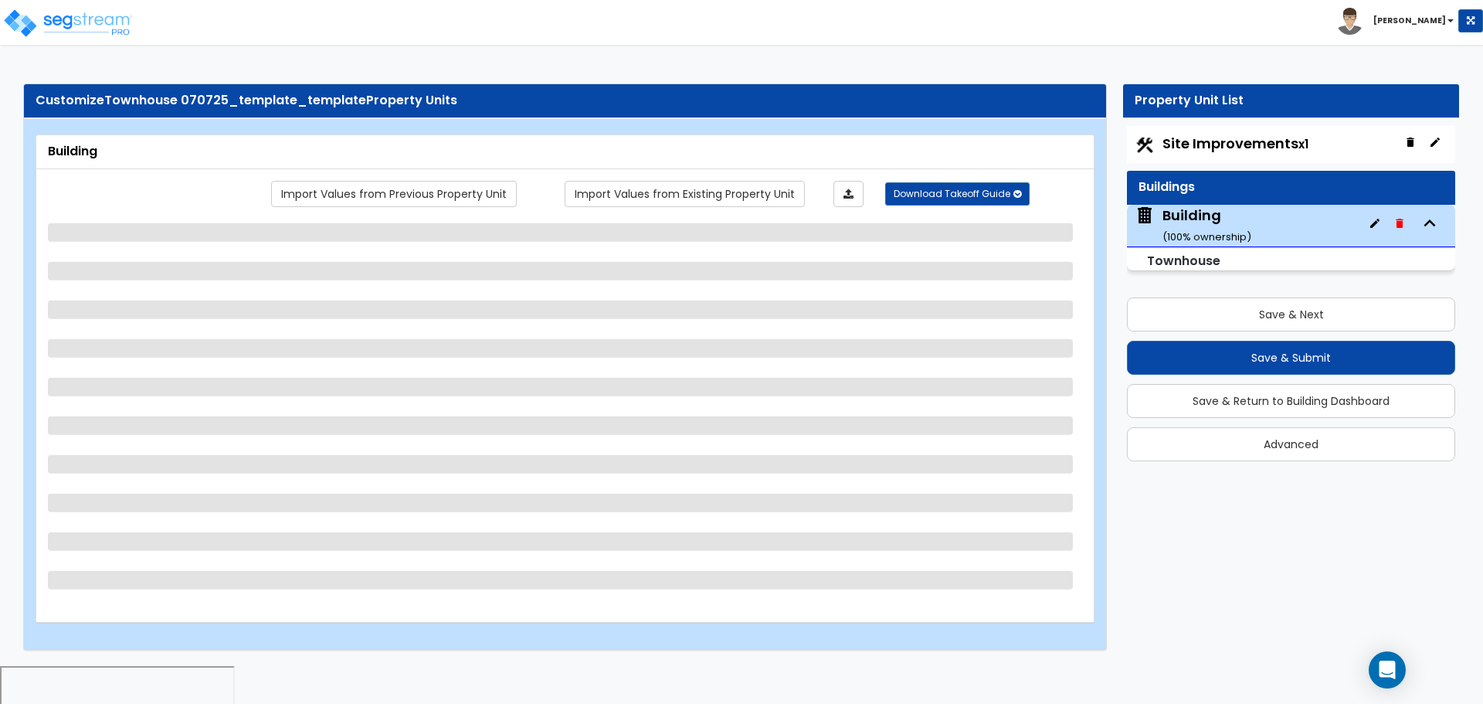
select select "1"
select select "3"
select select "2"
select select "1"
select select "2"
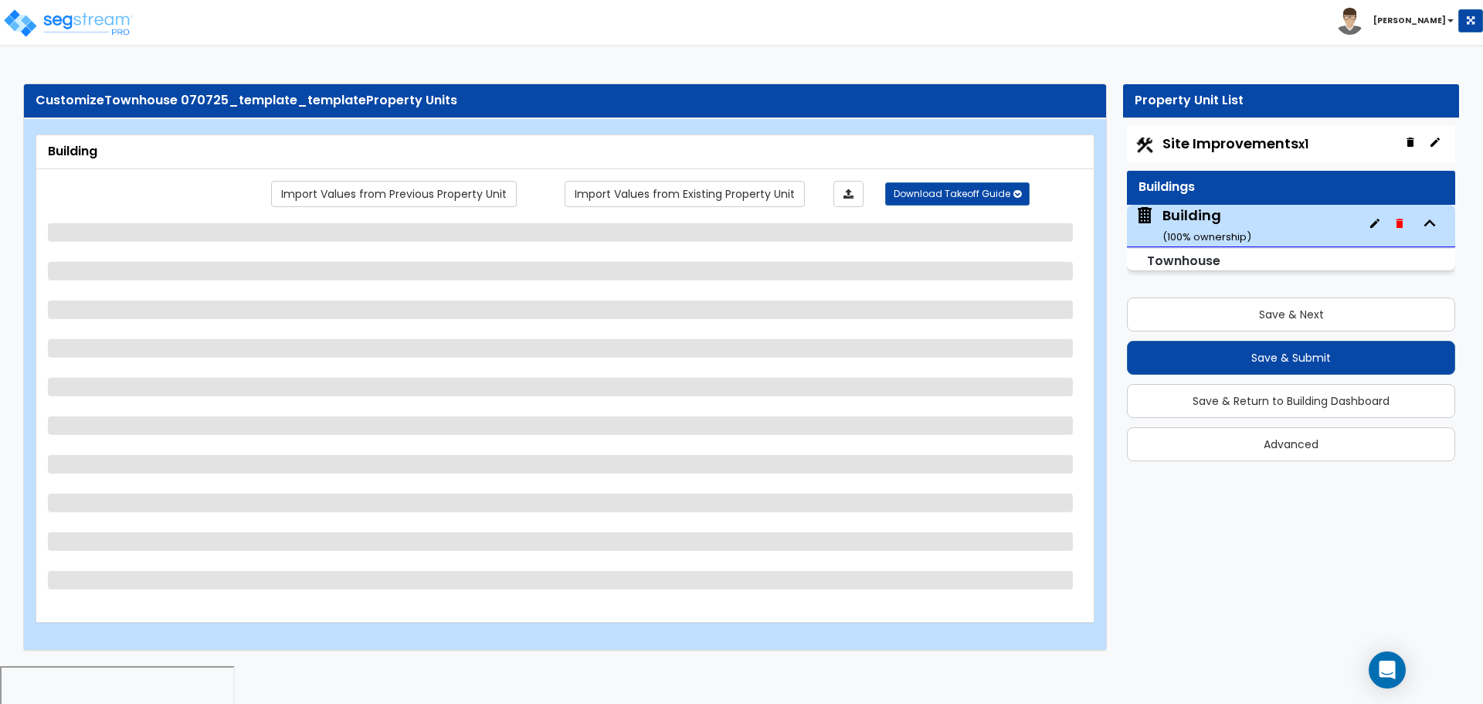
select select "8"
select select "4"
select select "1"
select select "3"
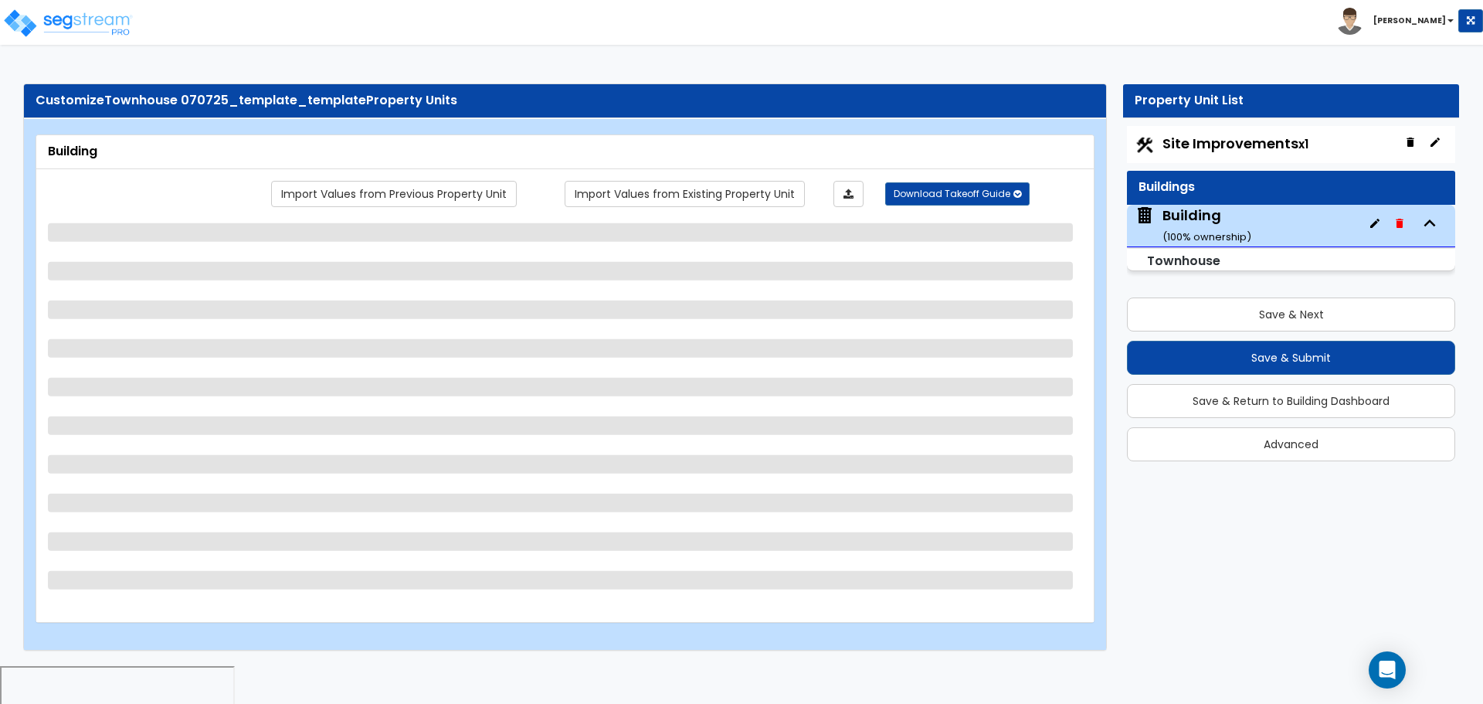
select select "1"
select select "2"
select select "1"
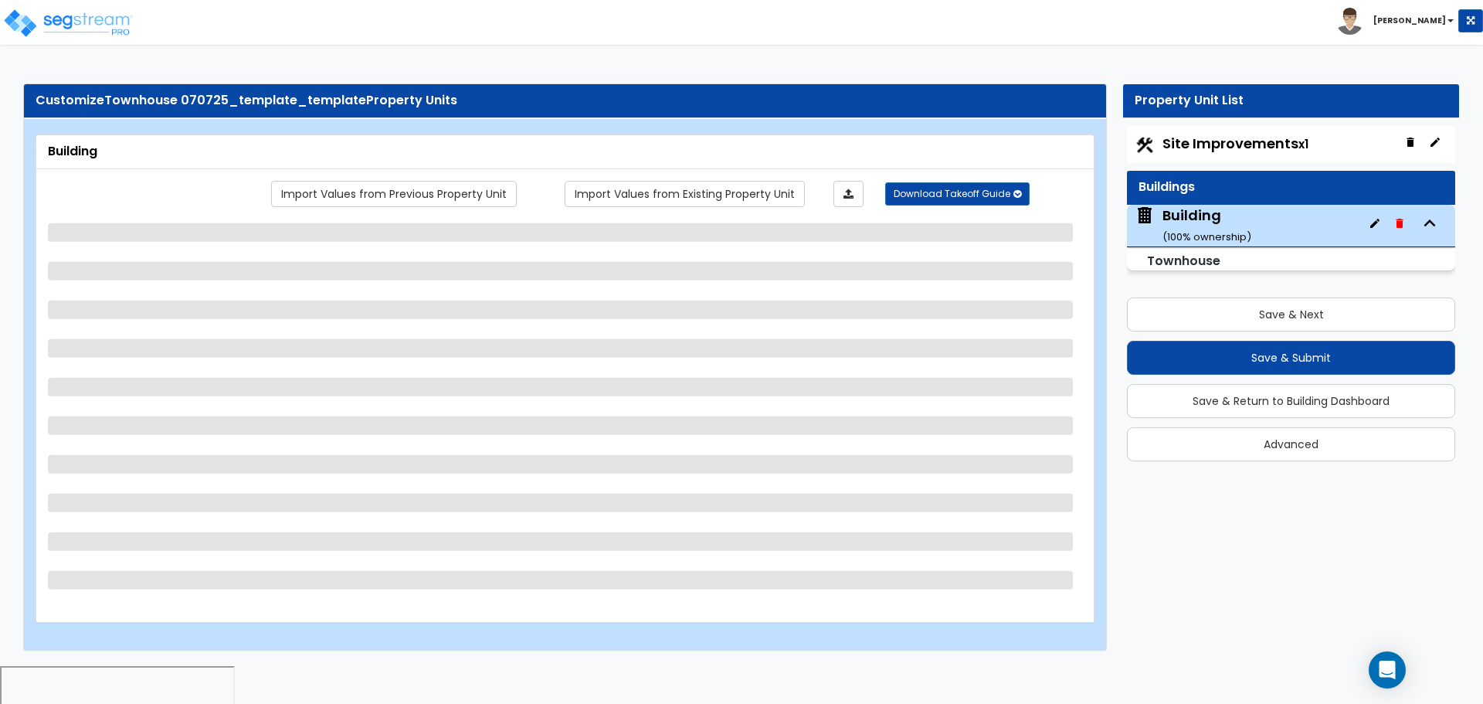
select select "4"
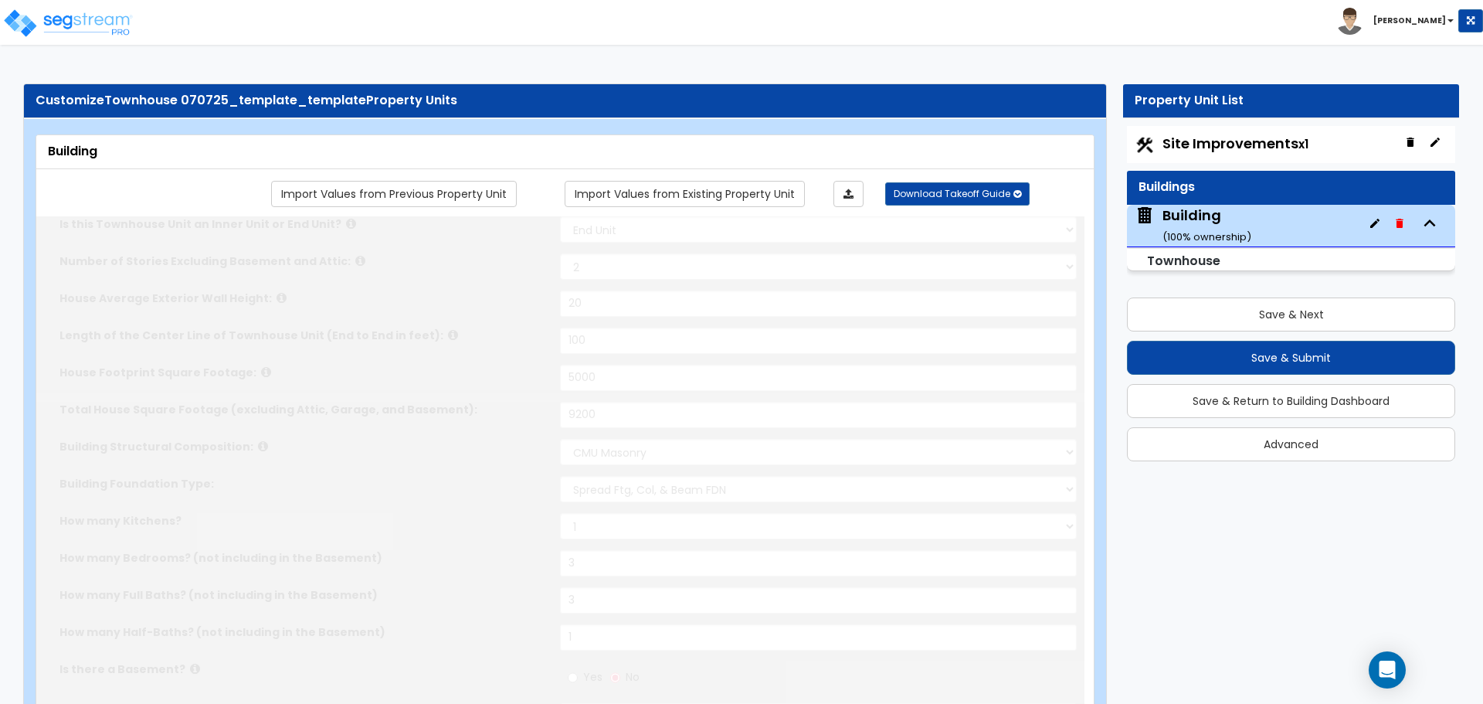
type input "6"
radio input "true"
select select "2"
type input "3"
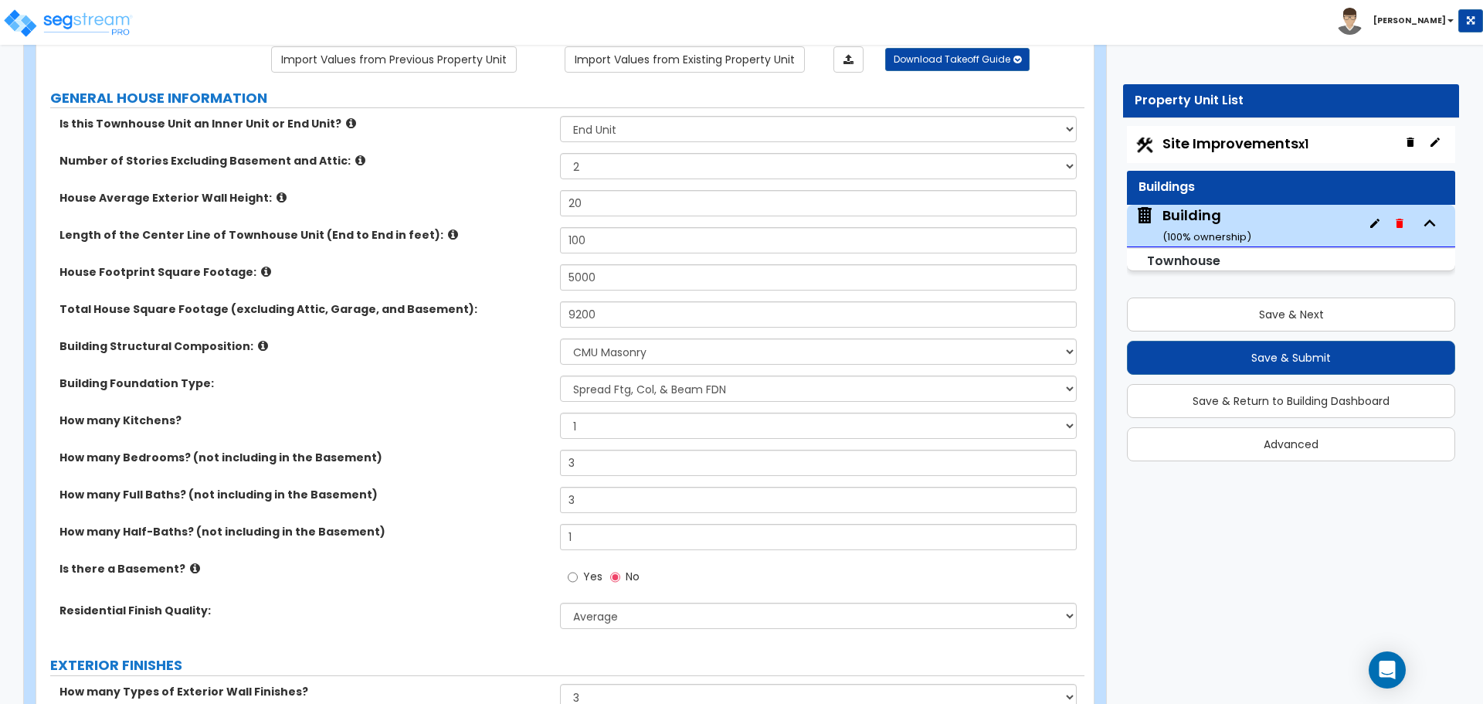
scroll to position [188, 0]
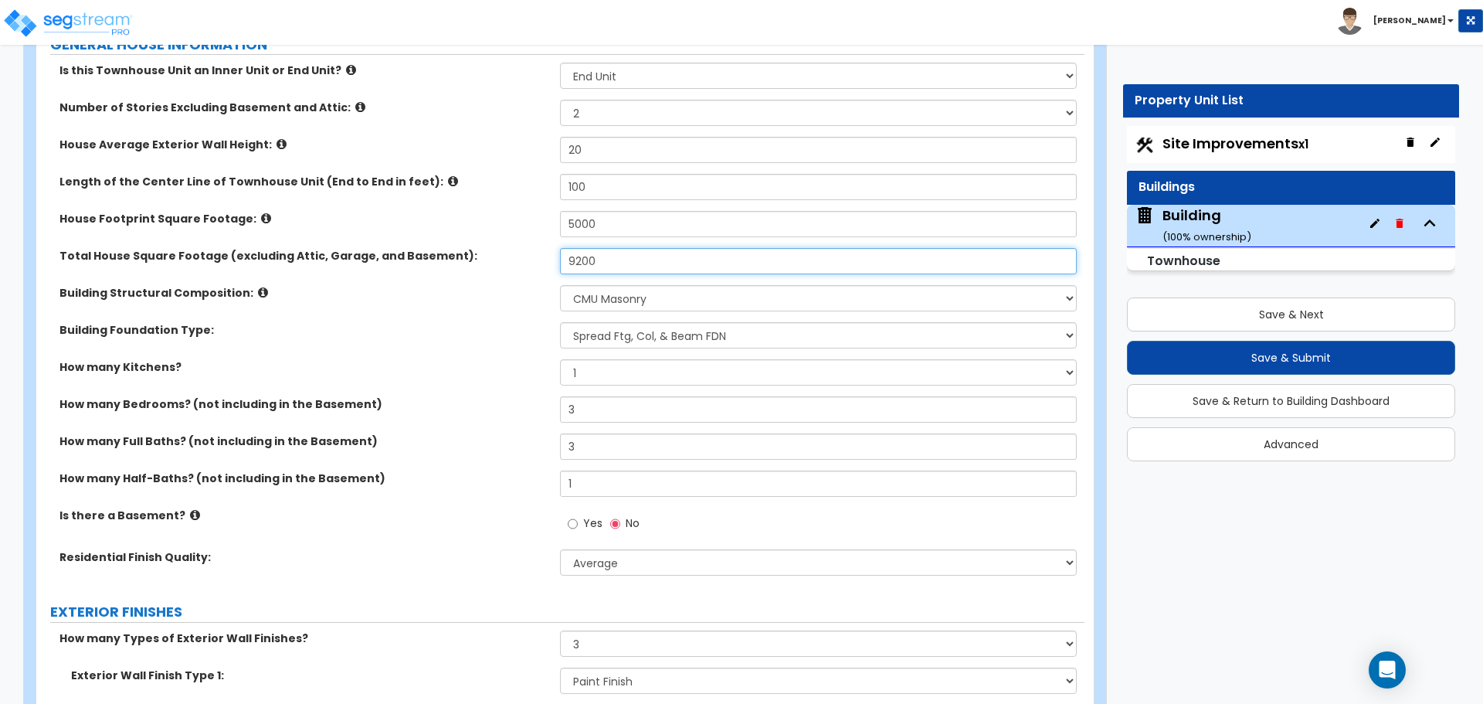
click at [640, 256] on input "9200" at bounding box center [818, 261] width 516 height 26
click at [681, 299] on select "Please Choose One Reinforced Concrete Structural Steel Brick Masonry CMU Masonr…" at bounding box center [818, 298] width 516 height 26
select select "7"
click at [560, 285] on select "Please Choose One Reinforced Concrete Structural Steel Brick Masonry CMU Masonr…" at bounding box center [818, 298] width 516 height 26
click at [697, 329] on select "Please Choose One Spread Ftg, Col, & Beam FDN Slab on Grade" at bounding box center [818, 335] width 516 height 26
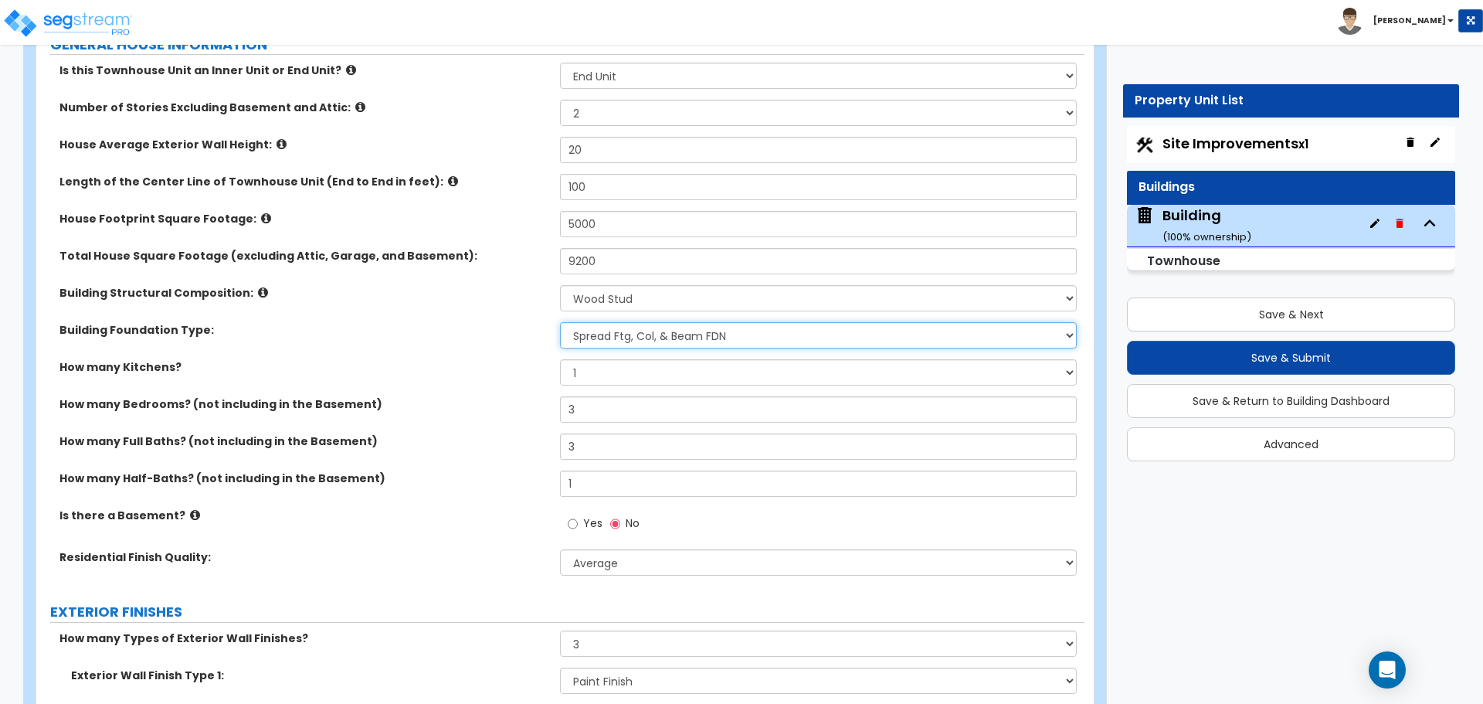
select select "2"
click at [560, 322] on select "Please Choose One Spread Ftg, Col, & Beam FDN Slab on Grade" at bounding box center [818, 335] width 516 height 26
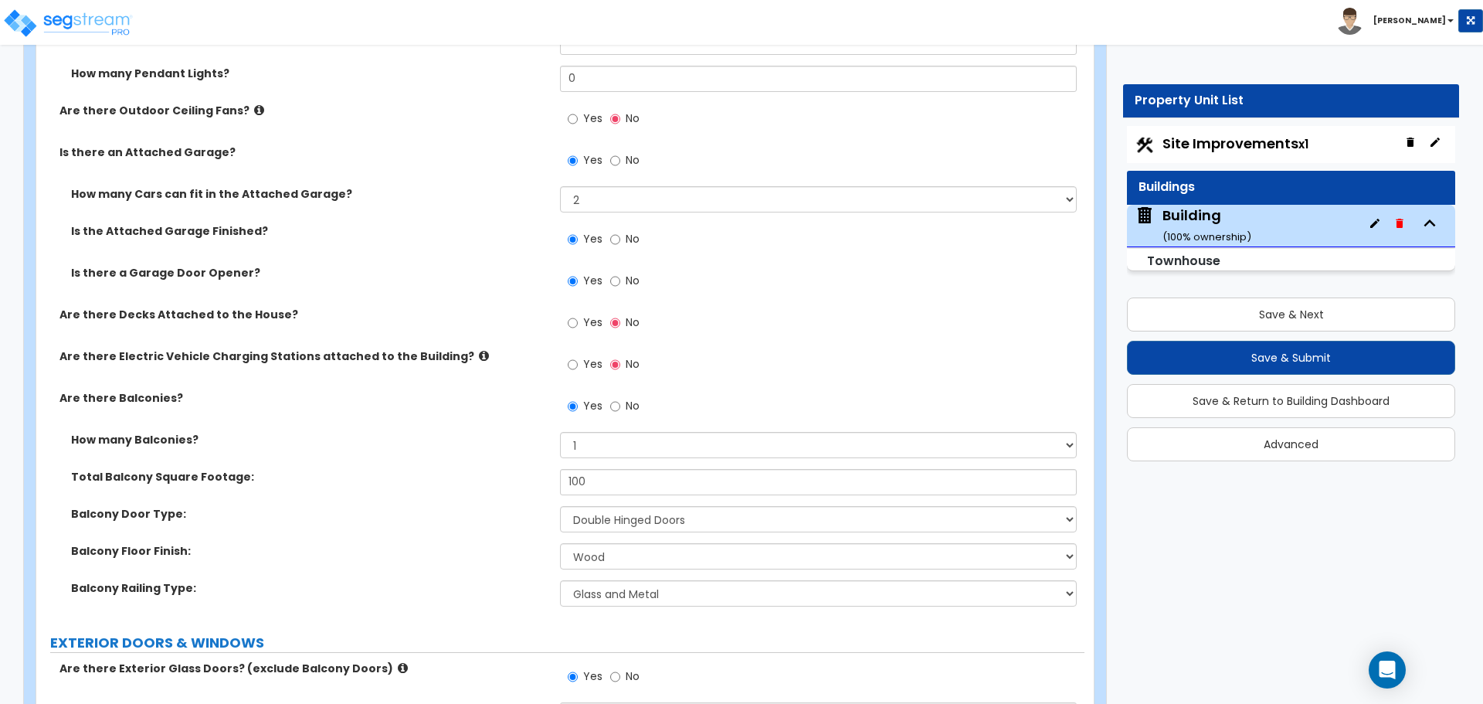
scroll to position [2039, 0]
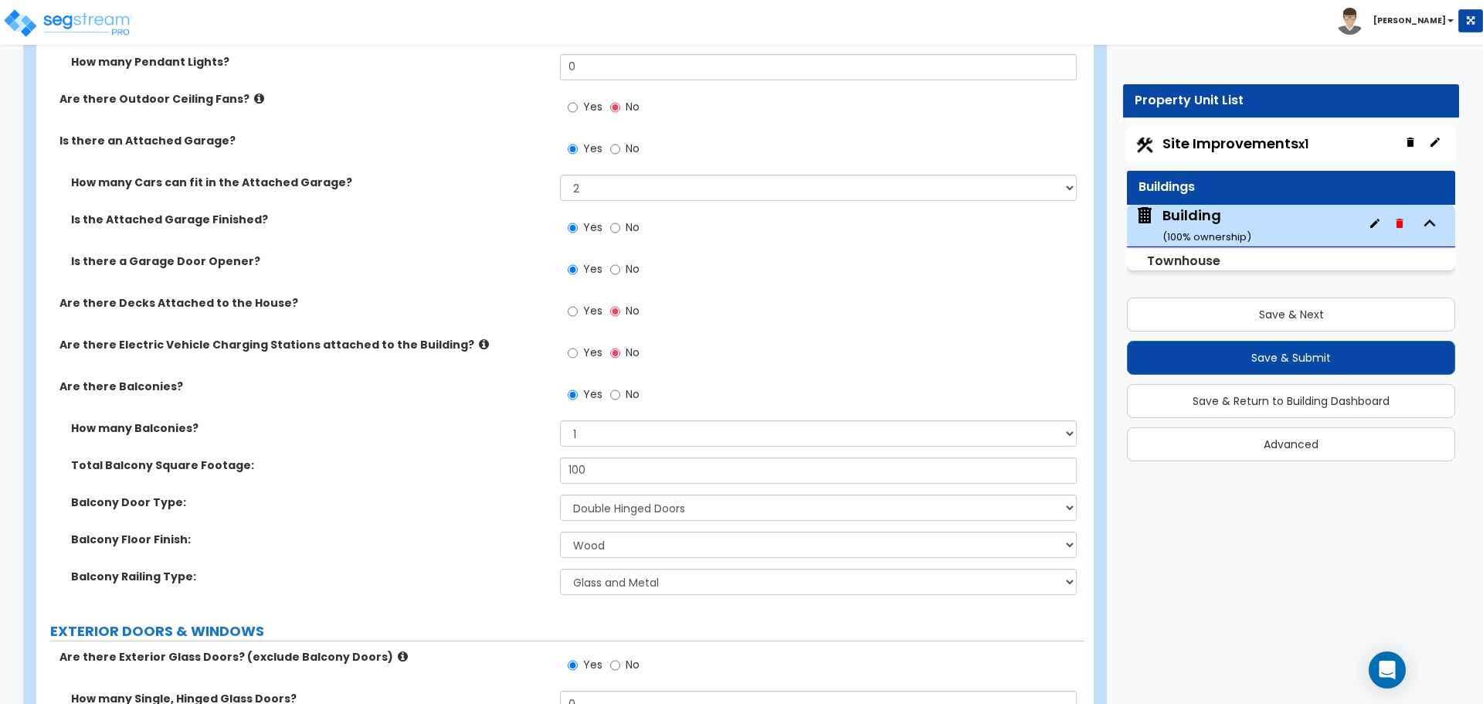
click at [586, 300] on label "Yes" at bounding box center [585, 313] width 35 height 26
click at [578, 303] on input "Yes" at bounding box center [573, 311] width 10 height 17
radio input "true"
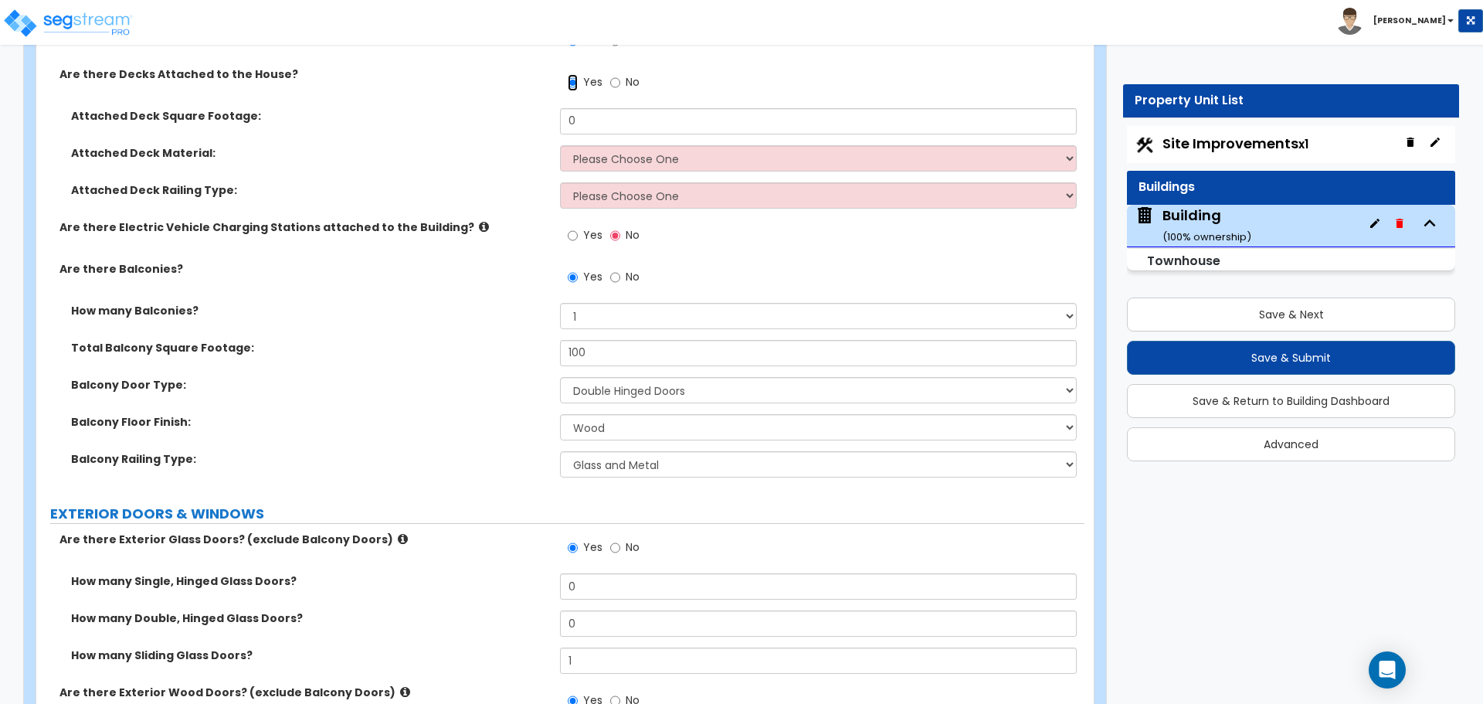
scroll to position [2268, 0]
drag, startPoint x: 656, startPoint y: 116, endPoint x: 563, endPoint y: 116, distance: 92.7
click at [557, 116] on div "Attached Deck Square Footage: 0" at bounding box center [560, 125] width 1048 height 37
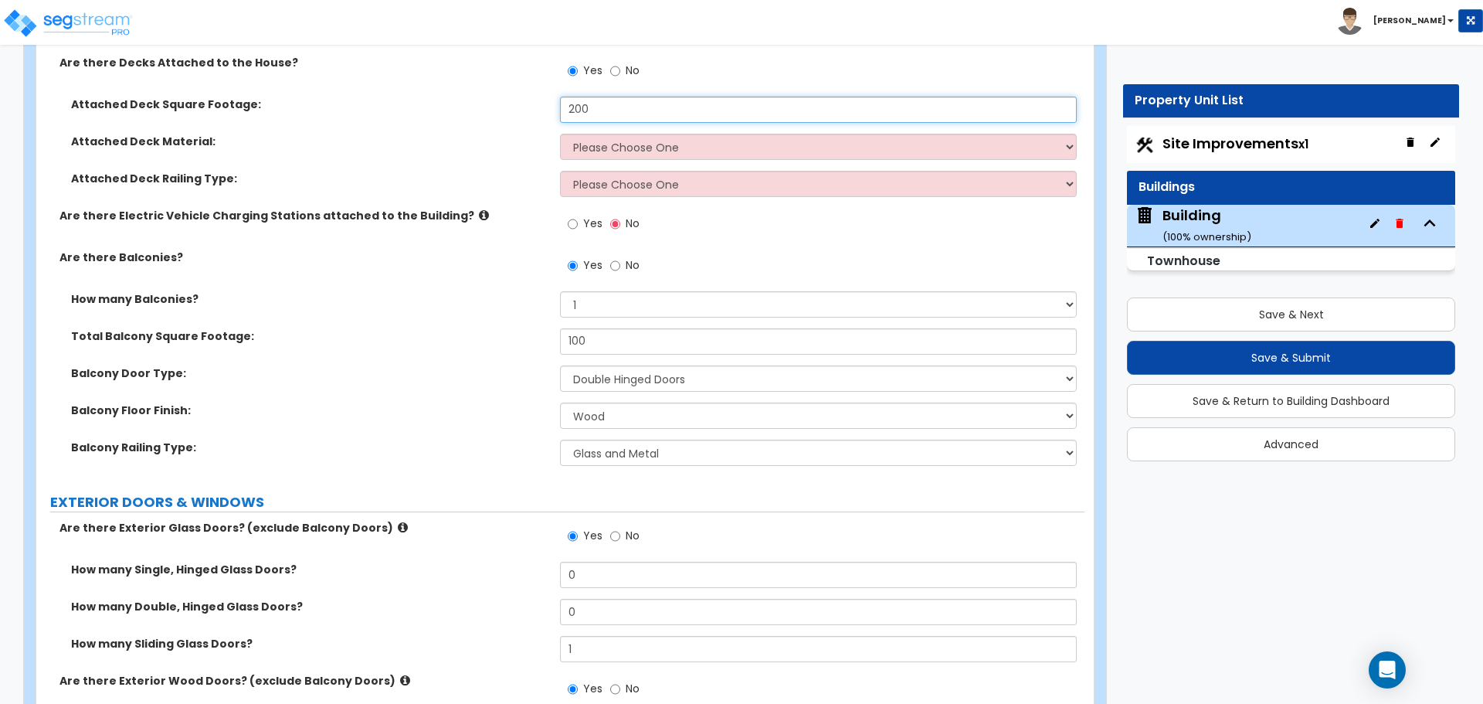
type input "200"
click at [900, 151] on select "Please Choose One Wood Plastic/PVC" at bounding box center [818, 147] width 516 height 26
select select "1"
click at [560, 134] on select "Please Choose One Wood Plastic/PVC" at bounding box center [818, 147] width 516 height 26
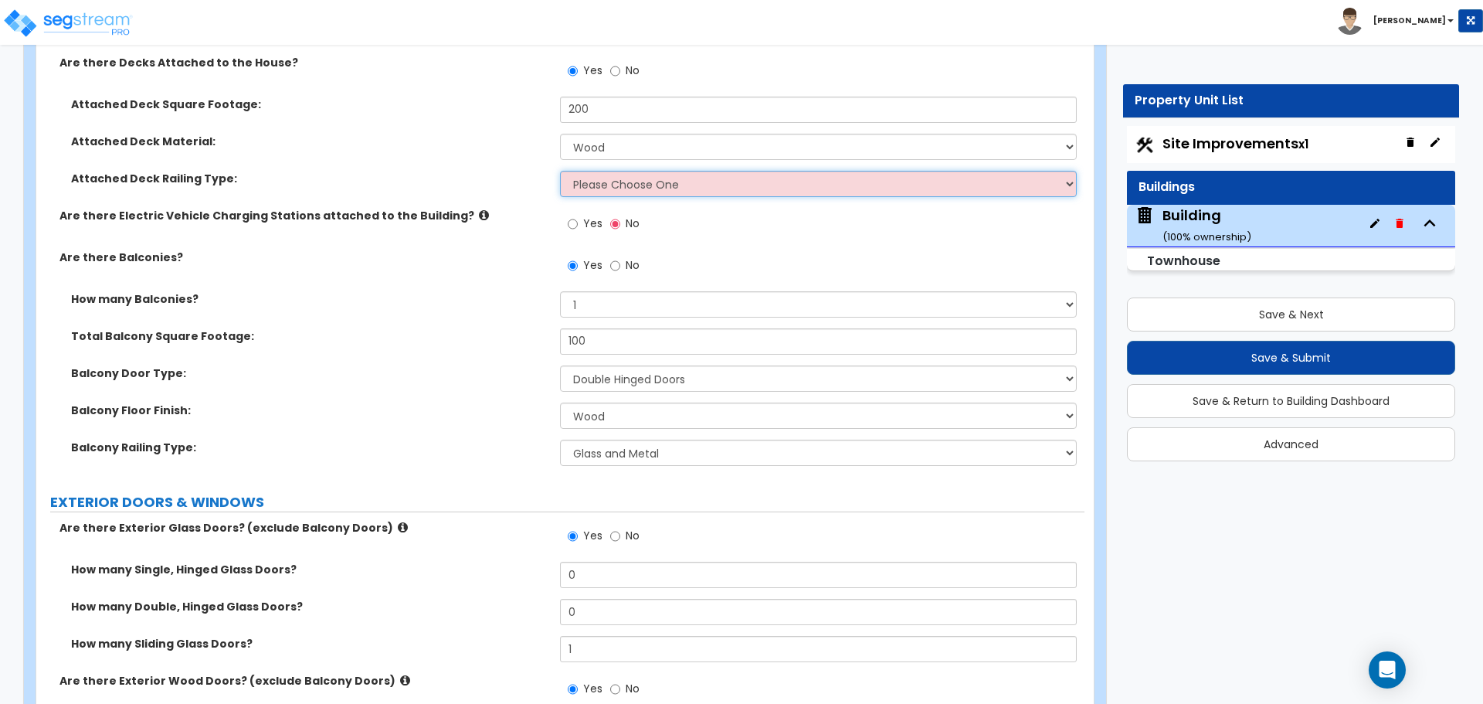
click at [905, 187] on select "Please Choose One Wood Plastic" at bounding box center [818, 184] width 516 height 26
select select "1"
click at [560, 171] on select "Please Choose One Wood Plastic" at bounding box center [818, 184] width 516 height 26
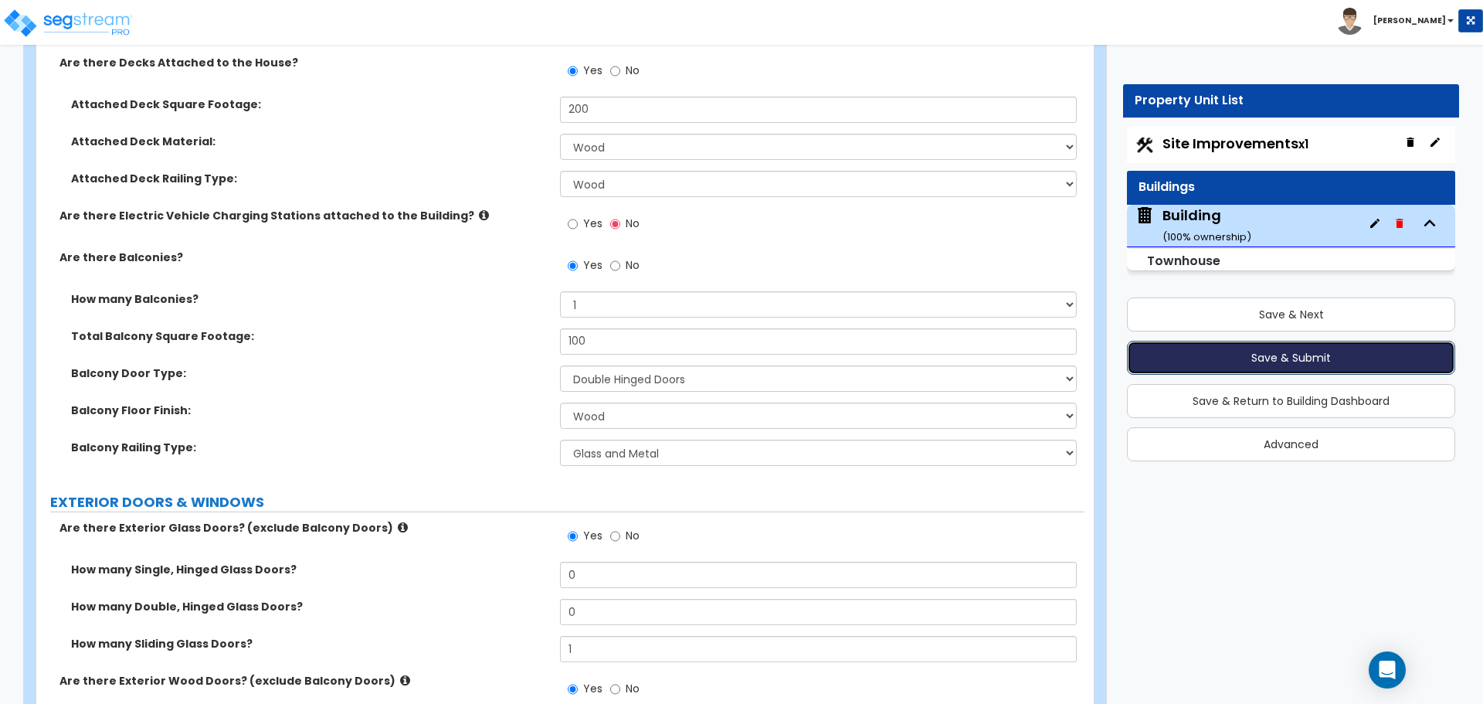
click at [1197, 352] on button "Save & Submit" at bounding box center [1291, 358] width 328 height 34
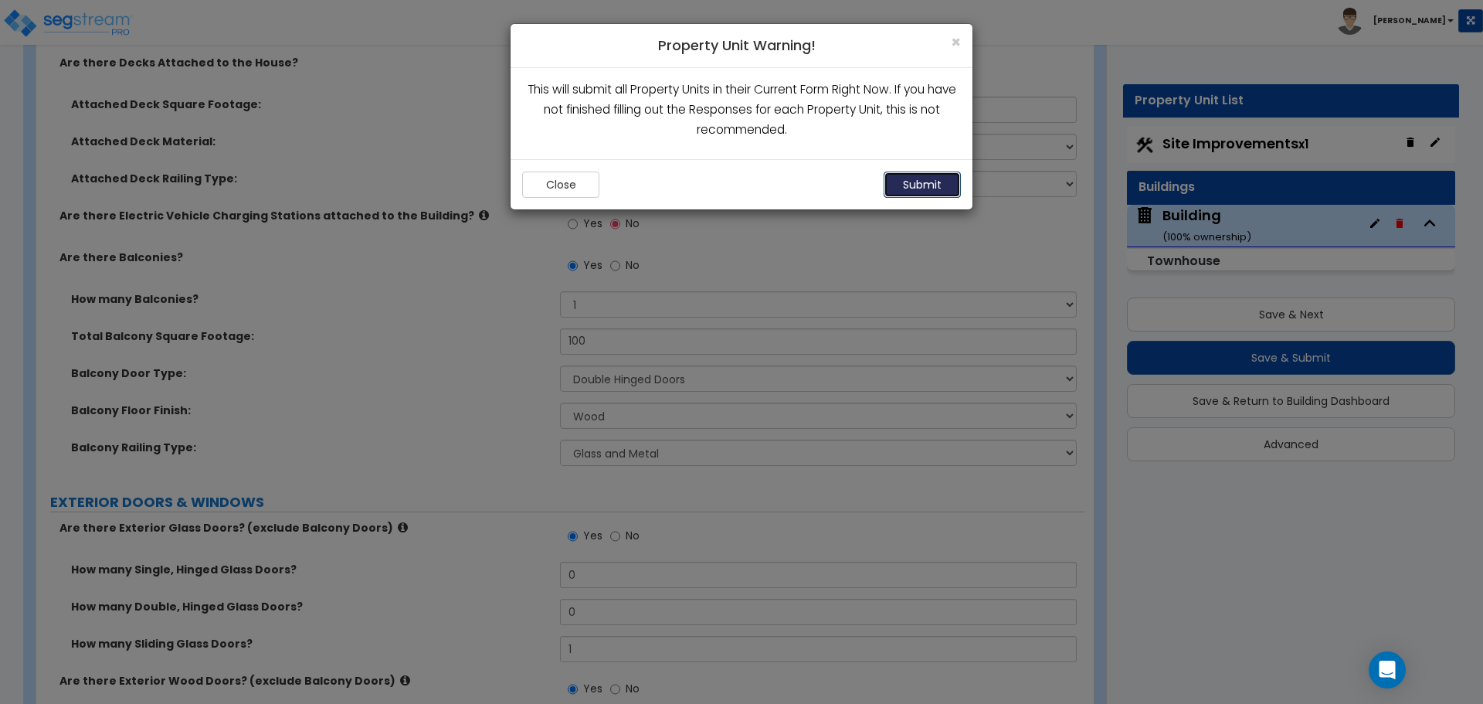
click at [947, 180] on button "Submit" at bounding box center [922, 184] width 77 height 26
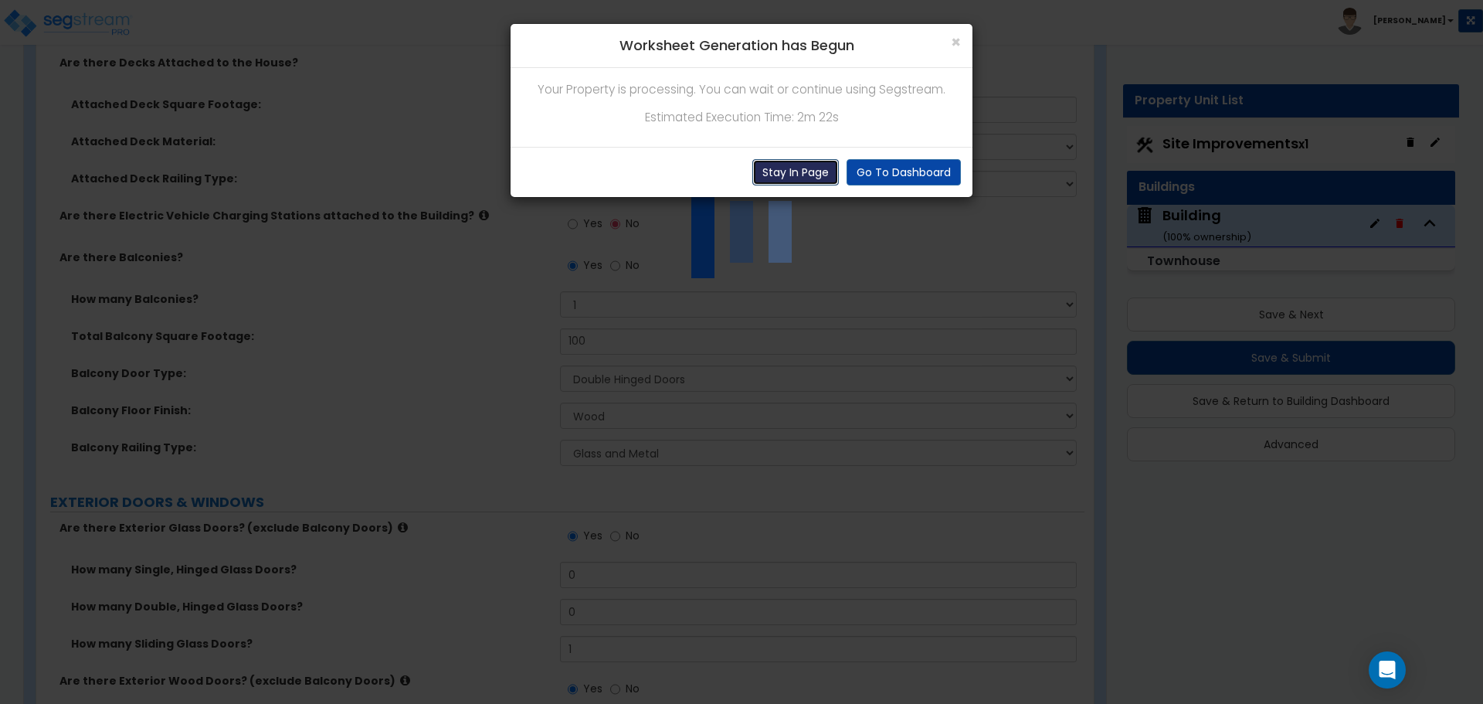
click at [801, 173] on button "Stay In Page" at bounding box center [795, 172] width 87 height 26
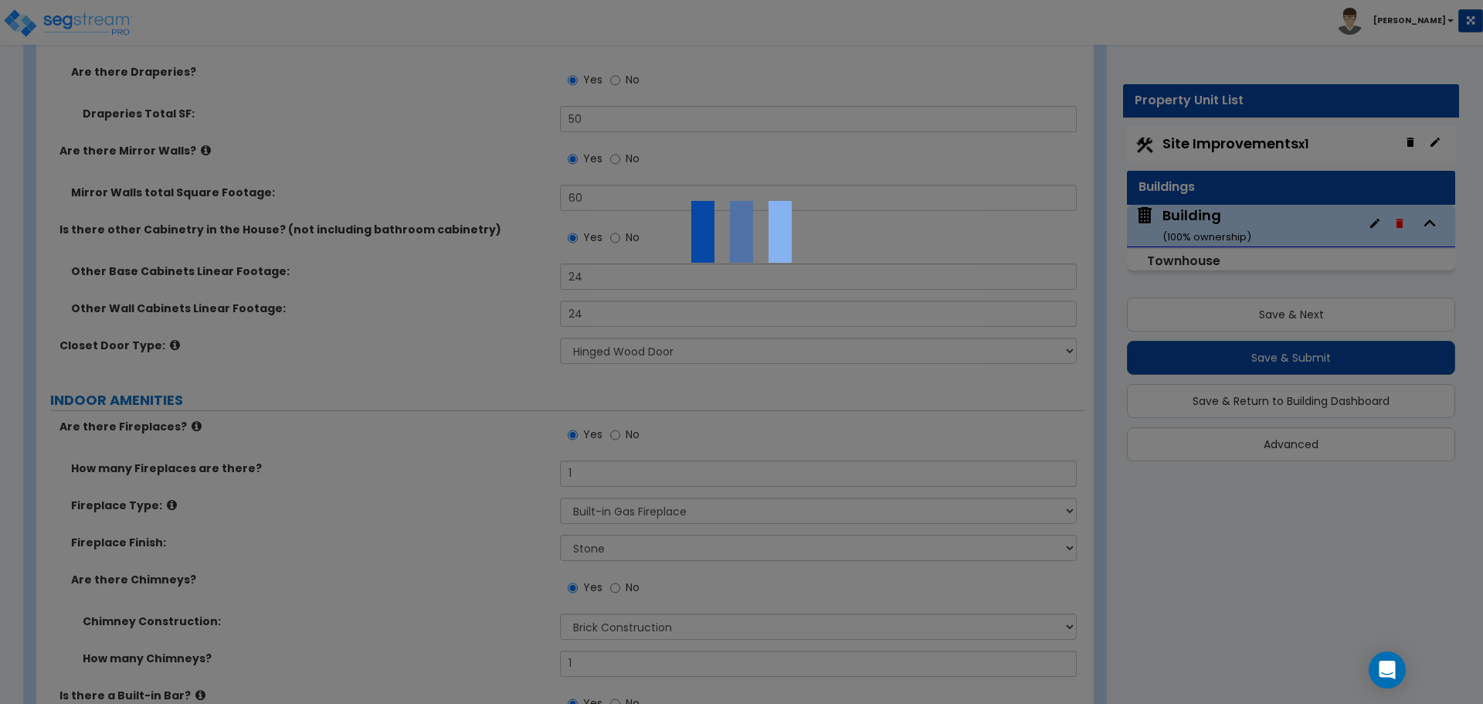
scroll to position [6028, 0]
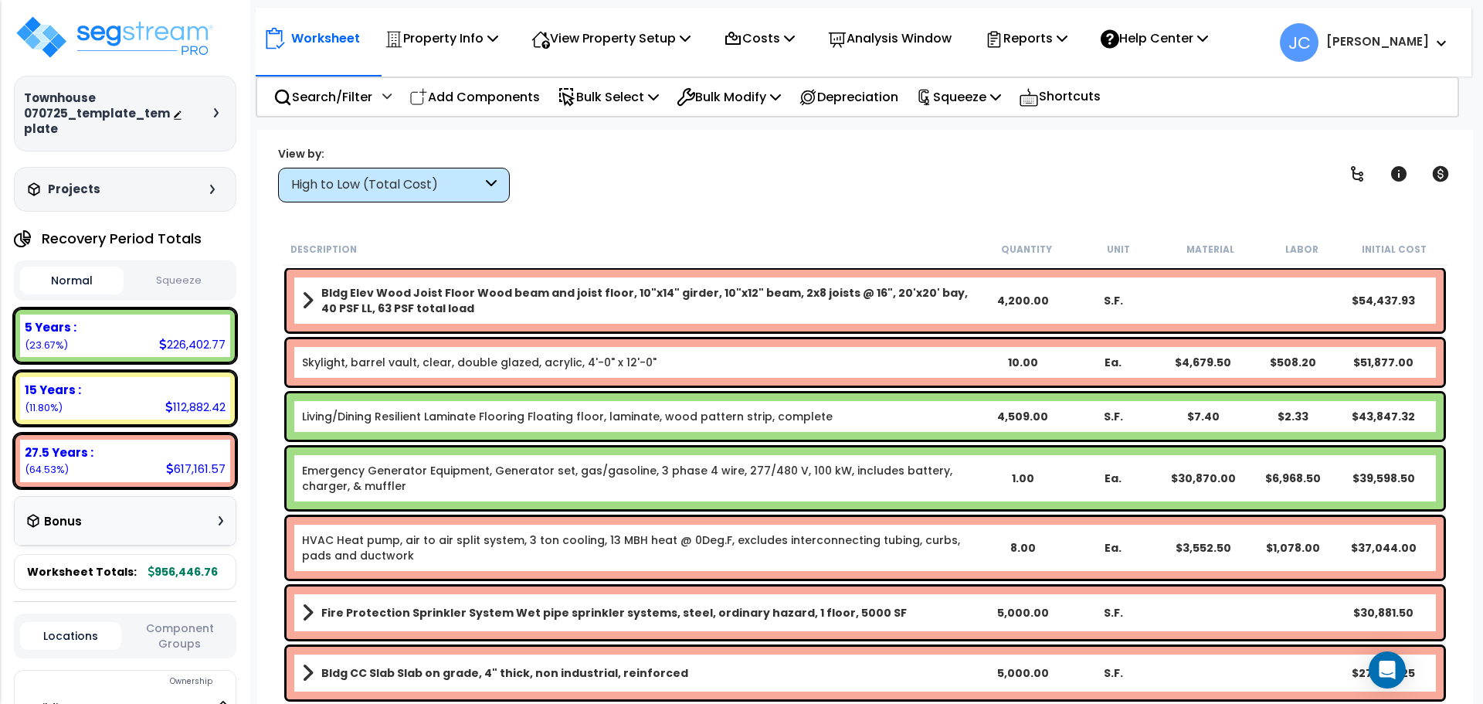
click at [488, 188] on icon at bounding box center [491, 185] width 11 height 18
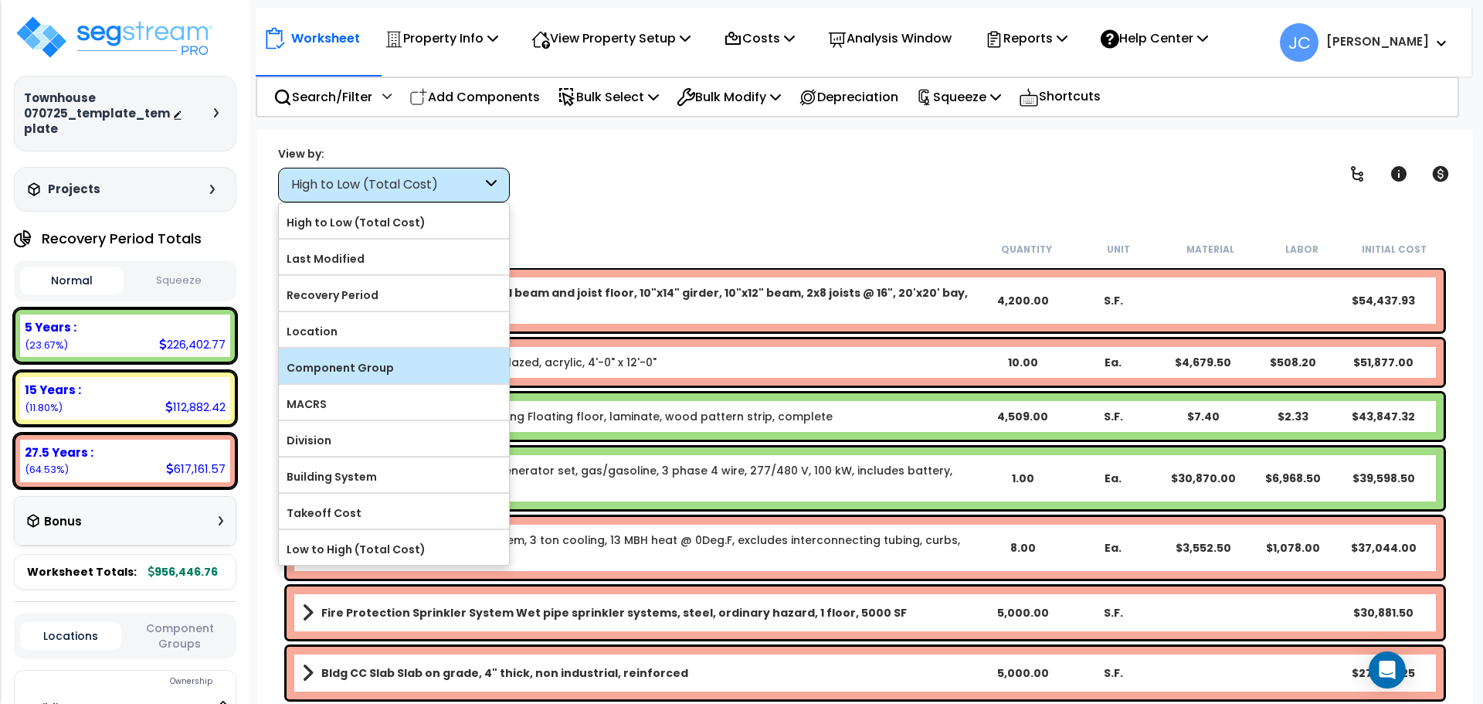
click at [472, 368] on label "Component Group" at bounding box center [394, 367] width 230 height 23
click at [0, 0] on input "Component Group" at bounding box center [0, 0] width 0 height 0
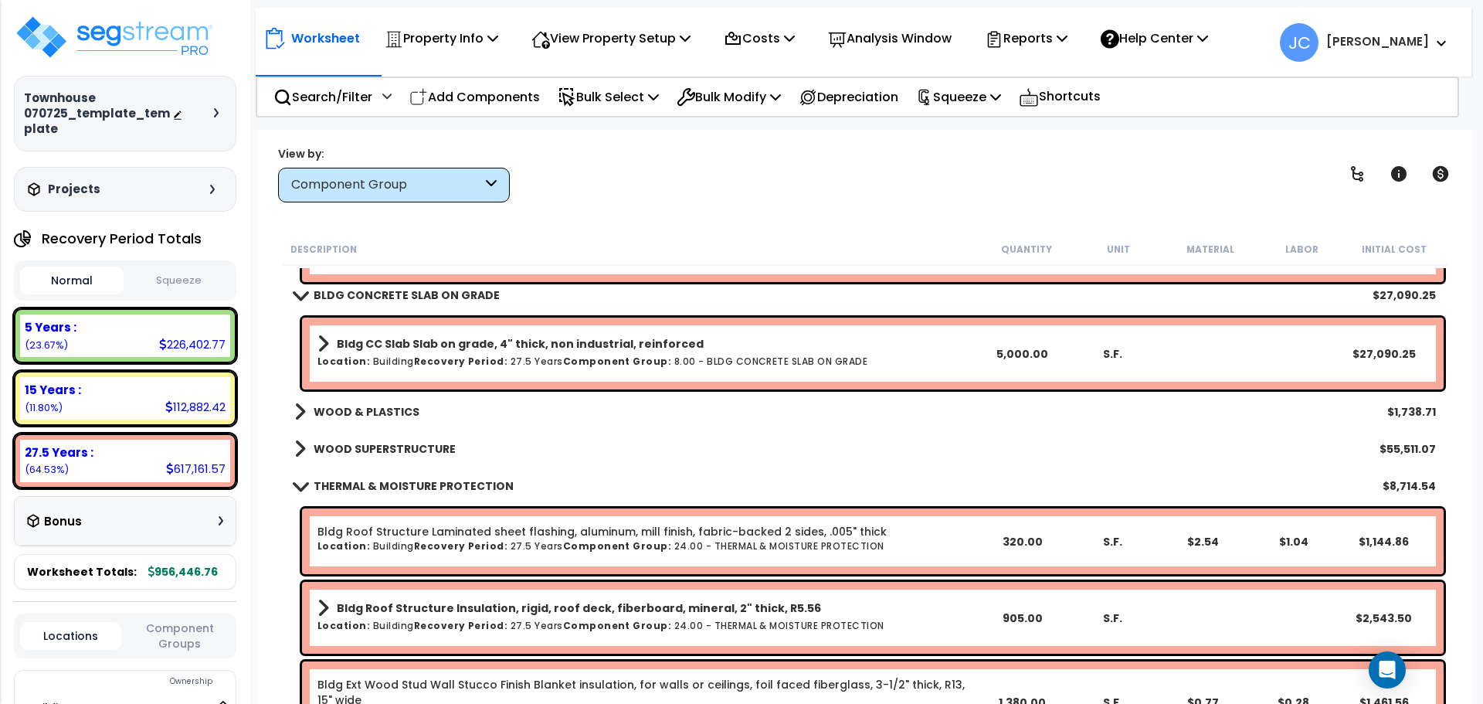
scroll to position [108, 0]
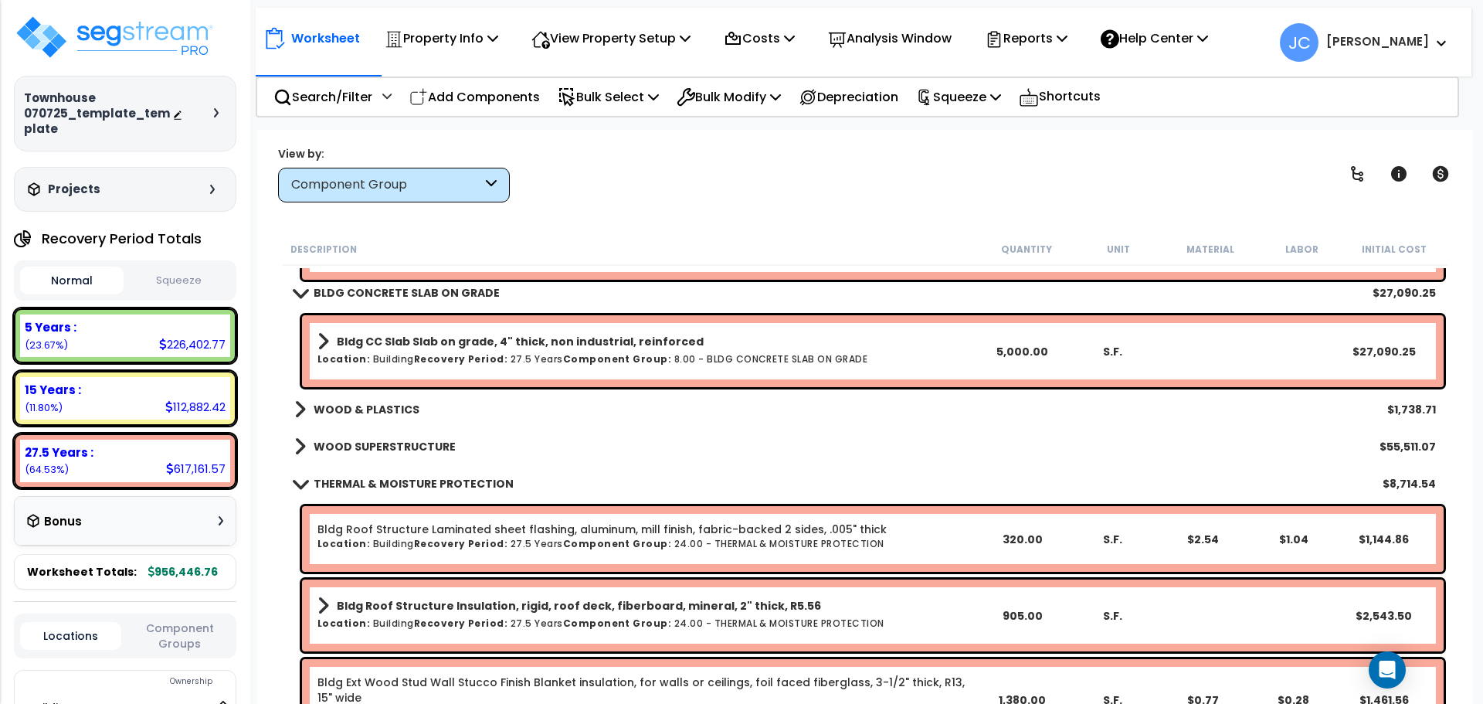
click at [381, 411] on b "WOOD & PLASTICS" at bounding box center [367, 409] width 106 height 15
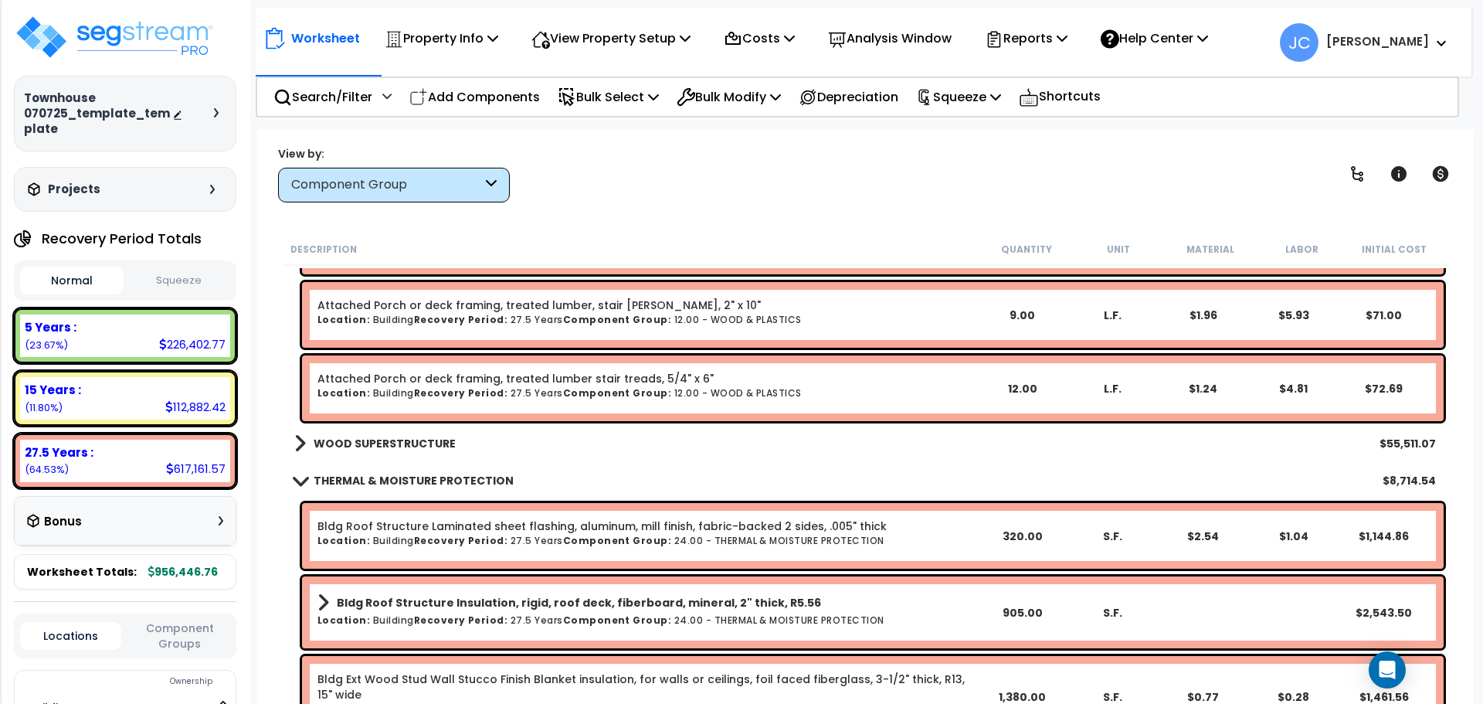
scroll to position [826, 0]
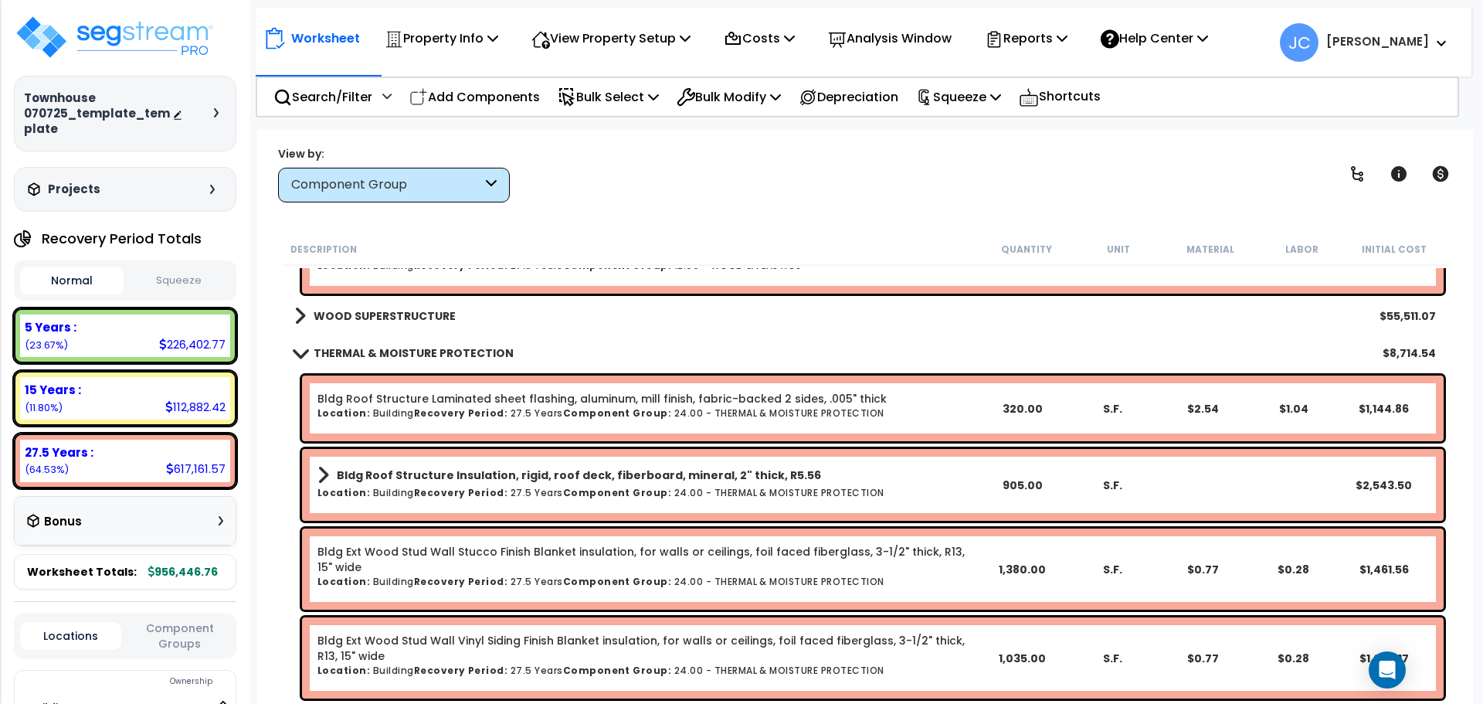
click at [408, 317] on b "WOOD SUPERSTRUCTURE" at bounding box center [385, 315] width 142 height 15
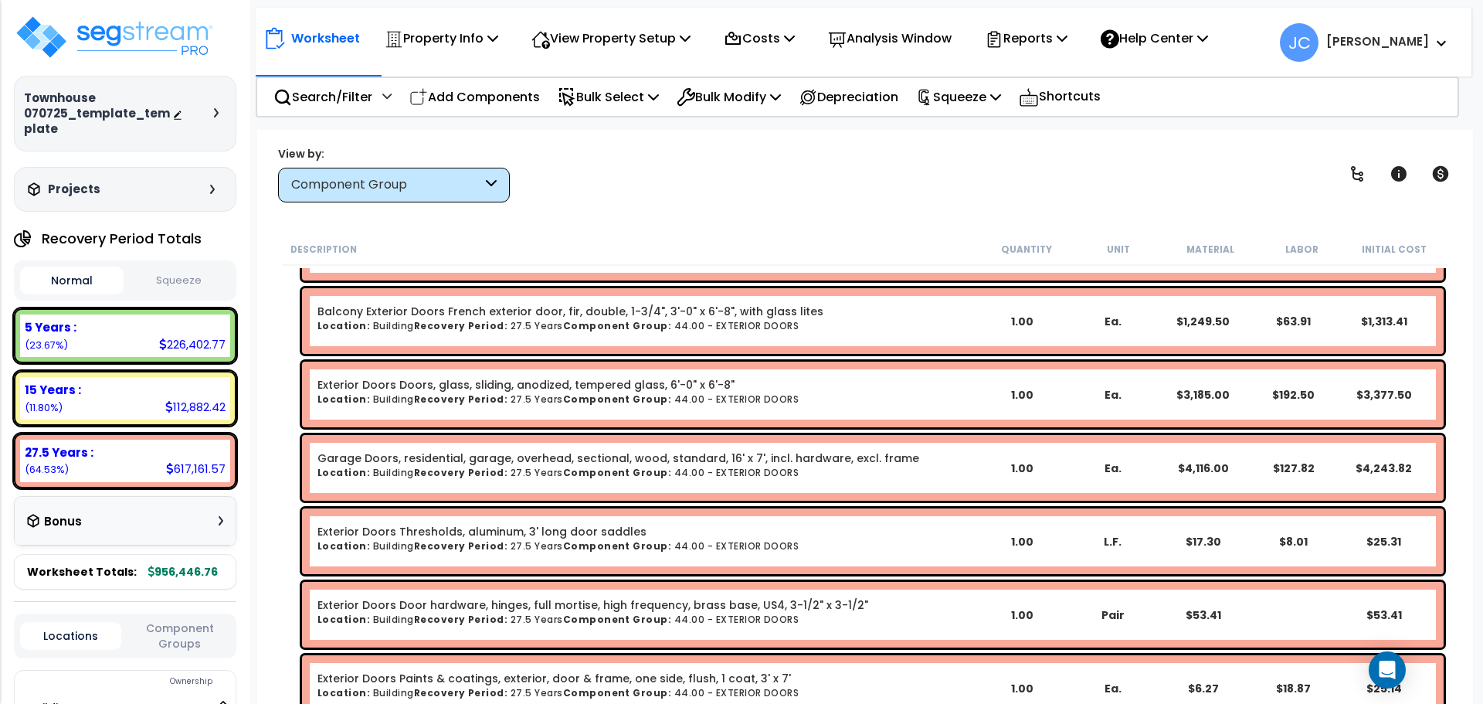
scroll to position [4901, 0]
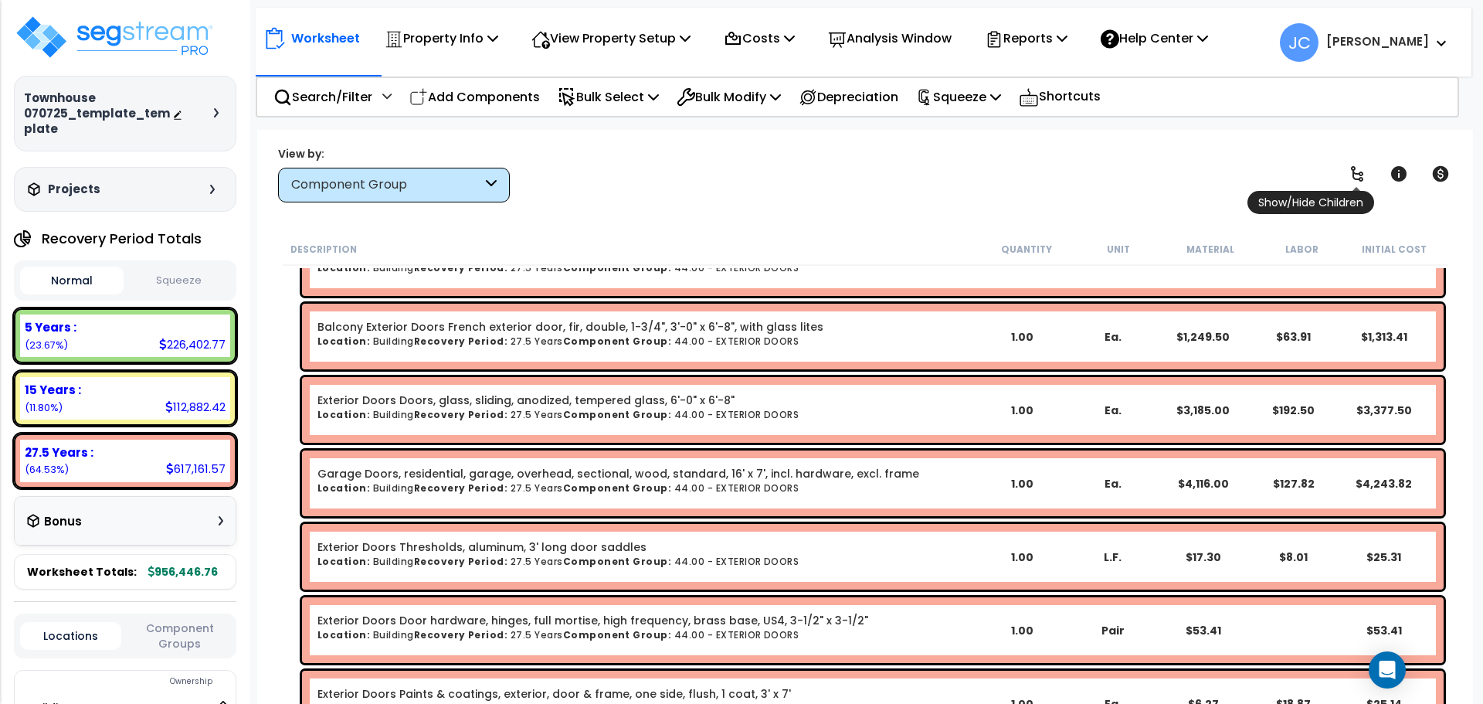
click at [1350, 169] on icon at bounding box center [1357, 174] width 19 height 19
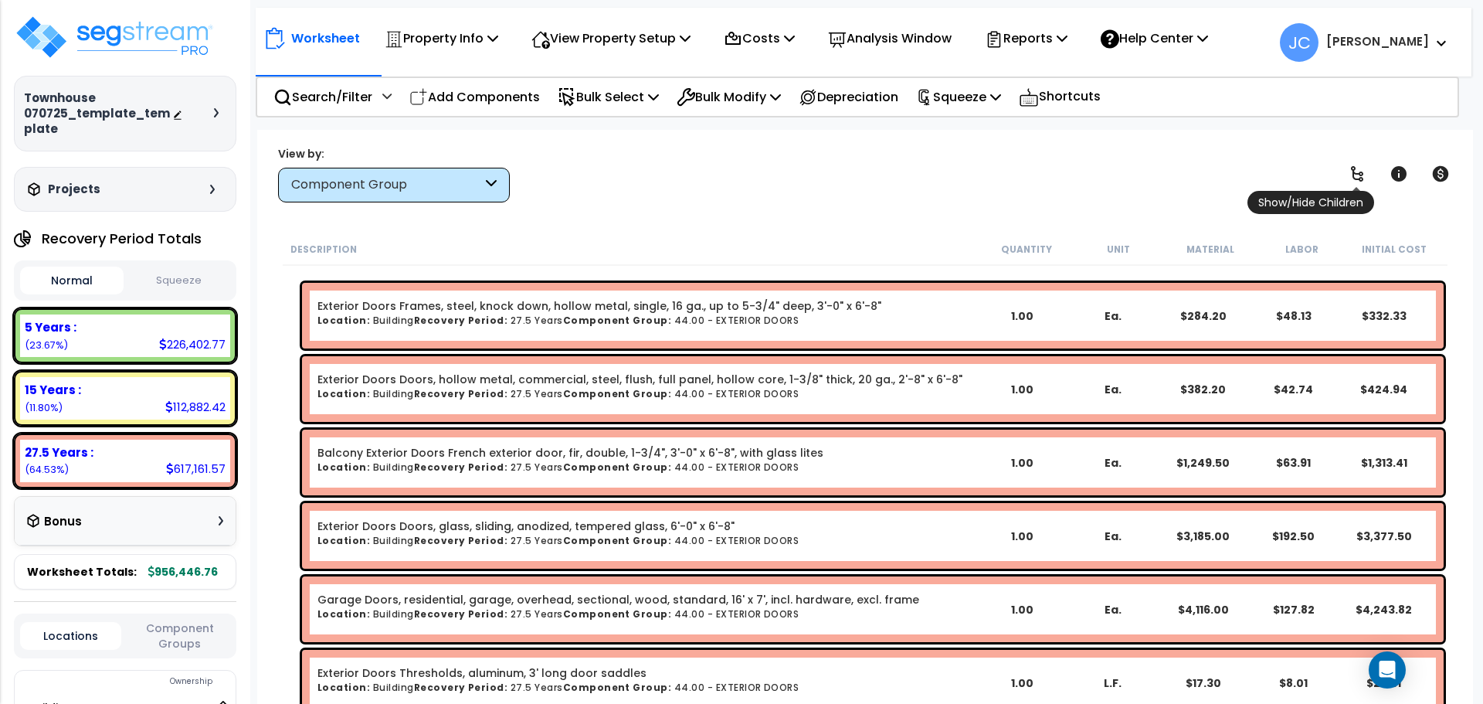
click at [1350, 169] on icon at bounding box center [1357, 174] width 19 height 19
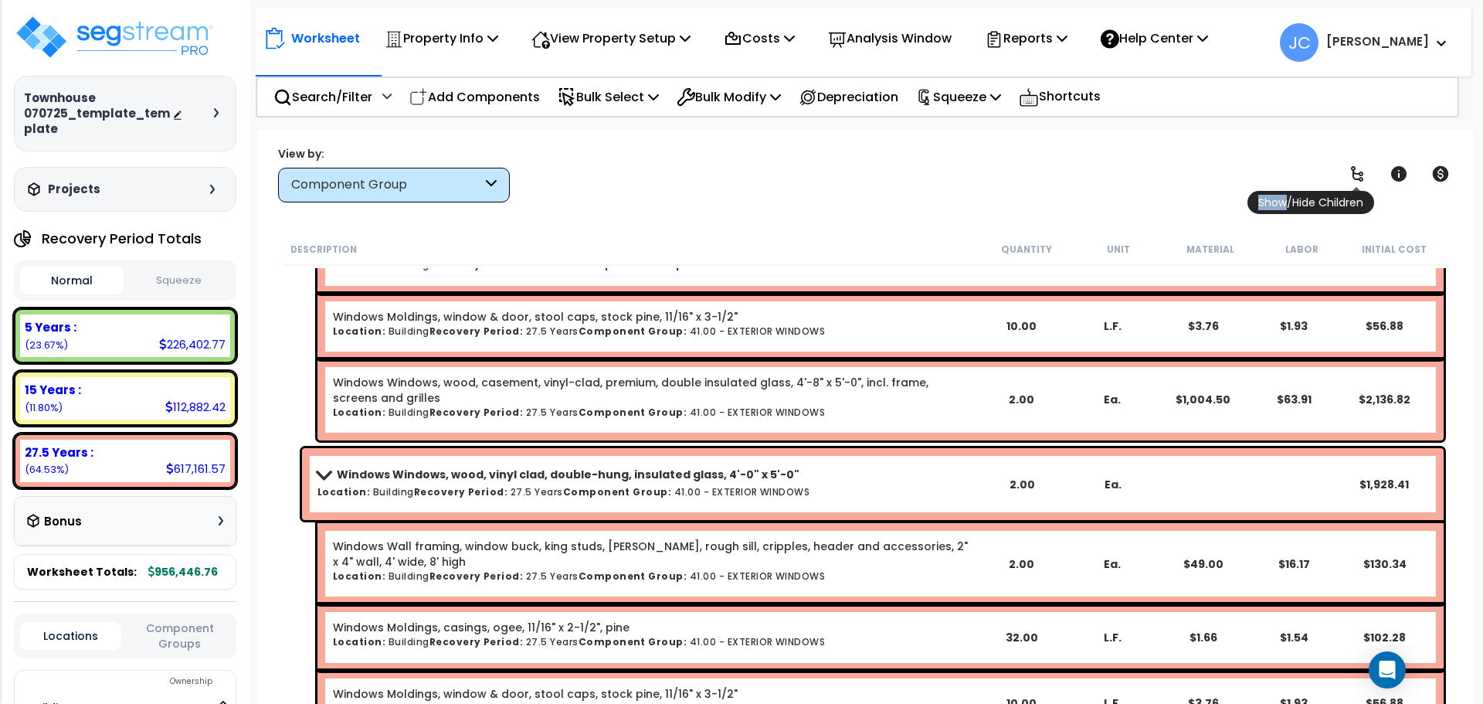
click at [1350, 169] on icon at bounding box center [1357, 174] width 19 height 19
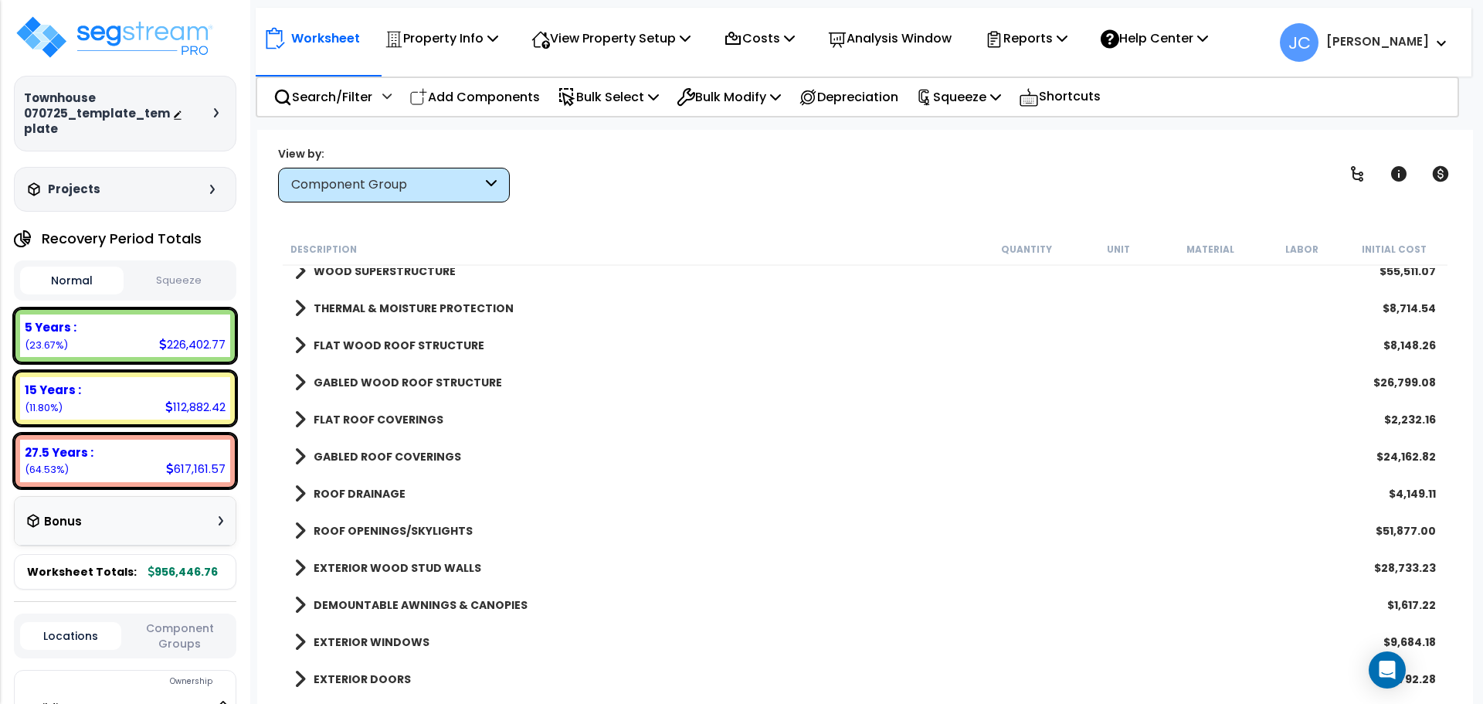
scroll to position [127, 0]
click at [360, 484] on b "ROOF DRAINAGE" at bounding box center [360, 491] width 92 height 15
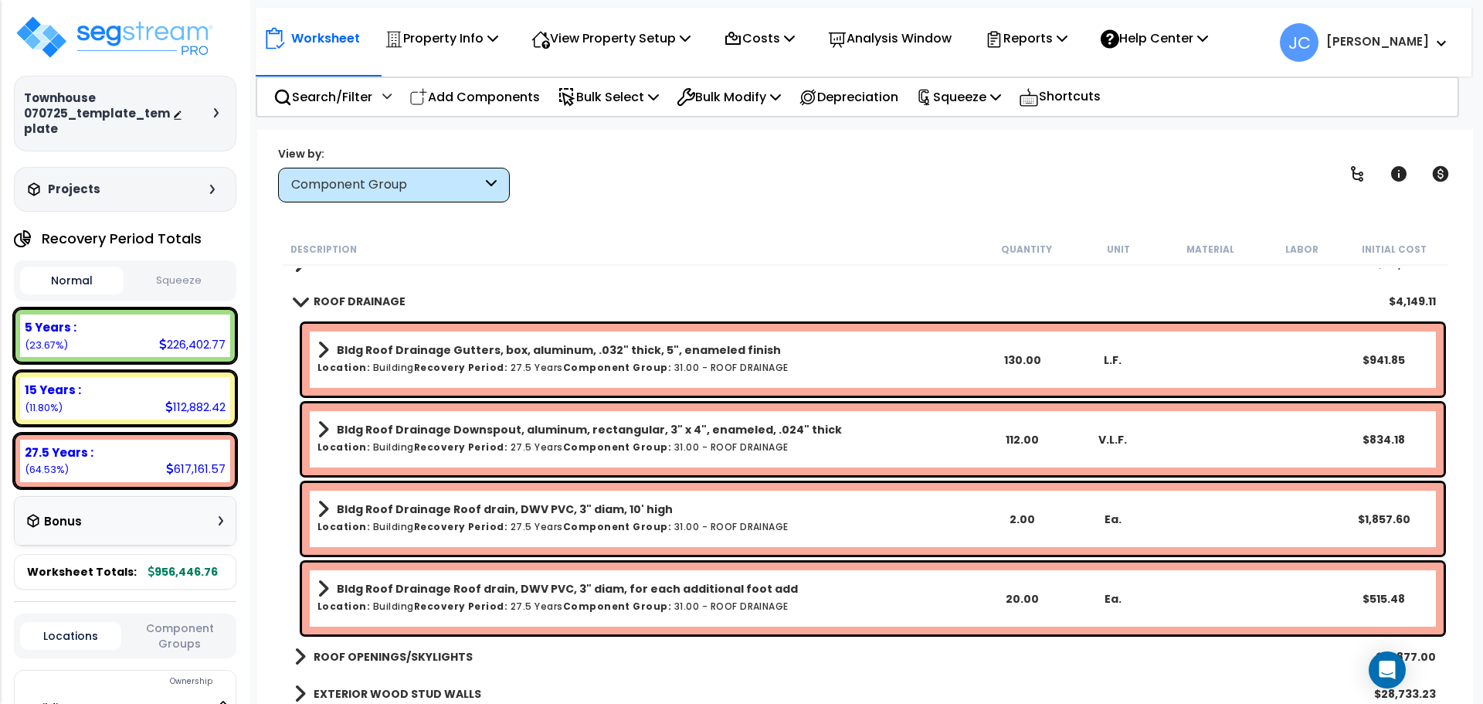
scroll to position [318, 0]
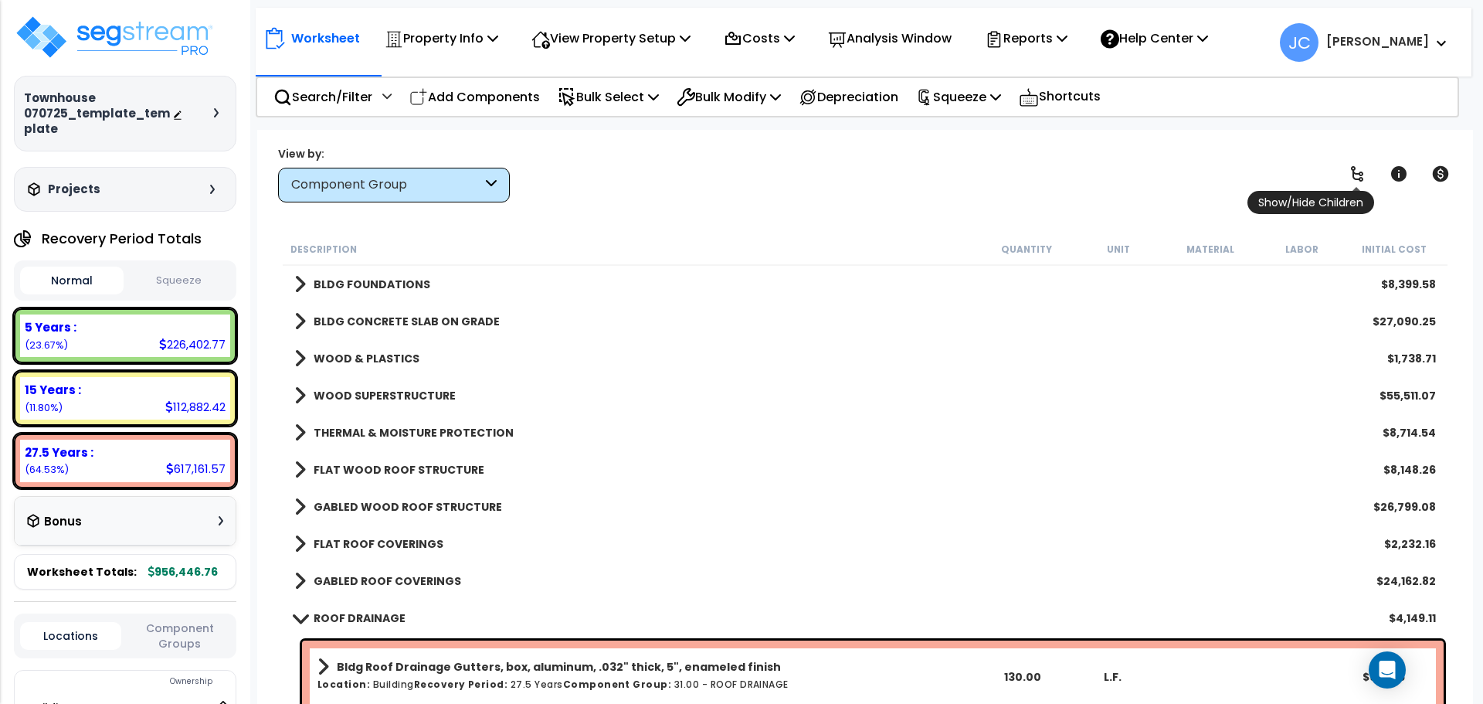
click at [1346, 169] on link at bounding box center [1357, 174] width 34 height 34
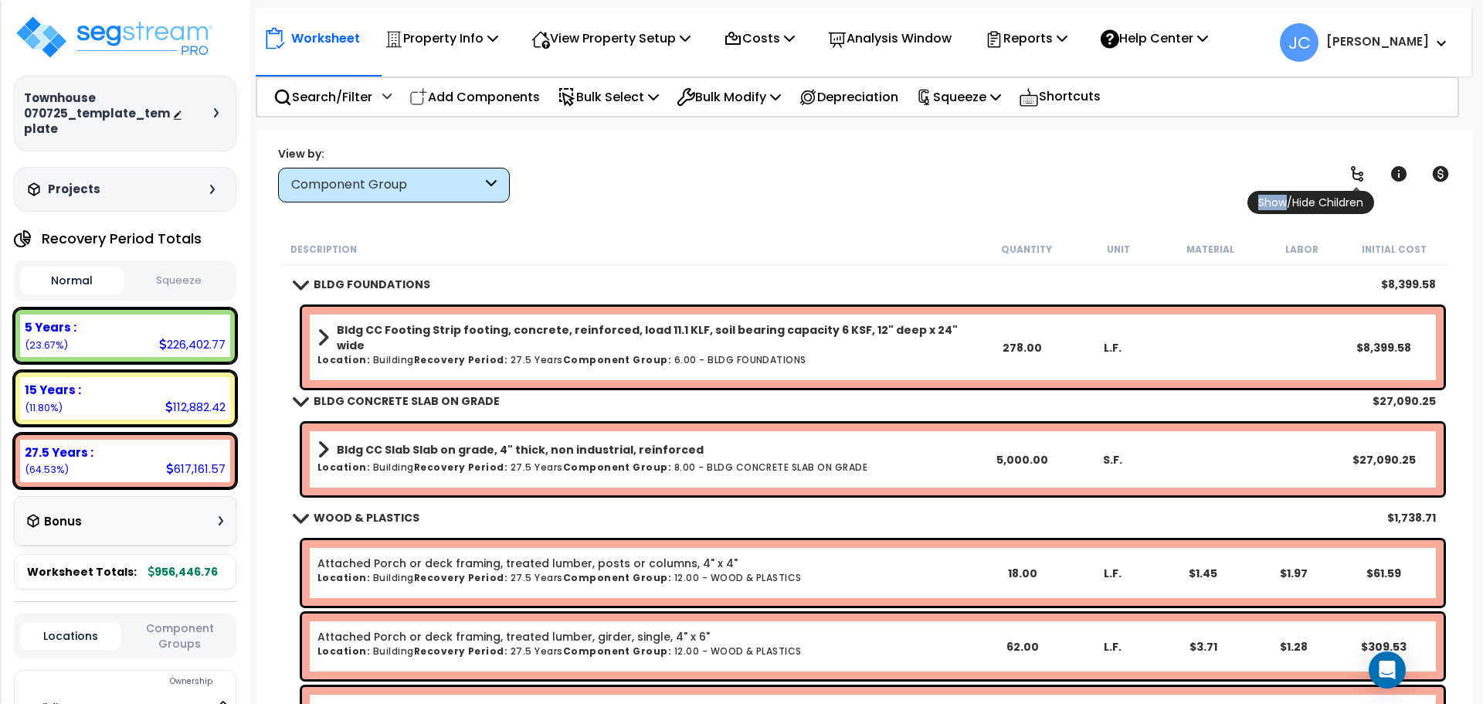
click at [1346, 169] on link at bounding box center [1357, 174] width 34 height 34
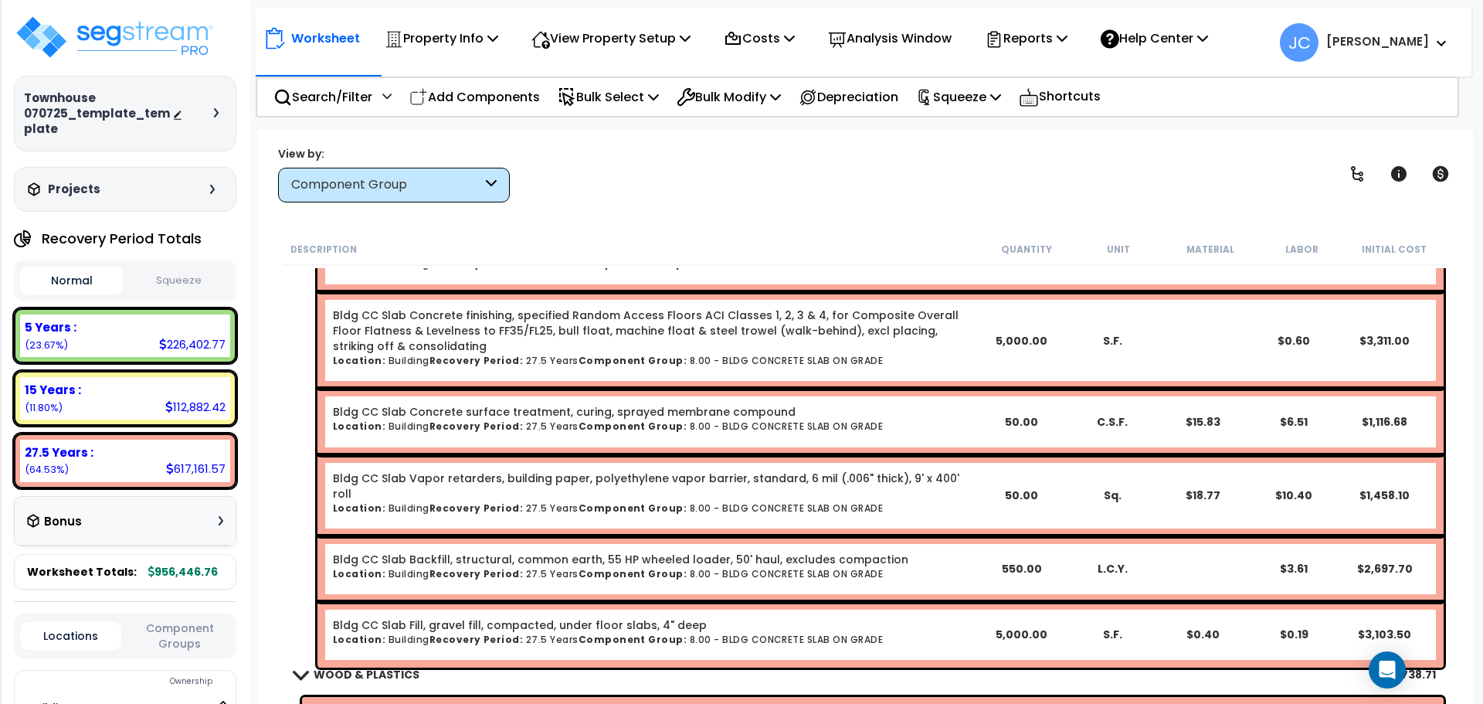
scroll to position [1160, 0]
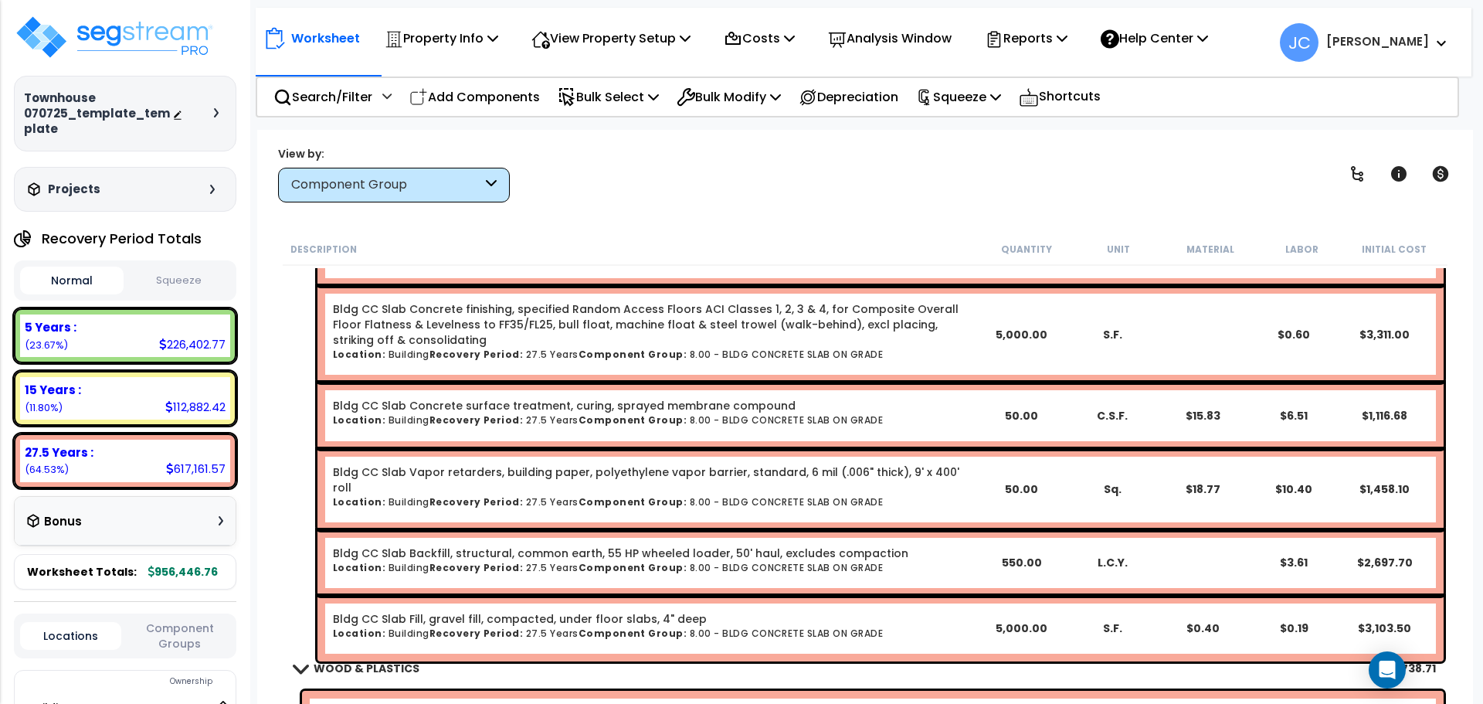
click at [1410, 42] on b "[PERSON_NAME]" at bounding box center [1377, 41] width 103 height 16
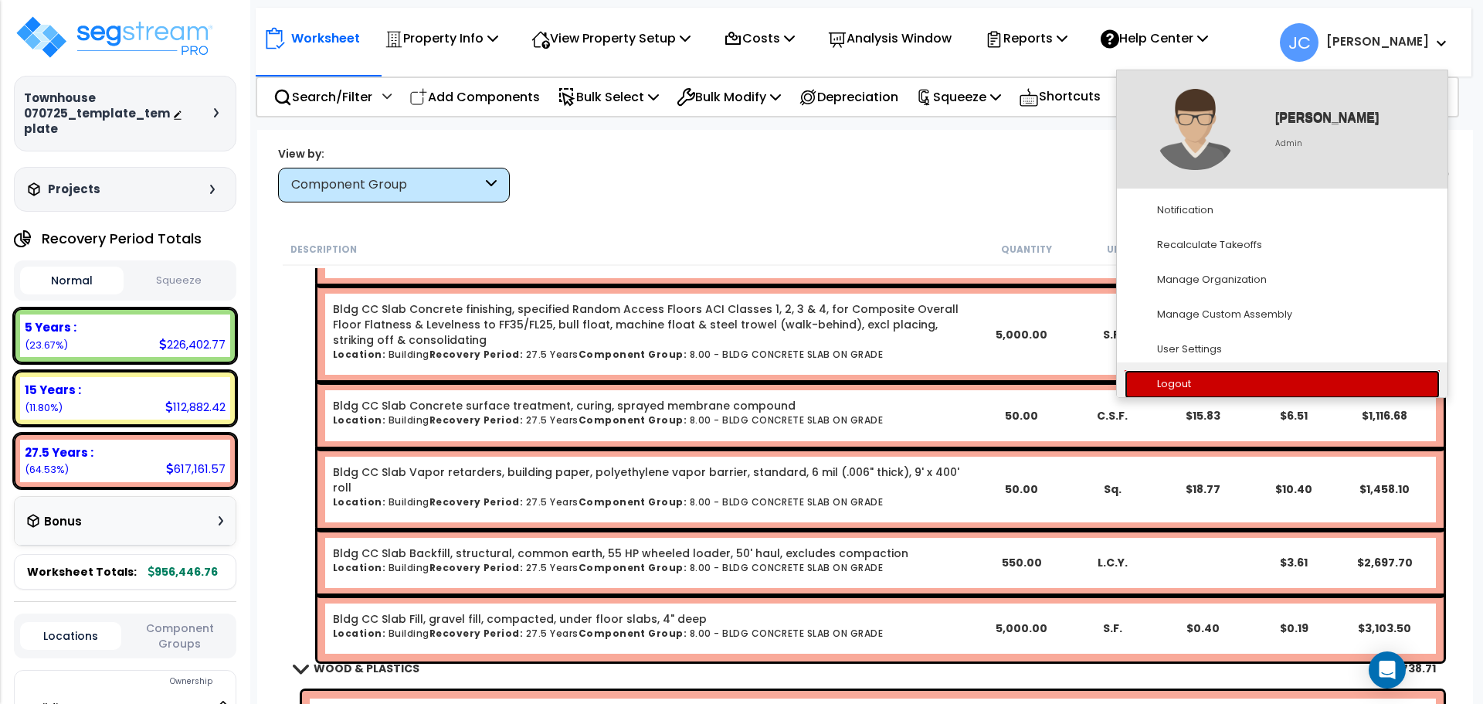
click at [1166, 381] on link "Logout" at bounding box center [1282, 384] width 315 height 29
